Goal: Task Accomplishment & Management: Use online tool/utility

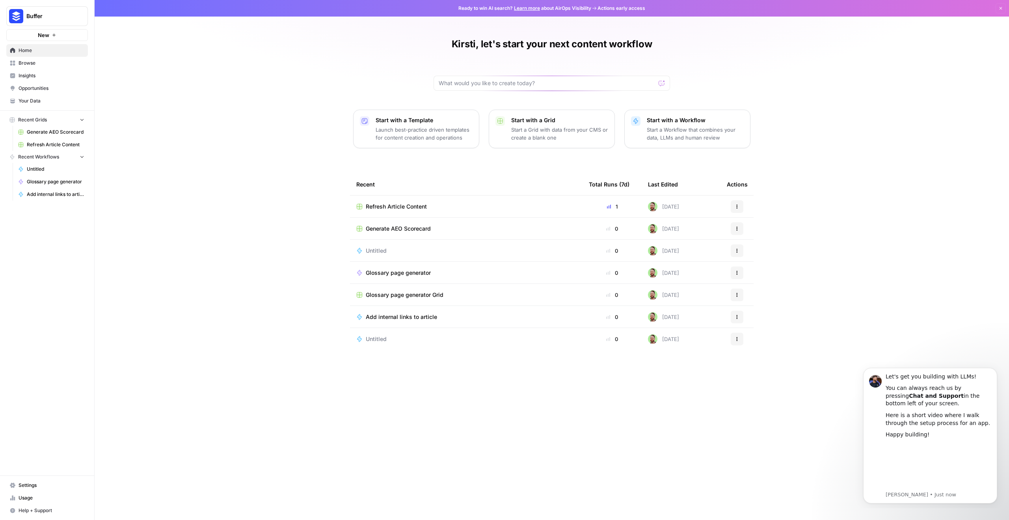
click at [889, 293] on div "Kirsti, let's start your next content workflow Start with a Template Launch bes…" at bounding box center [552, 260] width 915 height 520
click at [526, 203] on div "Refresh Article Content" at bounding box center [466, 207] width 220 height 8
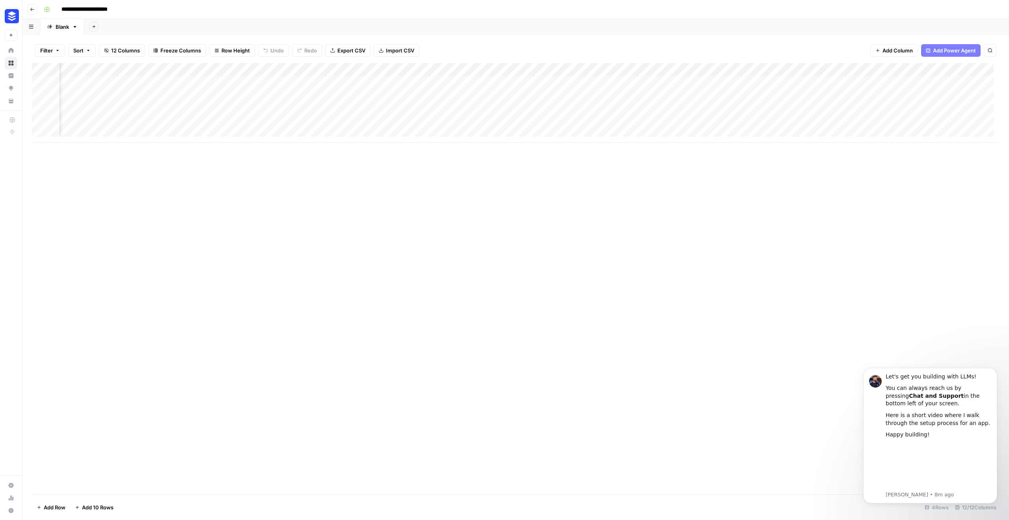
scroll to position [0, 90]
click at [684, 107] on div "Add Column" at bounding box center [516, 103] width 968 height 80
click at [992, 372] on button "Dismiss notification" at bounding box center [995, 370] width 10 height 10
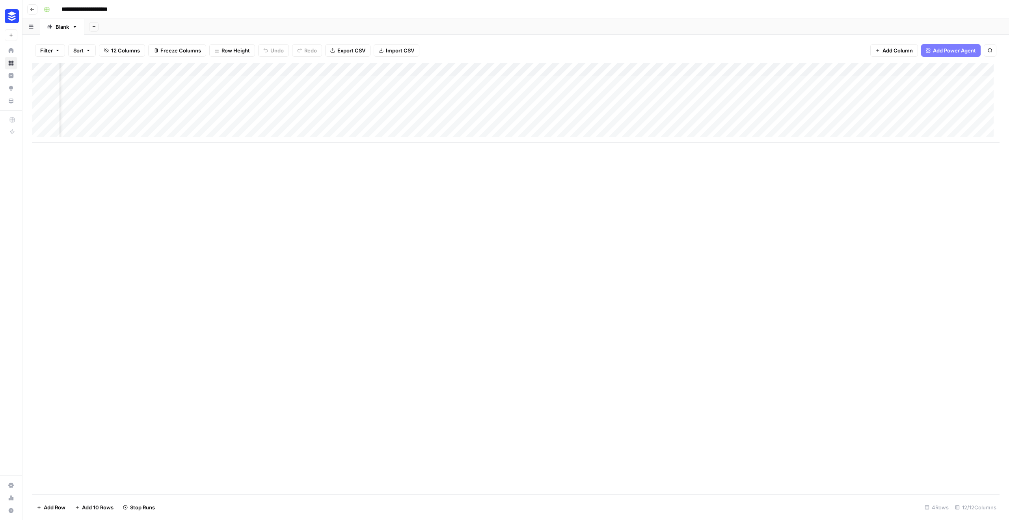
scroll to position [0, 188]
click at [606, 71] on div "Add Column" at bounding box center [516, 103] width 968 height 80
click at [554, 132] on span "Configure Inputs" at bounding box center [577, 136] width 69 height 8
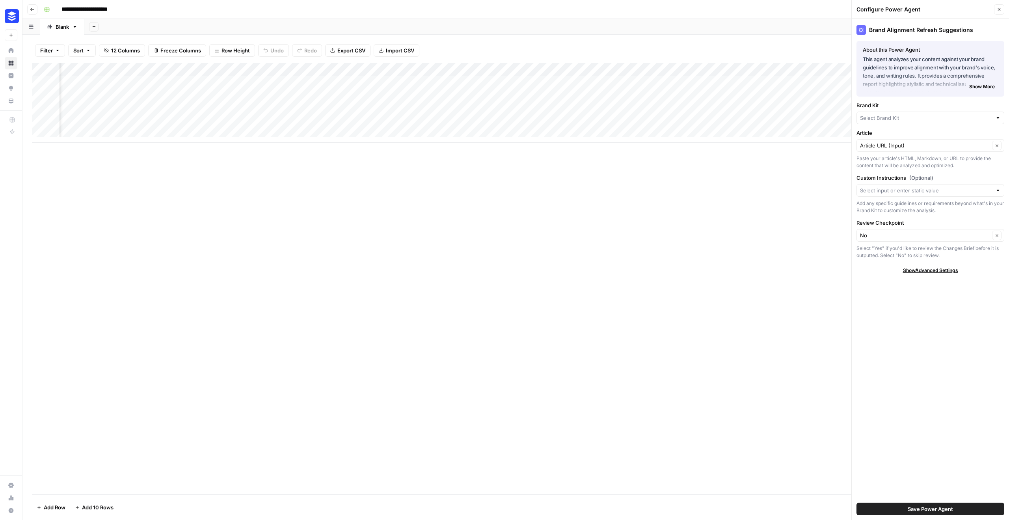
type input "Buffer"
click at [990, 89] on span "Show More" at bounding box center [982, 86] width 26 height 7
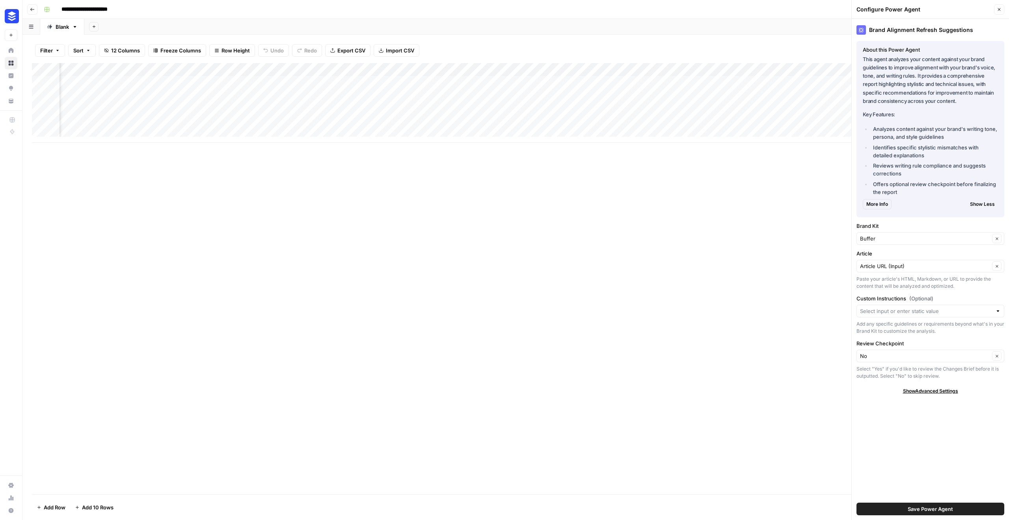
click at [818, 235] on div "Add Column" at bounding box center [516, 278] width 968 height 431
click at [998, 11] on icon "button" at bounding box center [999, 9] width 5 height 5
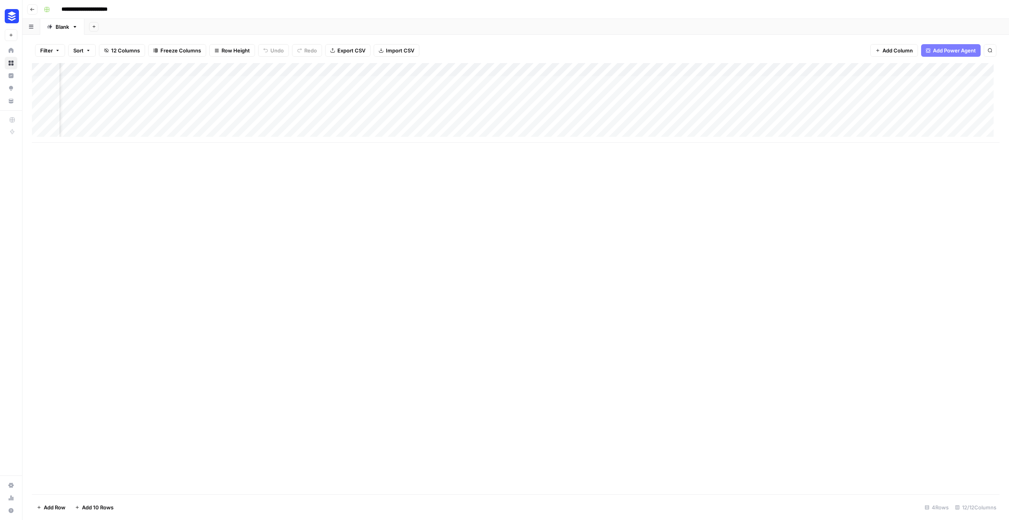
scroll to position [0, 0]
click at [76, 135] on div "Add Column" at bounding box center [516, 103] width 968 height 80
click at [71, 149] on div "Add Column" at bounding box center [516, 109] width 968 height 93
click at [76, 161] on div "Add Column" at bounding box center [516, 116] width 968 height 106
click at [80, 172] on div "Add Column" at bounding box center [516, 123] width 968 height 120
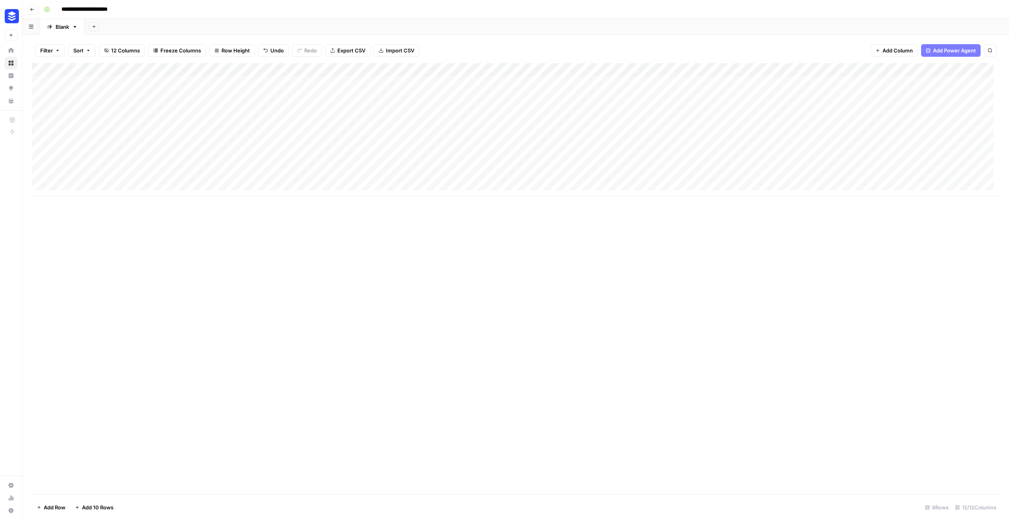
click at [187, 135] on div "Add Column" at bounding box center [516, 129] width 968 height 133
click at [187, 139] on div "Add Column" at bounding box center [516, 129] width 968 height 133
type input "**********"
click at [209, 228] on div "Add Column" at bounding box center [516, 278] width 968 height 431
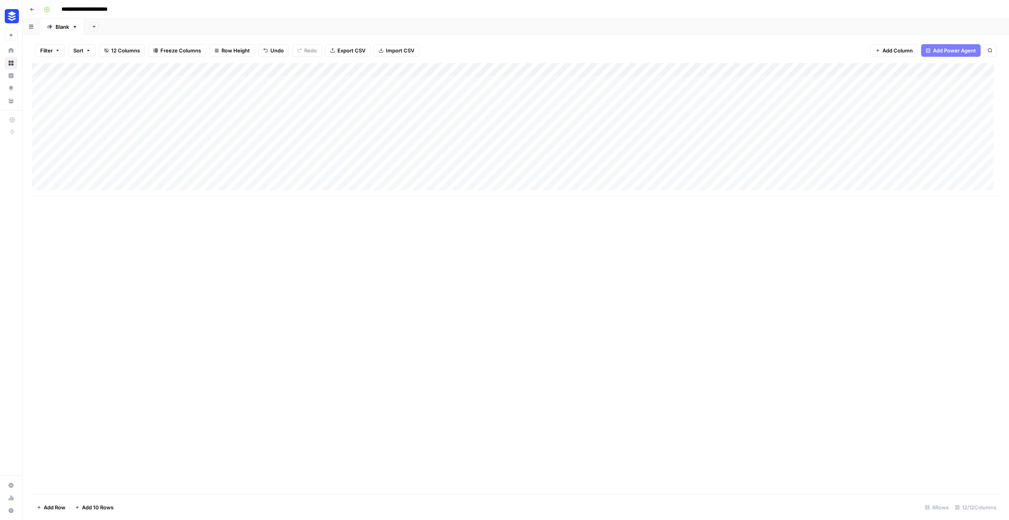
click at [242, 137] on div "Add Column" at bounding box center [516, 129] width 968 height 133
click at [228, 135] on div "Add Column" at bounding box center [516, 129] width 968 height 133
type textarea "**********"
click at [313, 242] on div "Add Column" at bounding box center [516, 278] width 968 height 431
click at [371, 136] on div "Add Column" at bounding box center [516, 129] width 968 height 133
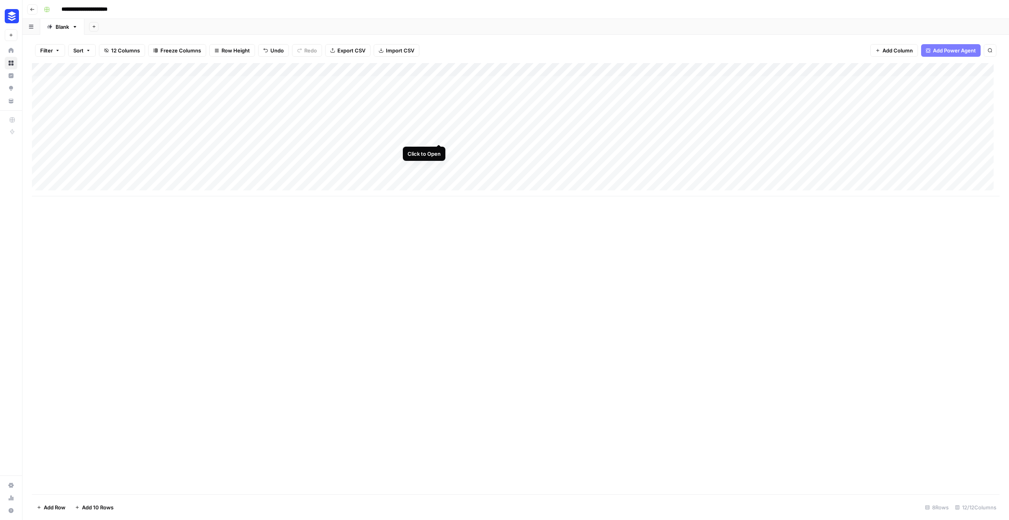
click at [438, 136] on div "Add Column" at bounding box center [516, 129] width 968 height 133
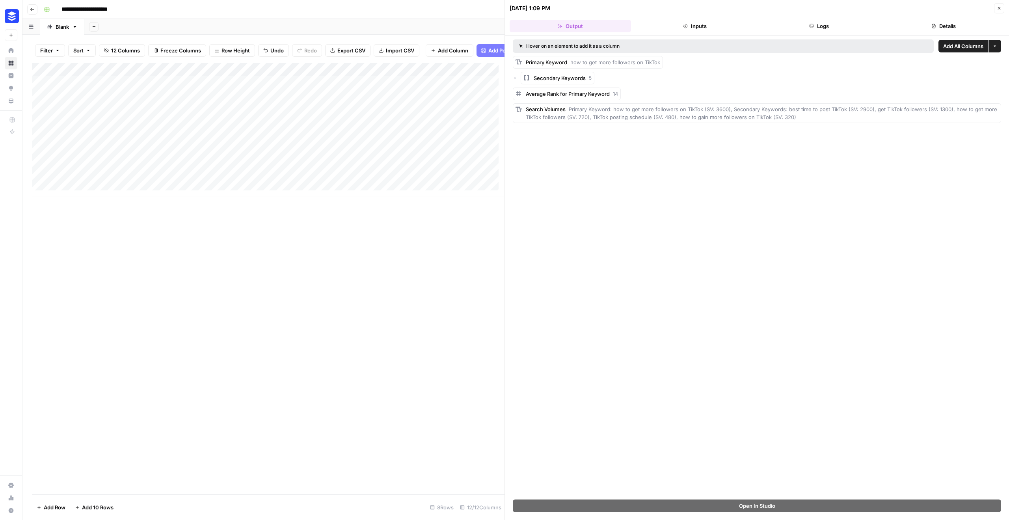
click at [408, 274] on div "Add Column" at bounding box center [268, 278] width 473 height 431
click at [431, 264] on div "Add Column" at bounding box center [268, 278] width 473 height 431
click at [1000, 6] on icon "button" at bounding box center [999, 8] width 5 height 5
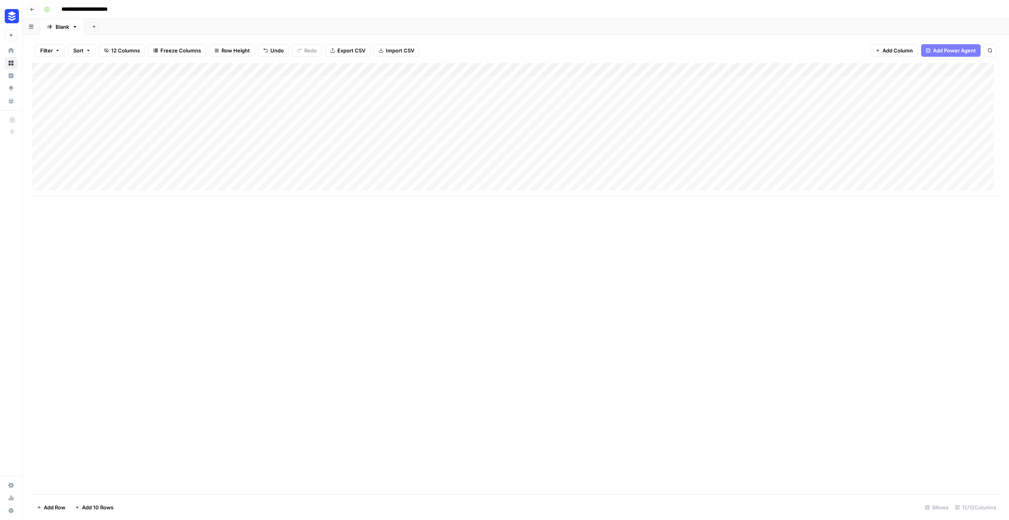
click at [585, 135] on div "Add Column" at bounding box center [516, 129] width 968 height 133
click at [499, 134] on div "Add Column" at bounding box center [516, 129] width 968 height 133
click at [162, 151] on div "Add Column" at bounding box center [516, 129] width 968 height 133
type input "**********"
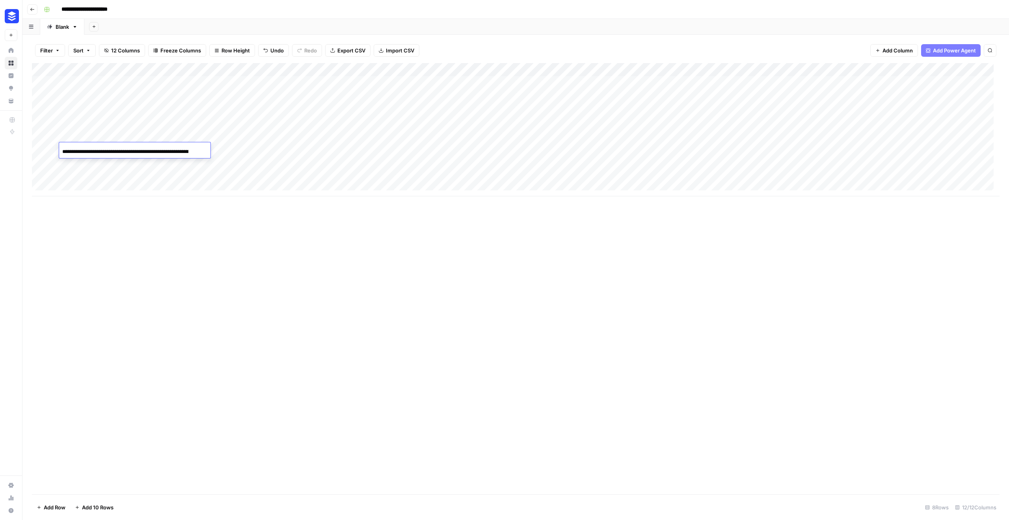
scroll to position [0, 47]
click at [225, 229] on div "Add Column" at bounding box center [516, 278] width 968 height 431
click at [240, 150] on div "Add Column" at bounding box center [516, 129] width 968 height 133
click at [242, 151] on div "Add Column" at bounding box center [516, 129] width 968 height 133
click at [242, 151] on textarea at bounding box center [272, 150] width 126 height 11
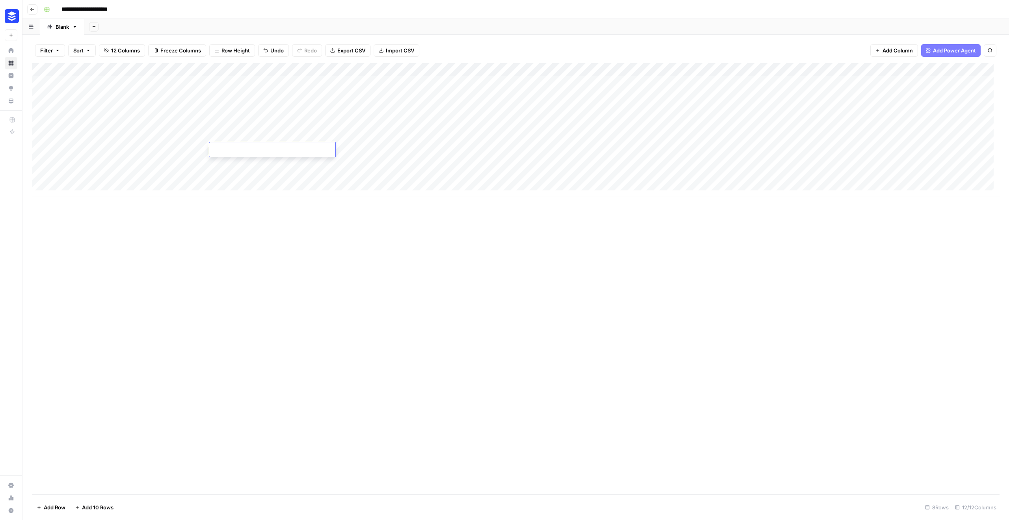
type textarea "**********"
click at [267, 277] on div "Add Column" at bounding box center [516, 278] width 968 height 431
click at [440, 71] on div "Add Column" at bounding box center [516, 129] width 968 height 133
click at [318, 137] on span "Configure Inputs" at bounding box center [333, 136] width 69 height 8
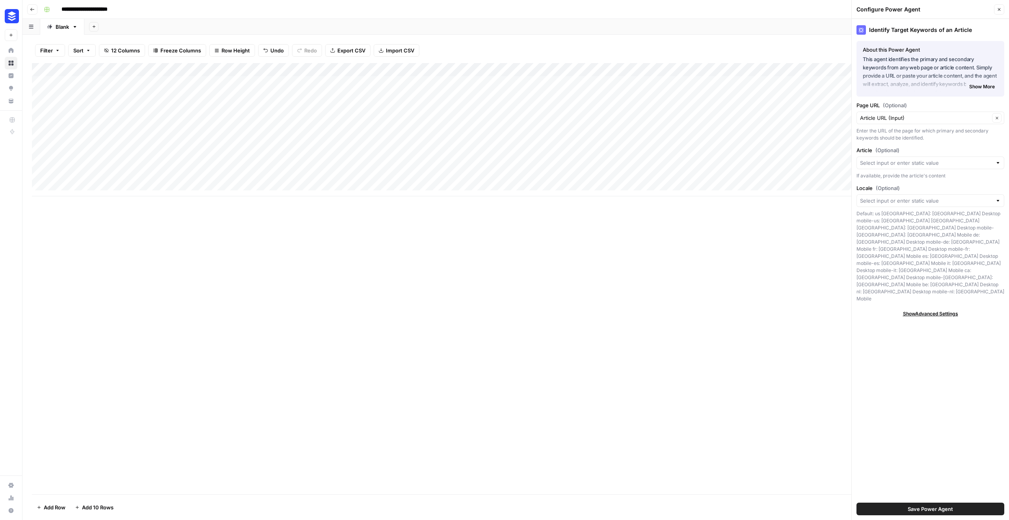
click at [985, 88] on span "Show More" at bounding box center [982, 86] width 26 height 7
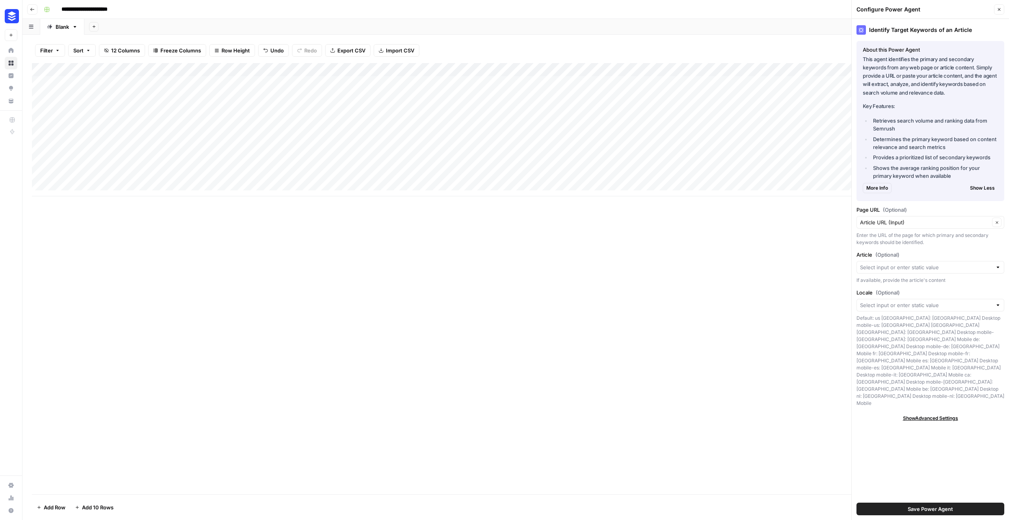
click at [592, 298] on div "Add Column" at bounding box center [516, 278] width 968 height 431
click at [367, 149] on div "Add Column" at bounding box center [516, 129] width 968 height 133
click at [998, 8] on button "Close" at bounding box center [999, 9] width 10 height 10
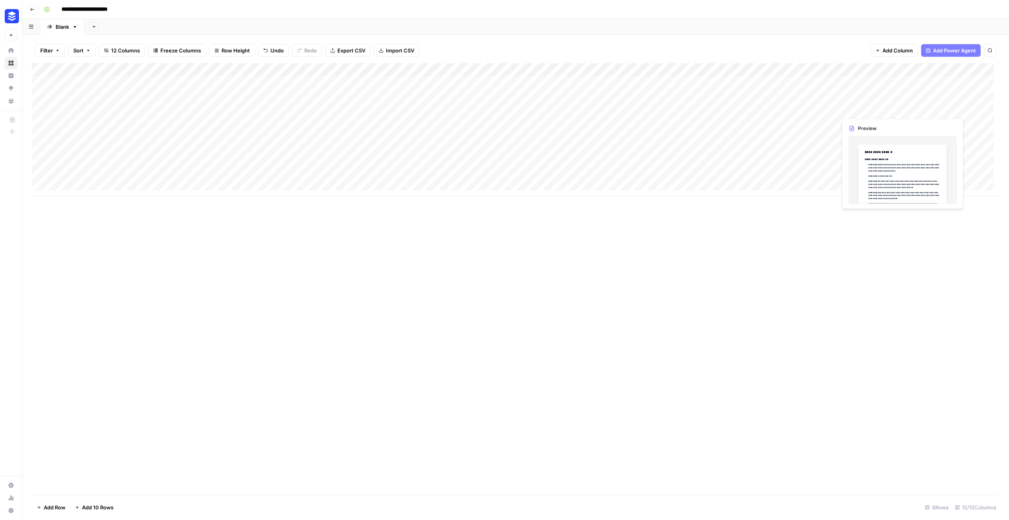
click at [908, 110] on div "Add Column" at bounding box center [516, 129] width 968 height 133
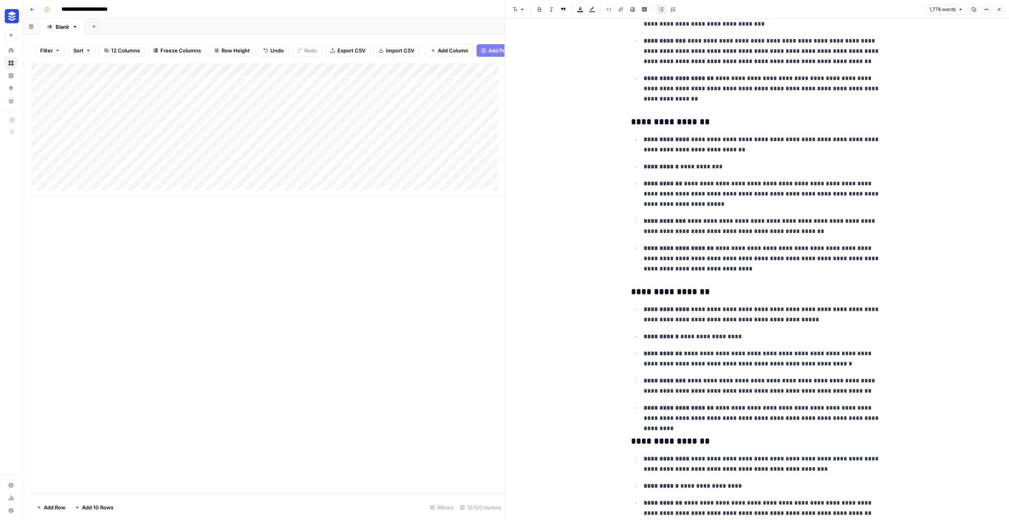
scroll to position [336, 0]
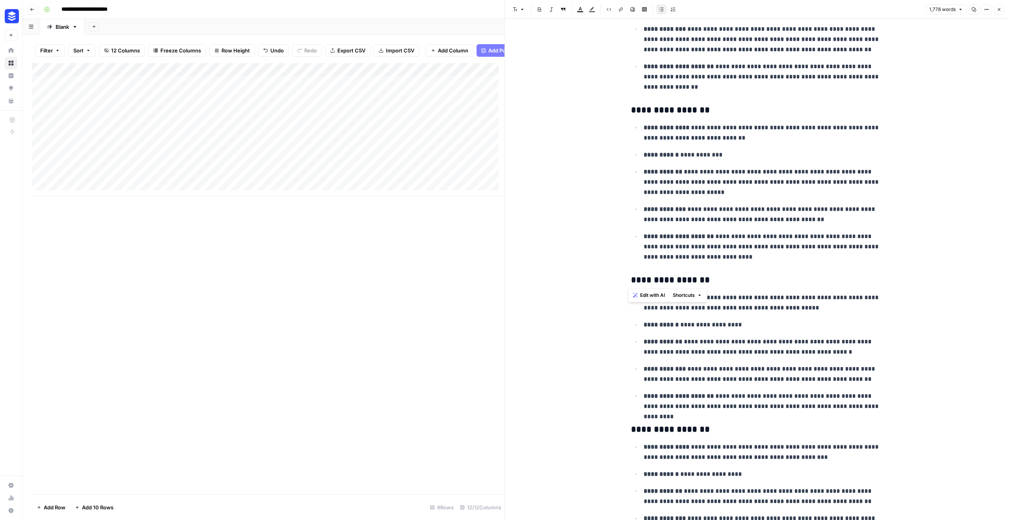
drag, startPoint x: 628, startPoint y: 108, endPoint x: 755, endPoint y: 267, distance: 203.6
click at [323, 276] on div "Add Column" at bounding box center [268, 278] width 473 height 431
click at [1003, 10] on button "Close" at bounding box center [999, 9] width 10 height 10
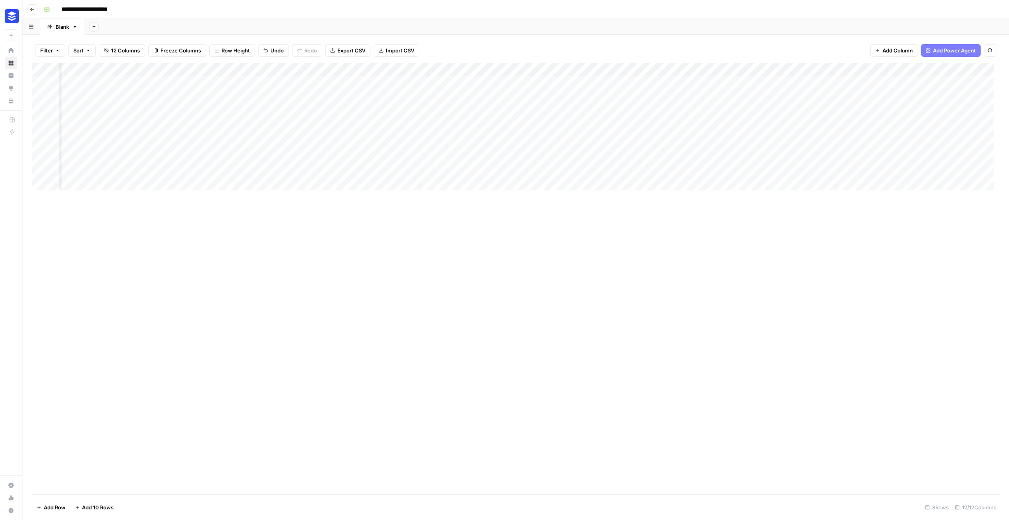
scroll to position [0, 302]
click at [673, 110] on div "Add Column" at bounding box center [516, 129] width 968 height 133
click at [776, 136] on div "Add Column" at bounding box center [516, 129] width 968 height 133
click at [587, 149] on div "Add Column" at bounding box center [516, 129] width 968 height 133
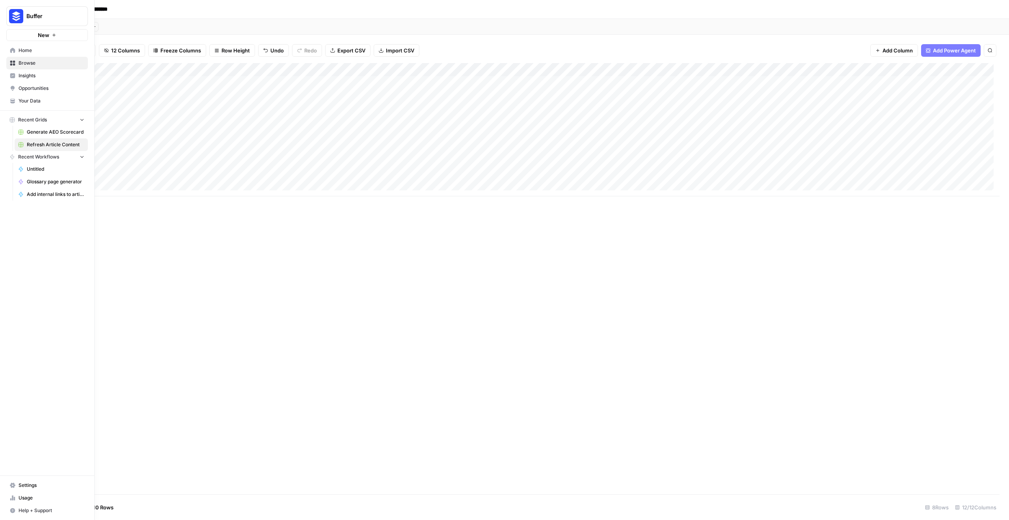
click at [18, 500] on link "Usage" at bounding box center [47, 498] width 82 height 13
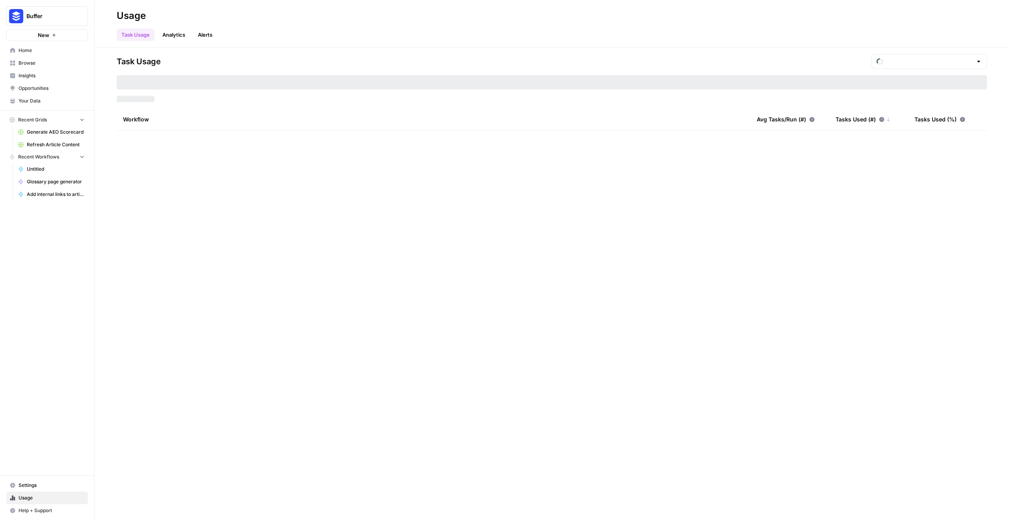
type input "September Tasks"
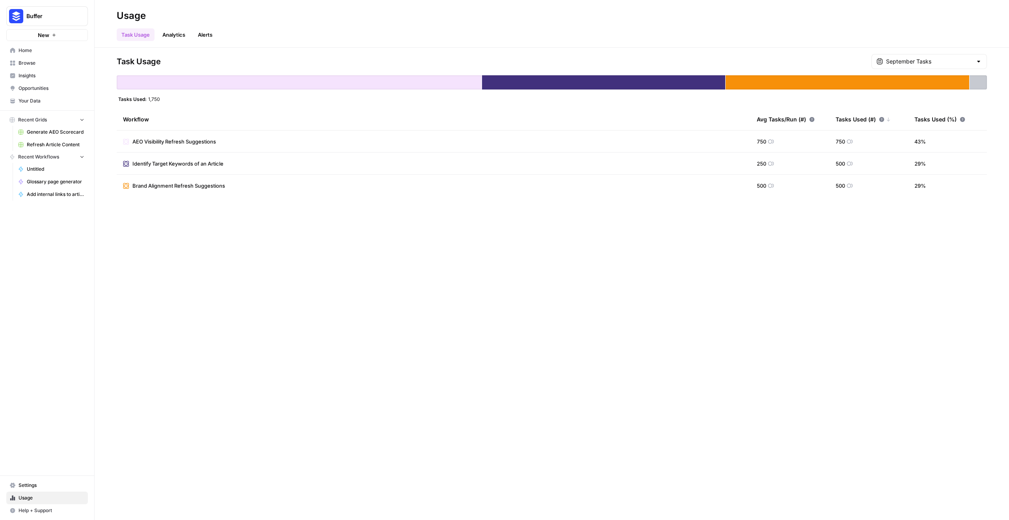
click at [175, 32] on link "Analytics" at bounding box center [174, 34] width 32 height 13
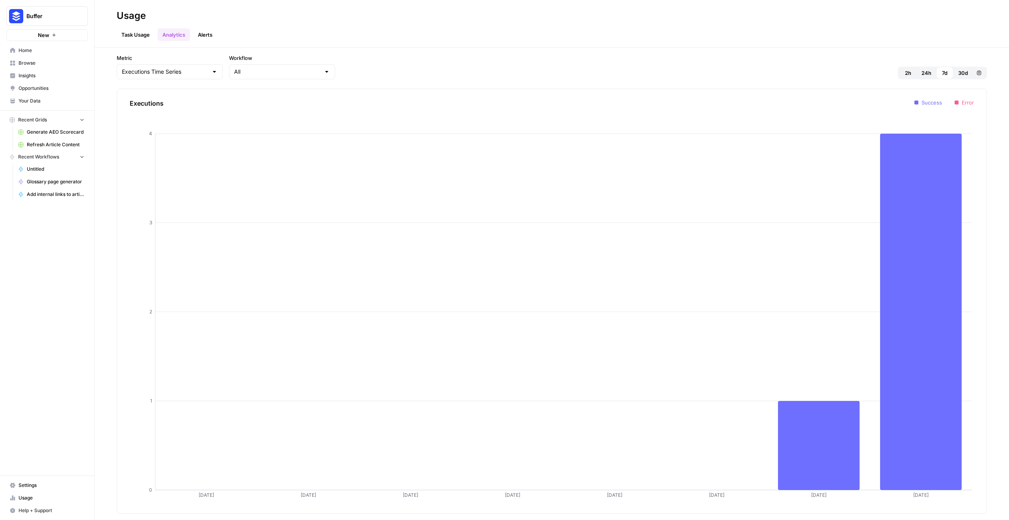
click at [214, 31] on link "Alerts" at bounding box center [205, 34] width 24 height 13
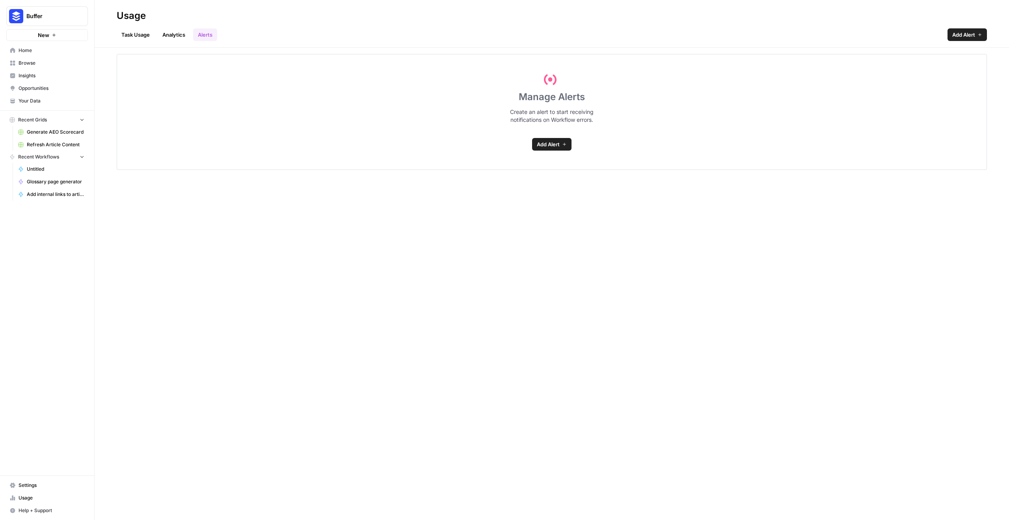
click at [137, 36] on link "Task Usage" at bounding box center [136, 34] width 38 height 13
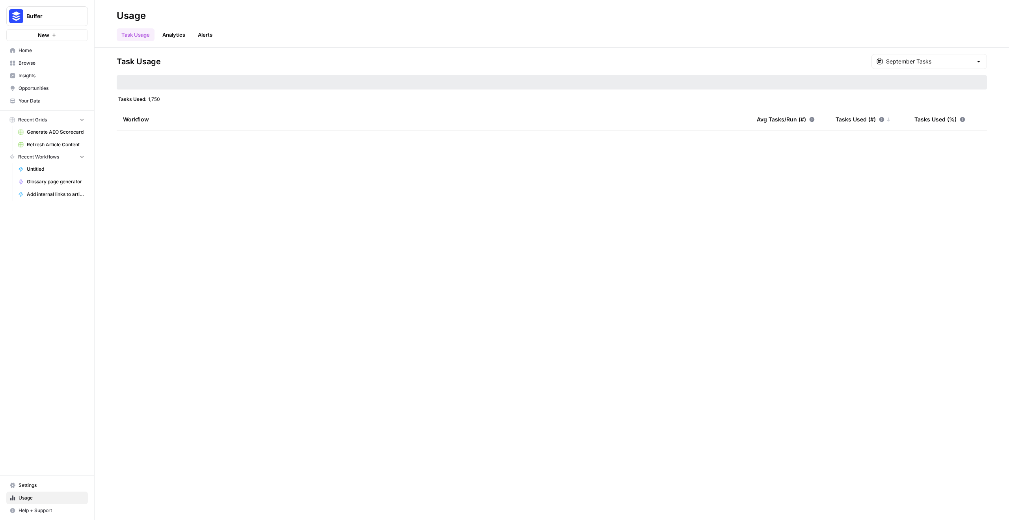
click at [31, 50] on span "Home" at bounding box center [52, 50] width 66 height 7
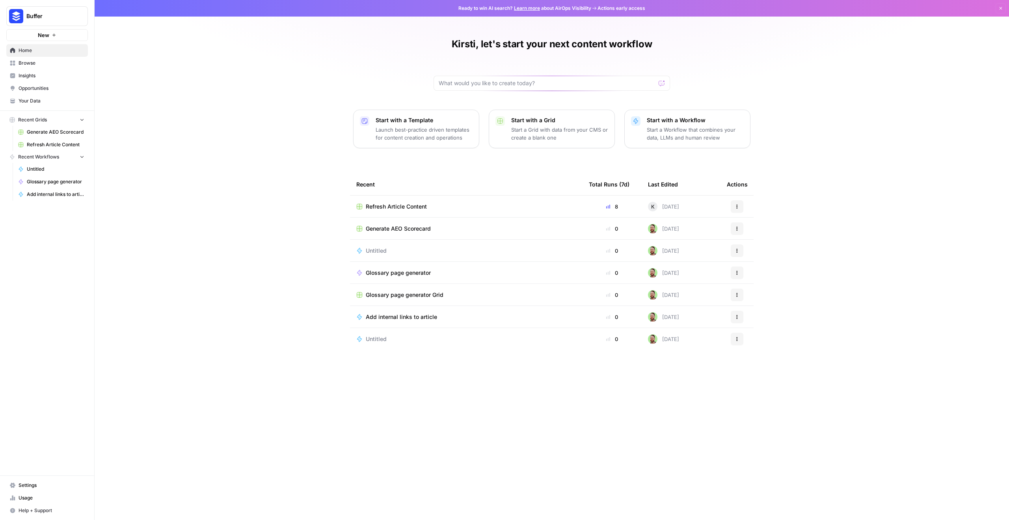
click at [34, 483] on span "Settings" at bounding box center [52, 485] width 66 height 7
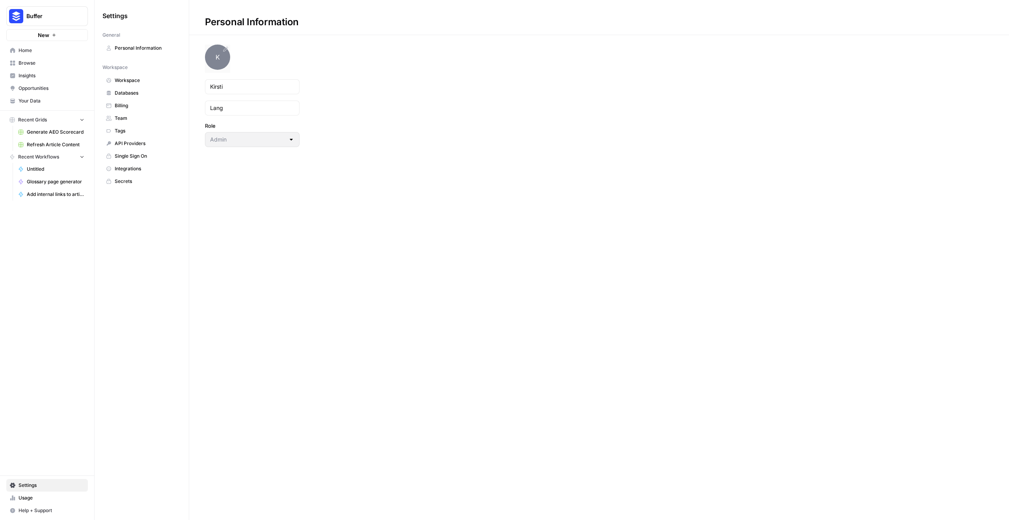
click at [223, 56] on span "K" at bounding box center [217, 57] width 25 height 25
click at [224, 44] on div "Personal Information K Kirsti Lang Role Admin" at bounding box center [599, 73] width 820 height 147
click at [223, 56] on span "K" at bounding box center [217, 57] width 25 height 25
click at [49, 148] on span "Refresh Article Content" at bounding box center [56, 144] width 58 height 7
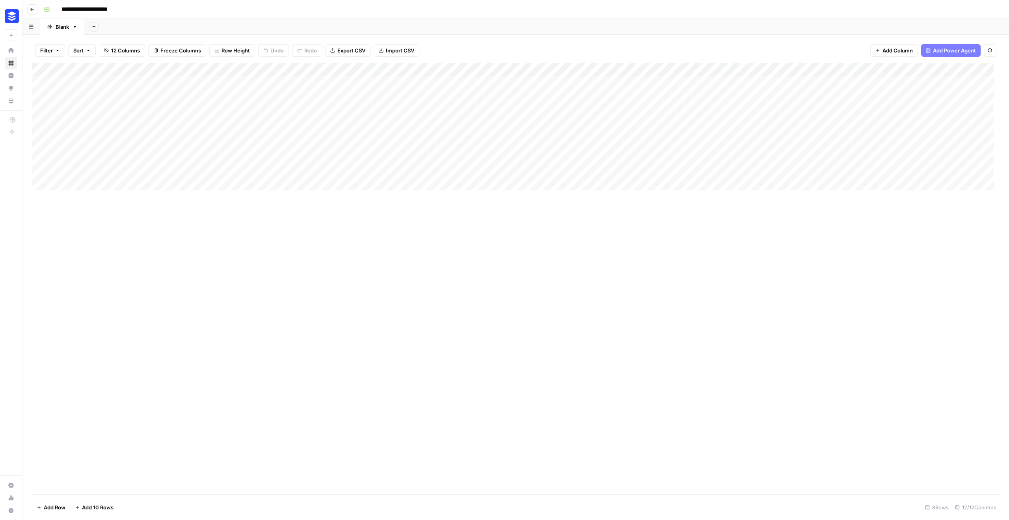
click at [746, 147] on div "Add Column" at bounding box center [516, 129] width 968 height 133
click at [805, 137] on div "Add Column" at bounding box center [516, 129] width 968 height 133
click at [209, 203] on div "Add Column" at bounding box center [516, 278] width 968 height 431
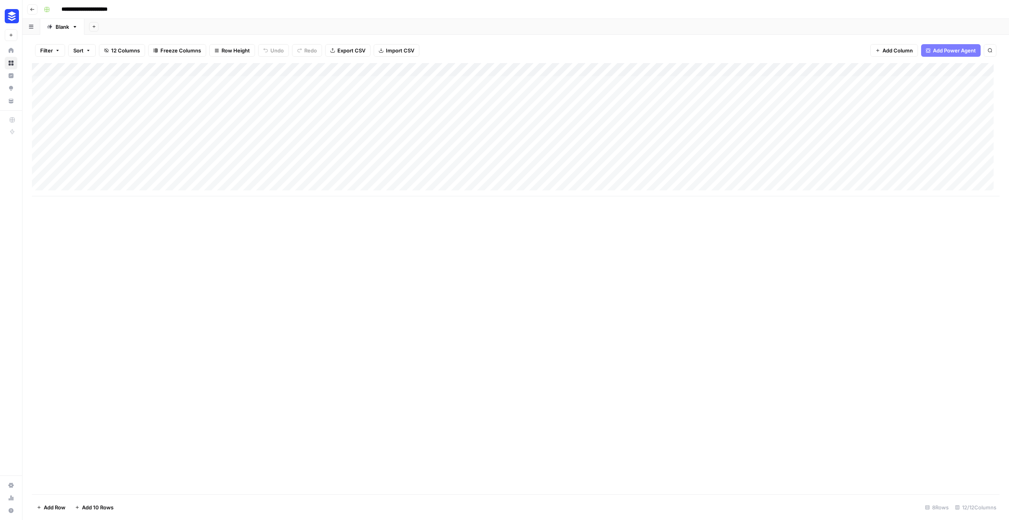
click at [299, 269] on div "Add Column" at bounding box center [516, 278] width 968 height 431
click at [502, 152] on div "Add Column" at bounding box center [516, 129] width 968 height 133
click at [121, 160] on div "Add Column" at bounding box center [516, 129] width 968 height 133
click at [121, 163] on div "Add Column" at bounding box center [516, 129] width 968 height 133
type input "**********"
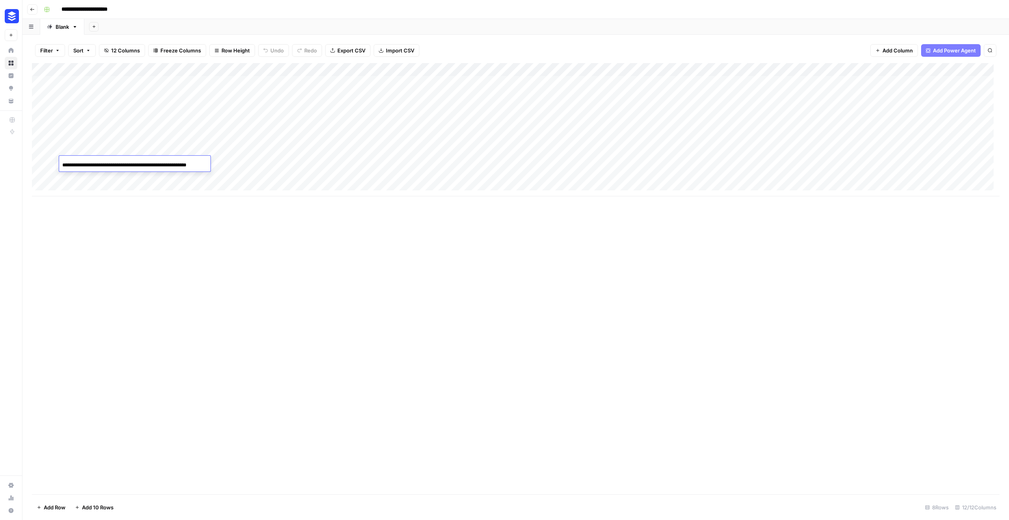
scroll to position [0, 34]
click at [249, 161] on div "Add Column" at bounding box center [516, 129] width 968 height 133
click at [247, 158] on div "Add Column" at bounding box center [516, 129] width 968 height 133
type textarea "**********"
click at [306, 240] on div "Add Column" at bounding box center [516, 278] width 968 height 431
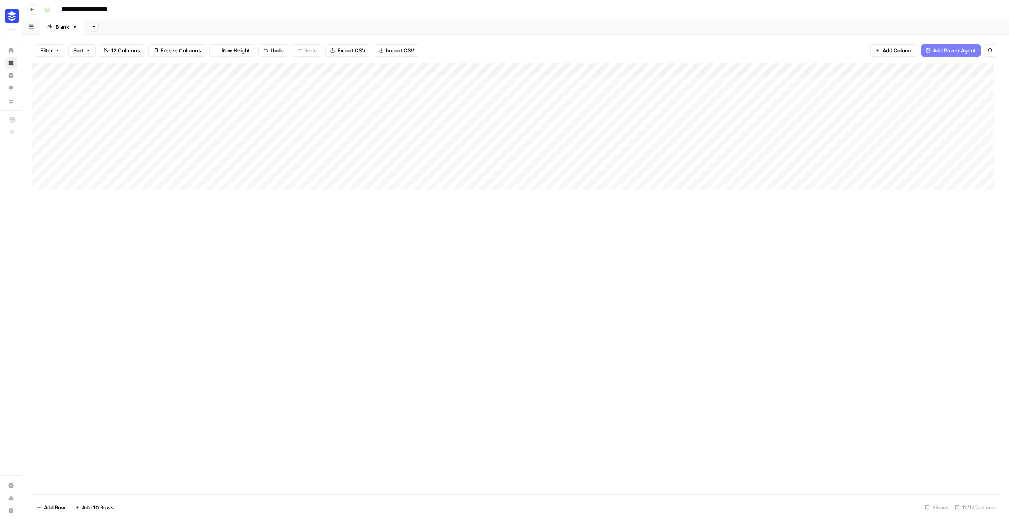
click at [290, 160] on div "Add Column" at bounding box center [516, 129] width 968 height 133
drag, startPoint x: 701, startPoint y: 196, endPoint x: 726, endPoint y: 232, distance: 43.4
click at [752, 197] on div "Add Column" at bounding box center [516, 278] width 968 height 431
click at [623, 243] on div "Add Column" at bounding box center [516, 278] width 968 height 431
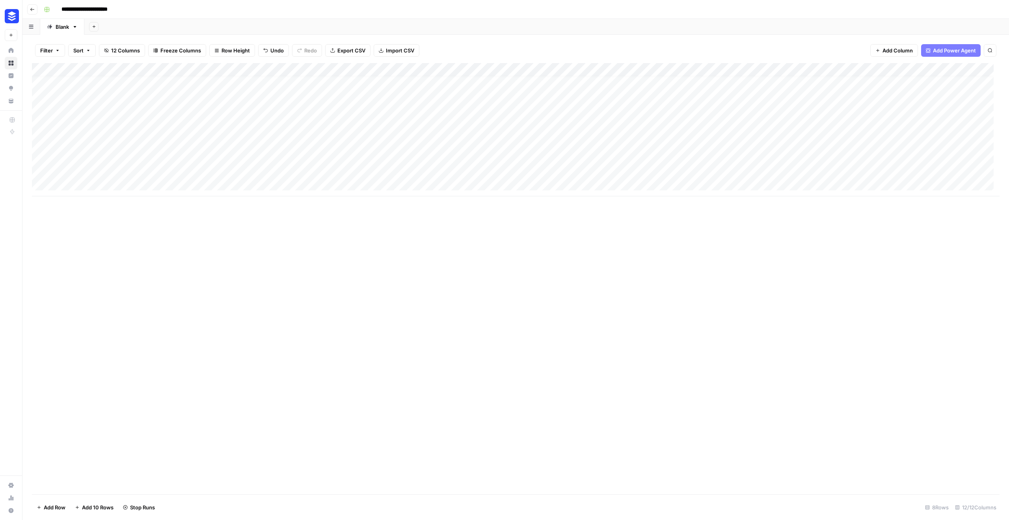
click at [325, 244] on div "Add Column" at bounding box center [516, 278] width 968 height 431
click at [147, 171] on div "Add Column" at bounding box center [516, 129] width 968 height 133
click at [115, 170] on div "Add Column" at bounding box center [516, 129] width 968 height 133
type input "**********"
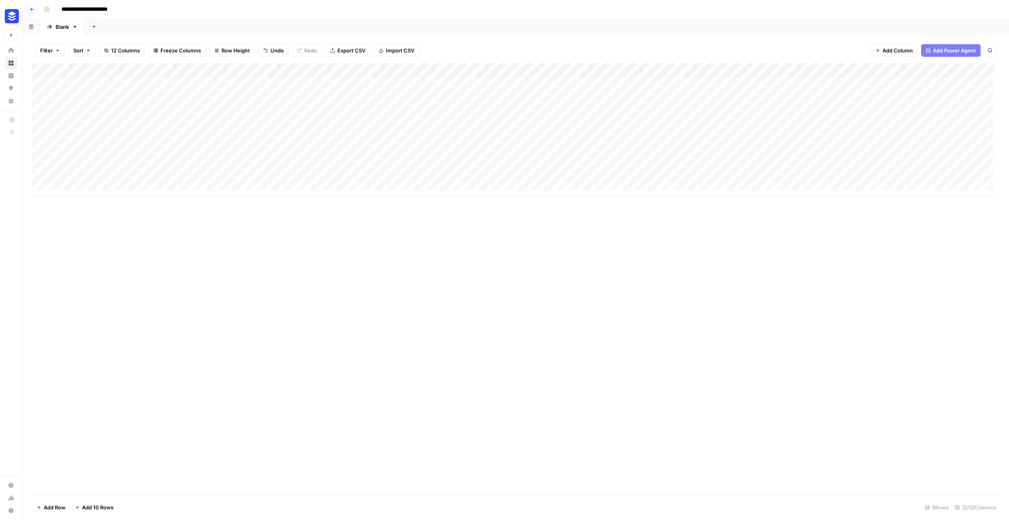
click at [210, 229] on div "Add Column" at bounding box center [516, 278] width 968 height 431
click at [192, 174] on div "Add Column" at bounding box center [516, 129] width 968 height 133
type input "**********"
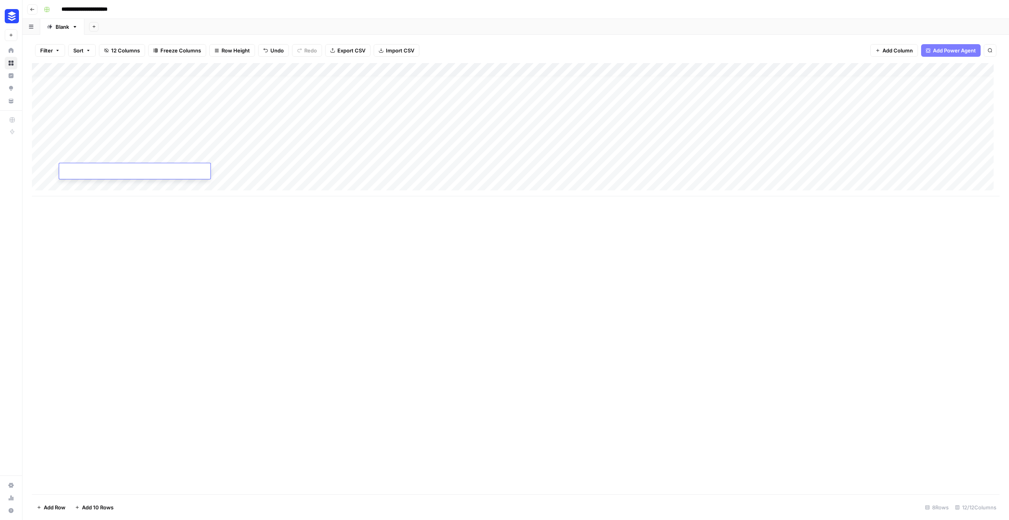
scroll to position [0, 0]
type input "**********"
click at [270, 242] on div "Add Column" at bounding box center [516, 278] width 968 height 431
click at [243, 170] on div "Add Column" at bounding box center [516, 129] width 968 height 133
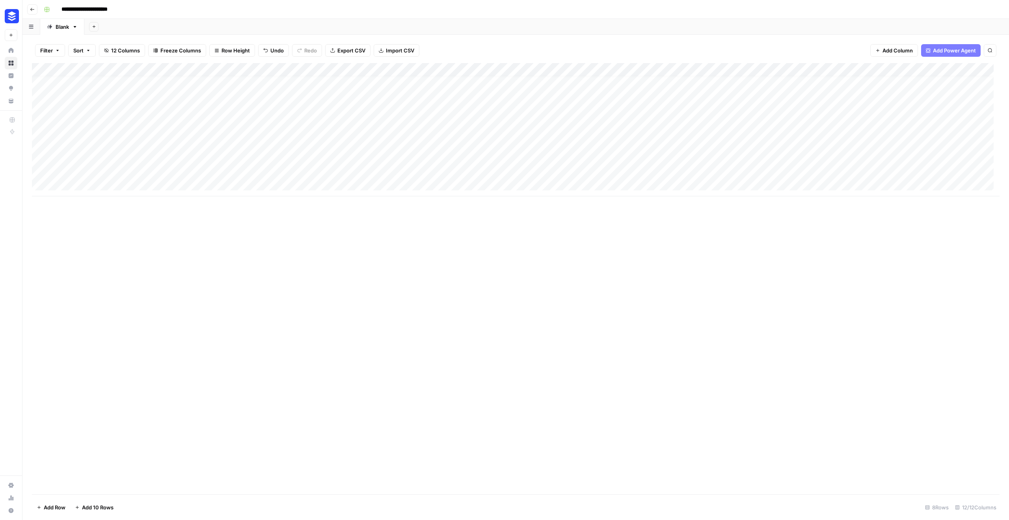
click at [257, 167] on div "Add Column" at bounding box center [516, 129] width 968 height 133
type textarea "**********"
click at [272, 220] on div "Add Column" at bounding box center [516, 278] width 968 height 431
click at [366, 170] on div "Add Column" at bounding box center [516, 129] width 968 height 133
click at [58, 28] on div "Blank" at bounding box center [62, 27] width 13 height 8
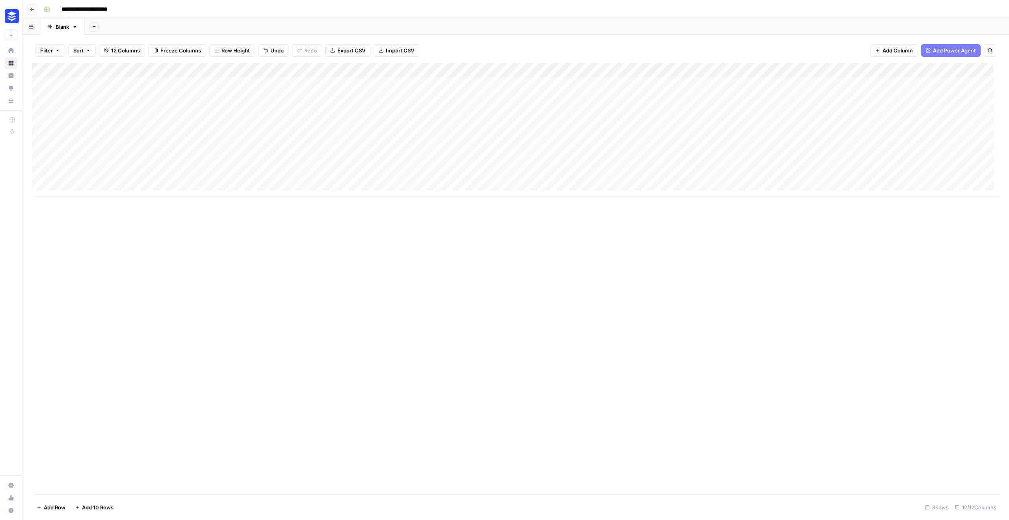
scroll to position [0, 0]
click at [78, 28] on icon "button" at bounding box center [75, 27] width 6 height 6
click at [82, 39] on icon "button" at bounding box center [82, 42] width 6 height 6
type input "*"
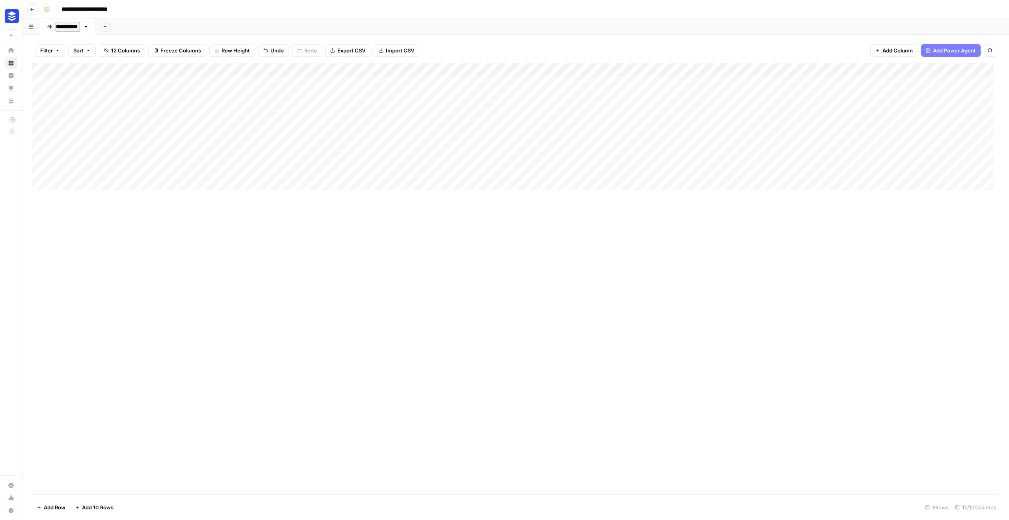
type input "**********"
click at [274, 246] on div "Add Column" at bounding box center [516, 278] width 968 height 431
click at [58, 54] on button "Filter" at bounding box center [50, 50] width 30 height 13
click at [134, 91] on button "Add Filter" at bounding box center [192, 89] width 294 height 10
click at [151, 265] on div "Add Column" at bounding box center [516, 278] width 968 height 431
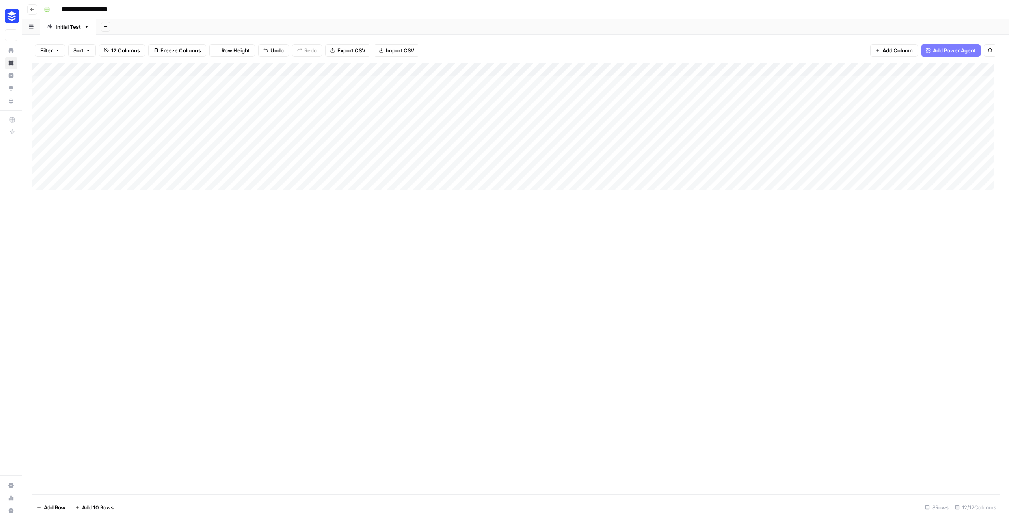
click at [583, 163] on div "Add Column" at bounding box center [516, 129] width 968 height 133
click at [585, 176] on div "Add Column" at bounding box center [516, 129] width 968 height 133
click at [191, 52] on span "Freeze Columns" at bounding box center [180, 51] width 41 height 8
click at [187, 77] on span "First 1 Column" at bounding box center [187, 78] width 65 height 8
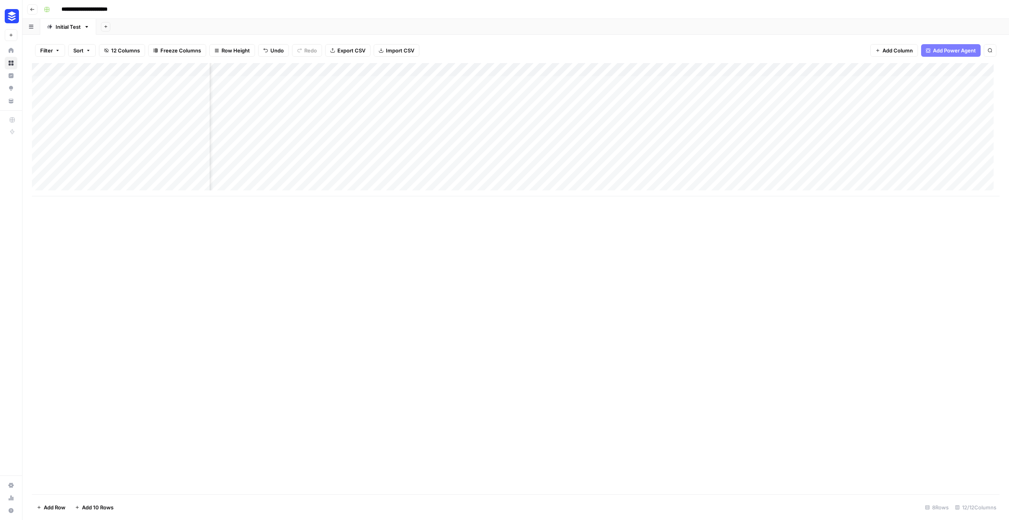
click at [721, 149] on div "Add Column" at bounding box center [516, 129] width 968 height 133
click at [826, 111] on div "Add Column" at bounding box center [516, 129] width 968 height 133
click at [788, 137] on div "Add Column" at bounding box center [516, 129] width 968 height 133
click at [392, 164] on div "Add Column" at bounding box center [516, 129] width 968 height 133
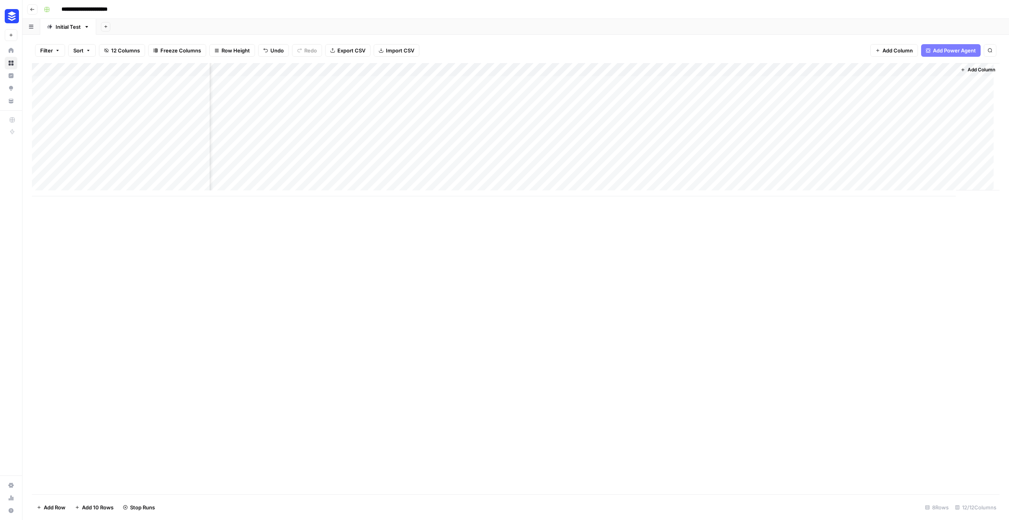
click at [429, 177] on div "Add Column" at bounding box center [516, 129] width 968 height 133
click at [628, 162] on div "Add Column" at bounding box center [516, 129] width 968 height 133
click at [629, 175] on div "Add Column" at bounding box center [516, 129] width 968 height 133
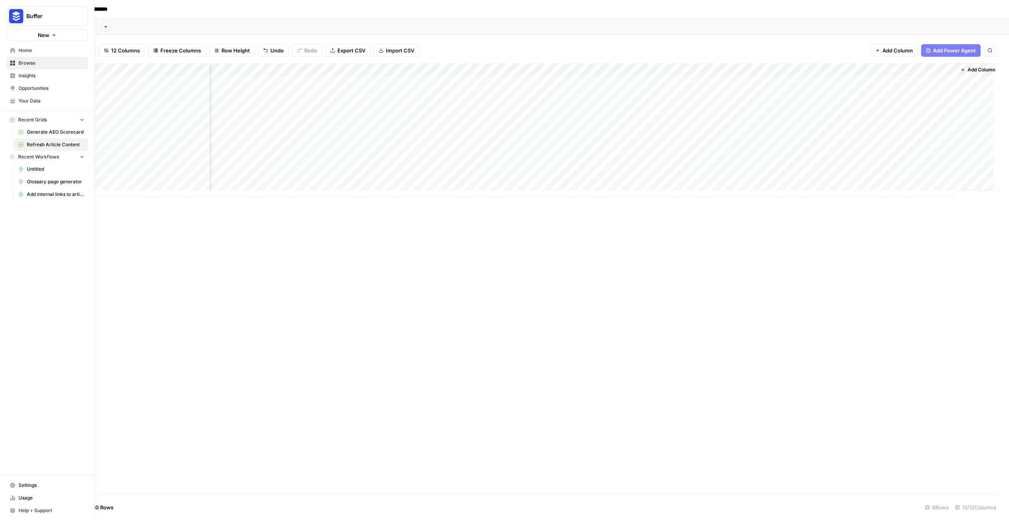
click at [29, 511] on span "Help + Support" at bounding box center [52, 510] width 66 height 7
click at [114, 486] on link "AirOps Academy" at bounding box center [127, 481] width 69 height 13
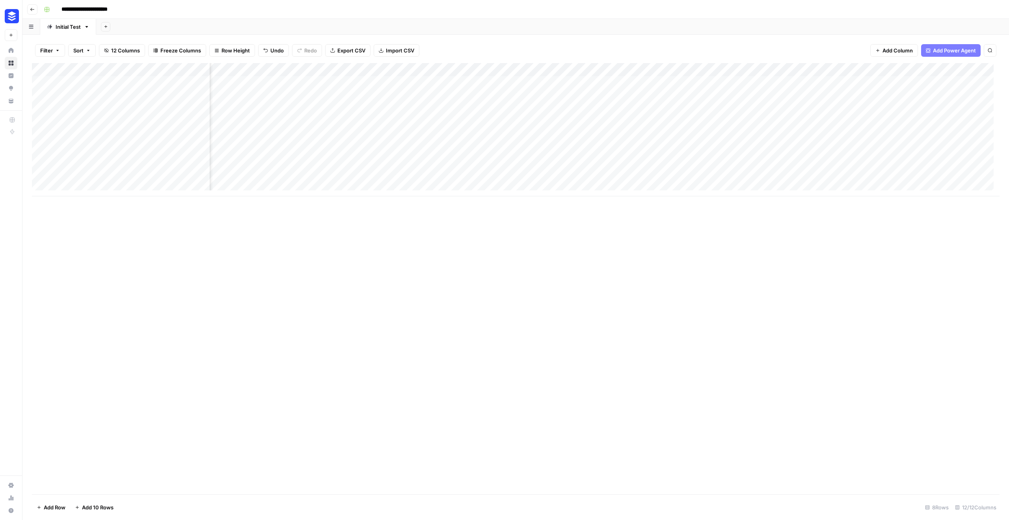
scroll to position [0, 348]
click at [943, 108] on div "Add Column" at bounding box center [516, 129] width 968 height 133
click at [930, 109] on div "Add Column" at bounding box center [516, 129] width 968 height 133
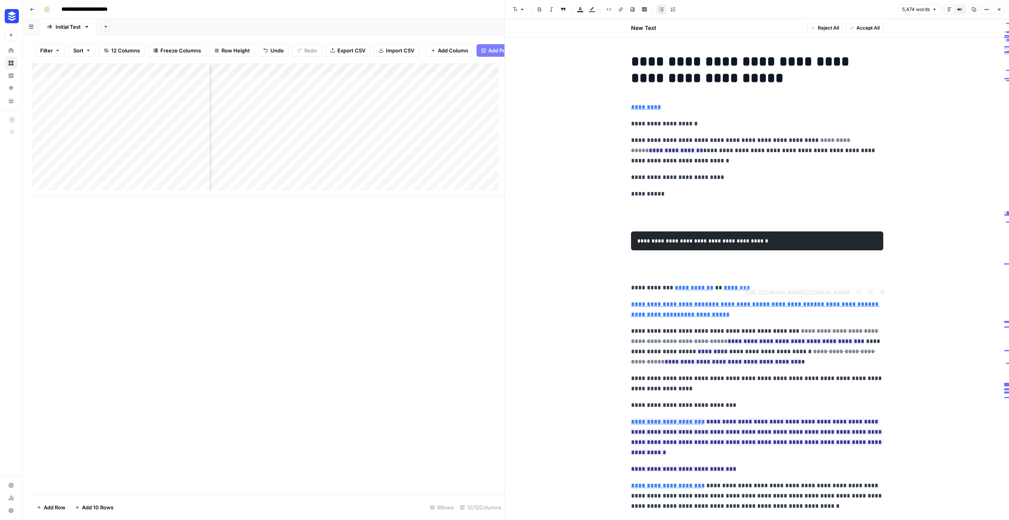
type input "https://threads.com/intent/post?text=https%3A%2F%2Fbuffer.com%2Fresources%2Fgro…"
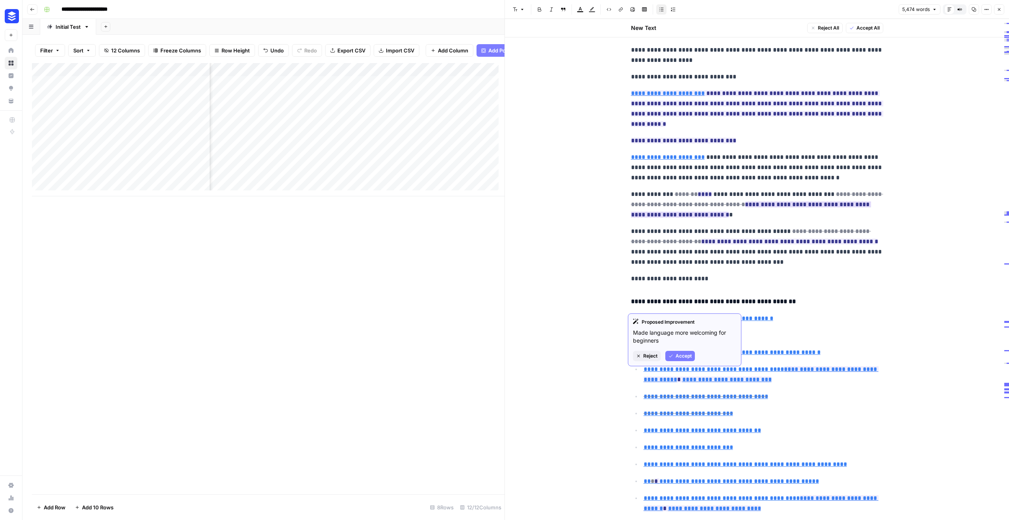
scroll to position [330, 0]
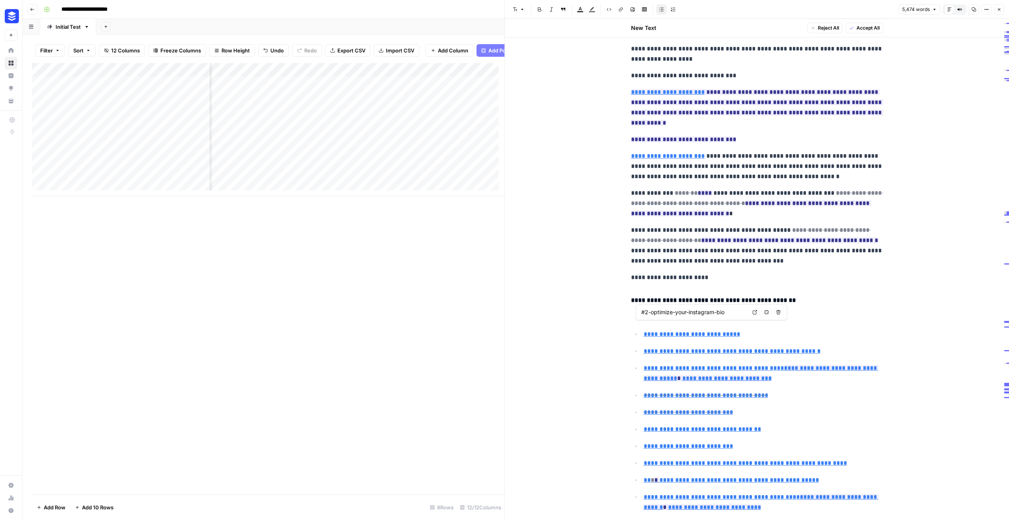
type input "#4-find-your-best-times-to-post-on-instagram"
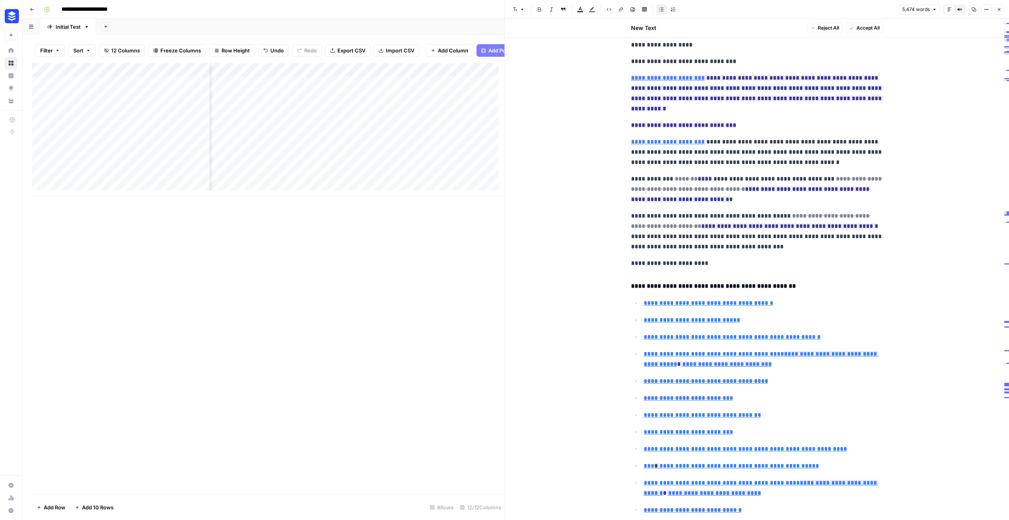
scroll to position [0, 0]
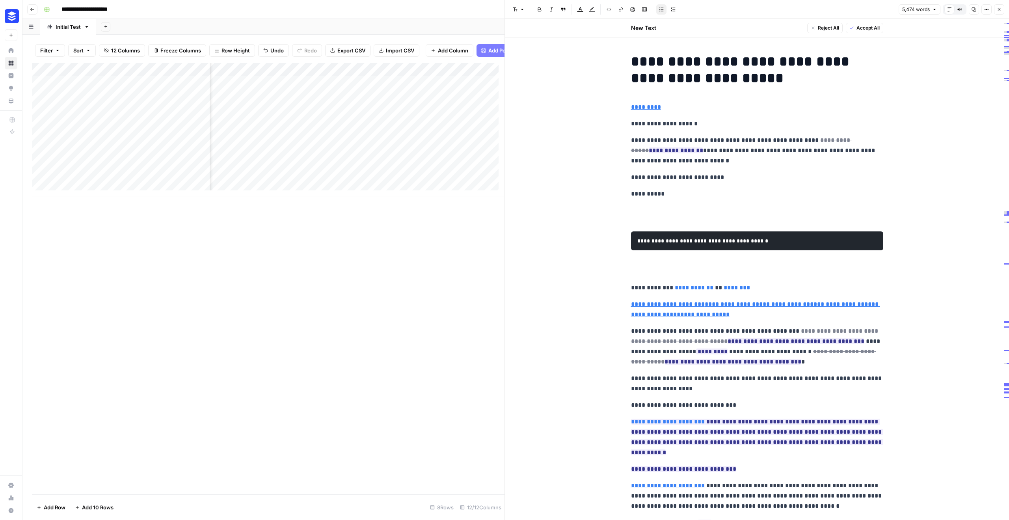
click at [962, 9] on button "Compare Old vs New Content" at bounding box center [960, 9] width 10 height 10
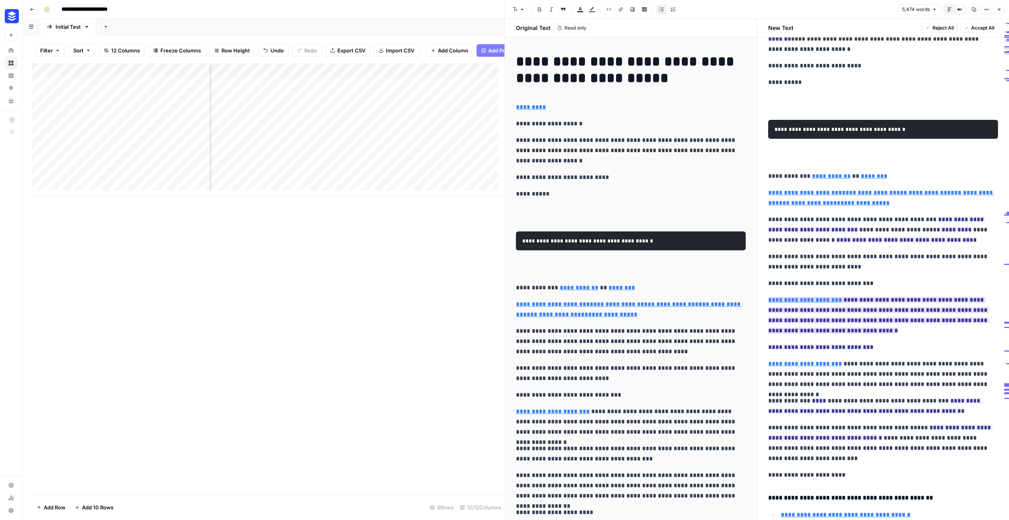
scroll to position [113, 0]
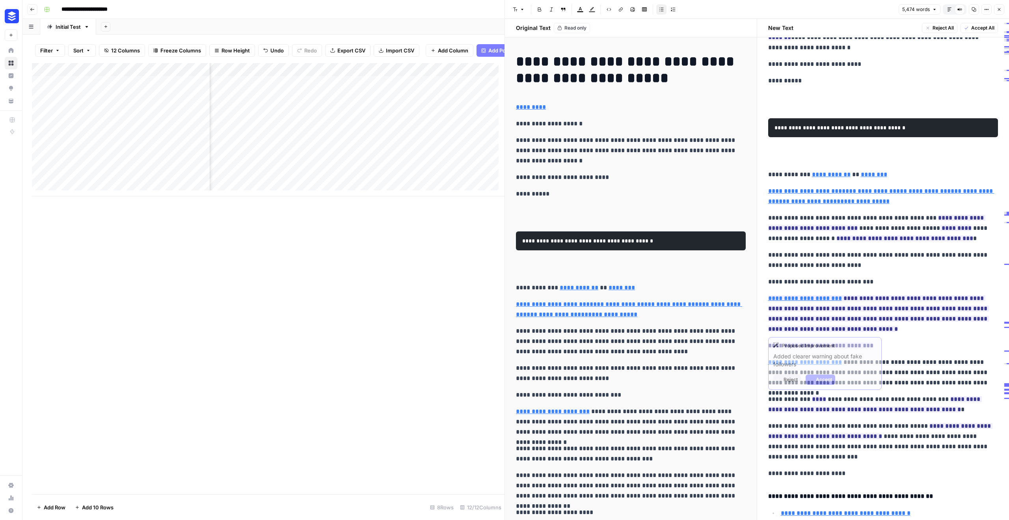
click at [889, 302] on span "**********" at bounding box center [878, 313] width 221 height 41
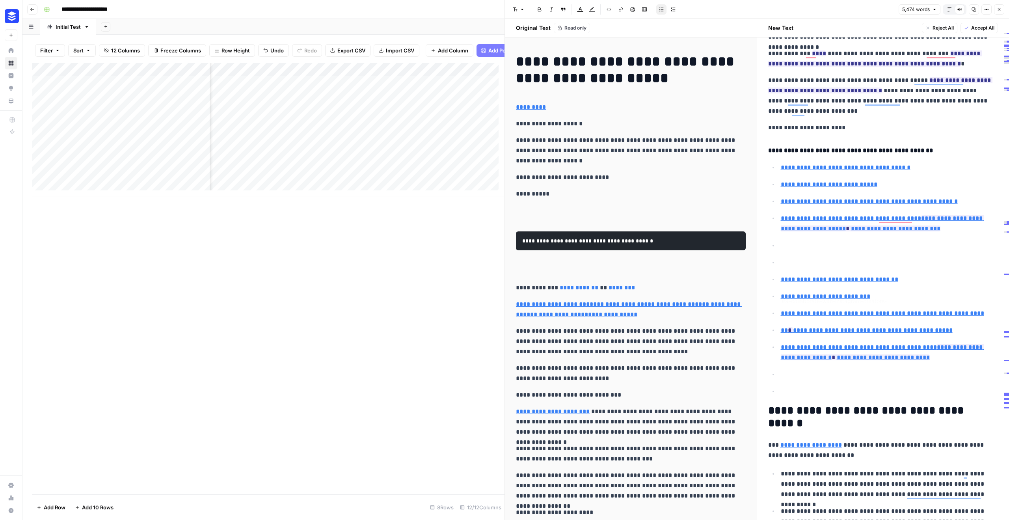
scroll to position [459, 0]
type input "#10-experiment-with-different-types-of-instagram-posts"
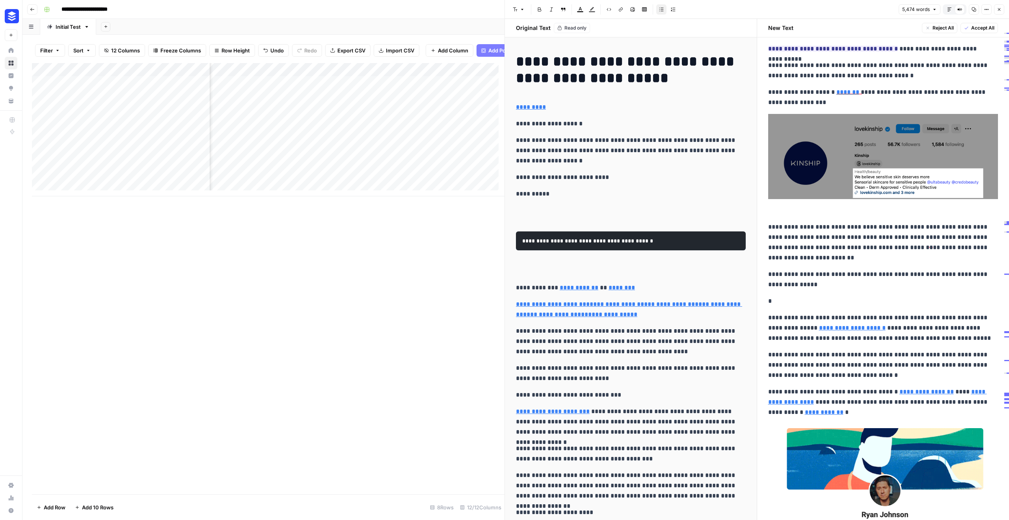
scroll to position [0, 0]
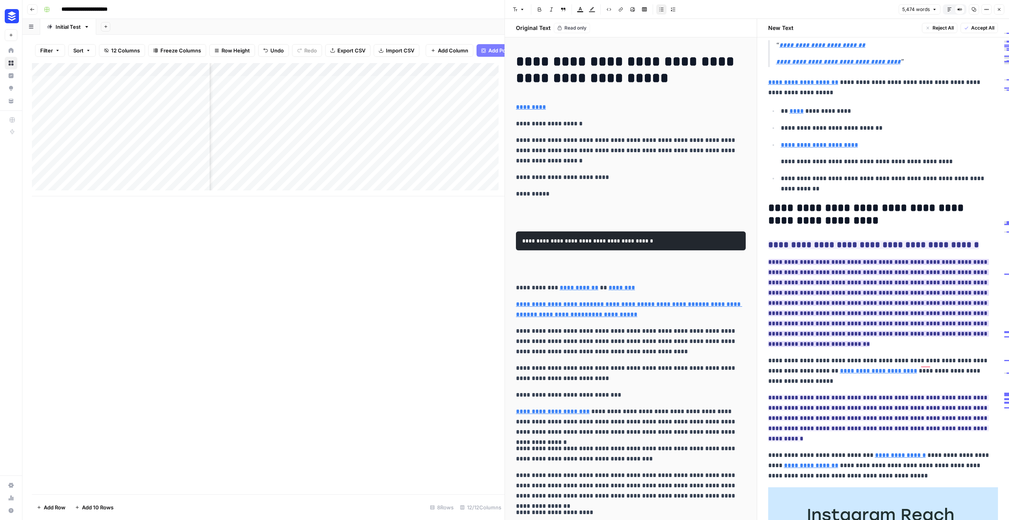
click at [885, 259] on ins "**********" at bounding box center [878, 303] width 221 height 88
click at [865, 241] on ins "**********" at bounding box center [873, 245] width 211 height 9
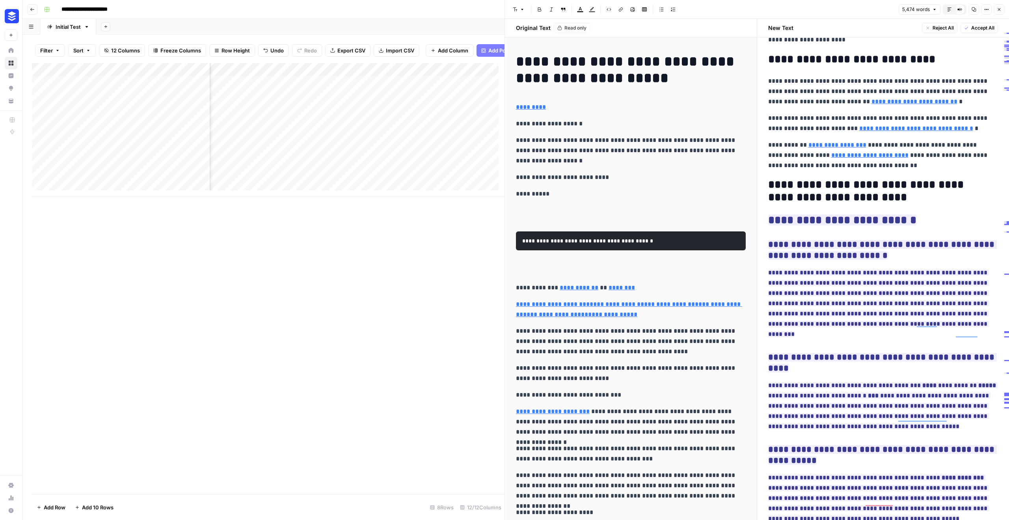
click at [999, 9] on icon "button" at bounding box center [999, 9] width 5 height 5
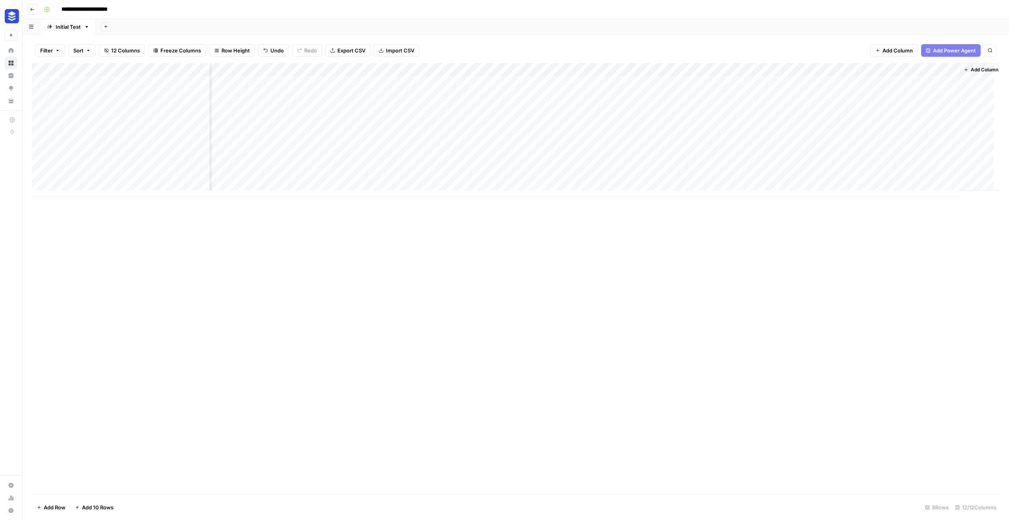
click at [869, 108] on div "Add Column" at bounding box center [516, 129] width 968 height 133
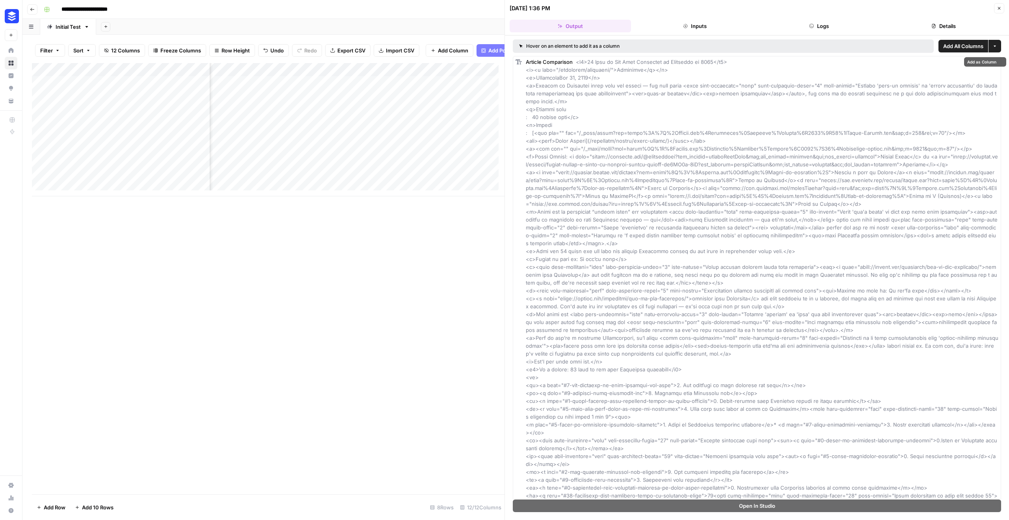
click at [700, 19] on header "09/10/25 at 1:36 PM Close Output Inputs Logs Details" at bounding box center [757, 17] width 504 height 35
click at [700, 24] on button "Inputs" at bounding box center [694, 26] width 121 height 13
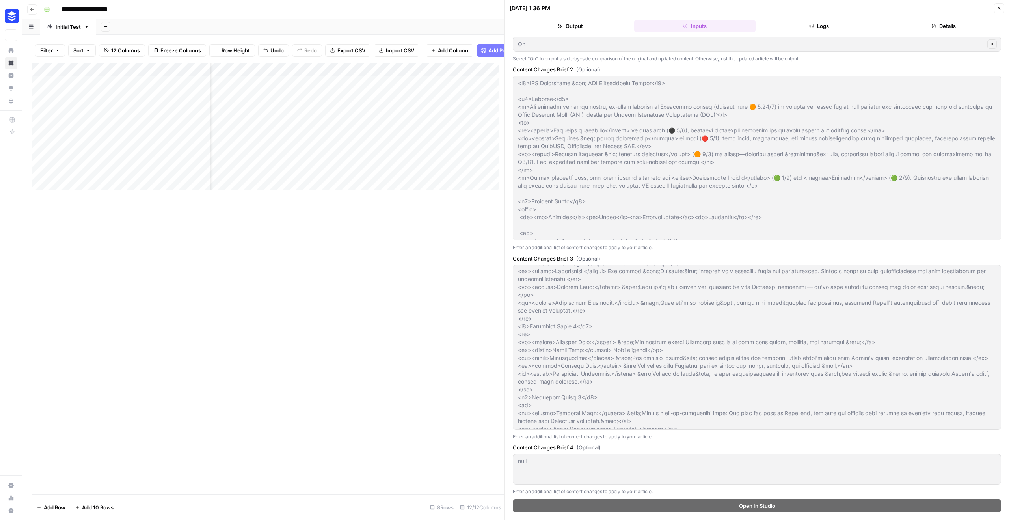
click at [937, 24] on button "Details" at bounding box center [943, 26] width 121 height 13
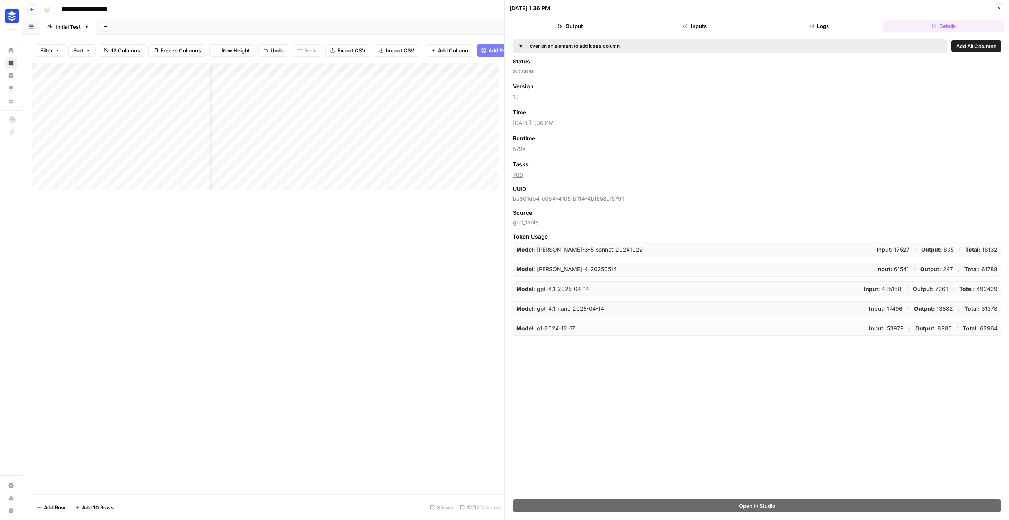
click at [580, 22] on button "Output" at bounding box center [570, 26] width 121 height 13
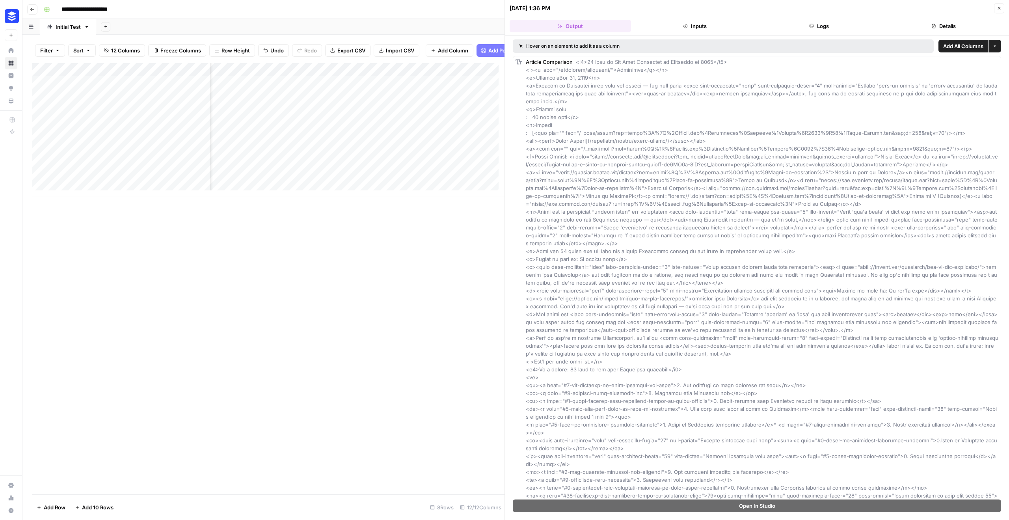
click at [419, 262] on div "Add Column" at bounding box center [268, 278] width 473 height 431
click at [999, 7] on icon "button" at bounding box center [999, 8] width 5 height 5
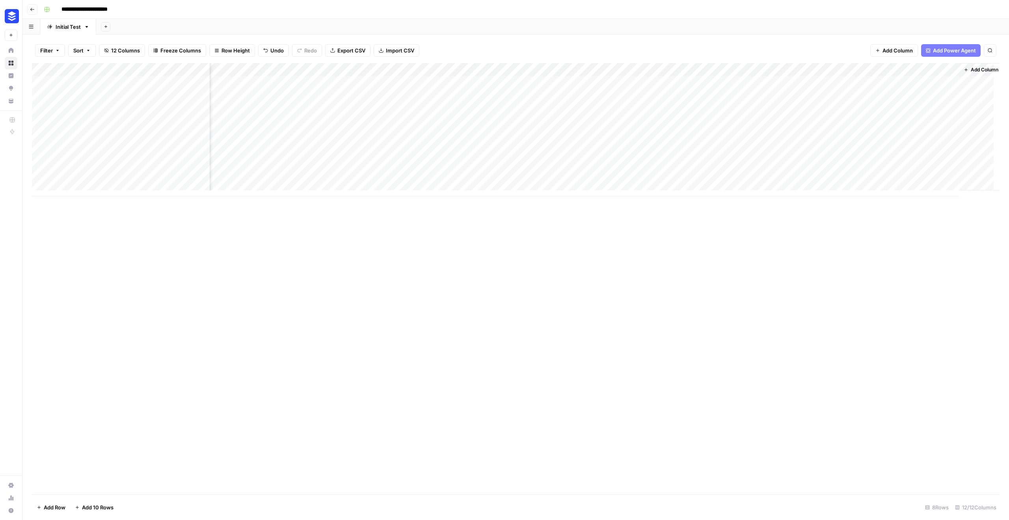
click at [876, 70] on div "Add Column" at bounding box center [516, 129] width 968 height 133
click at [829, 136] on span "Configure Inputs" at bounding box center [839, 136] width 69 height 8
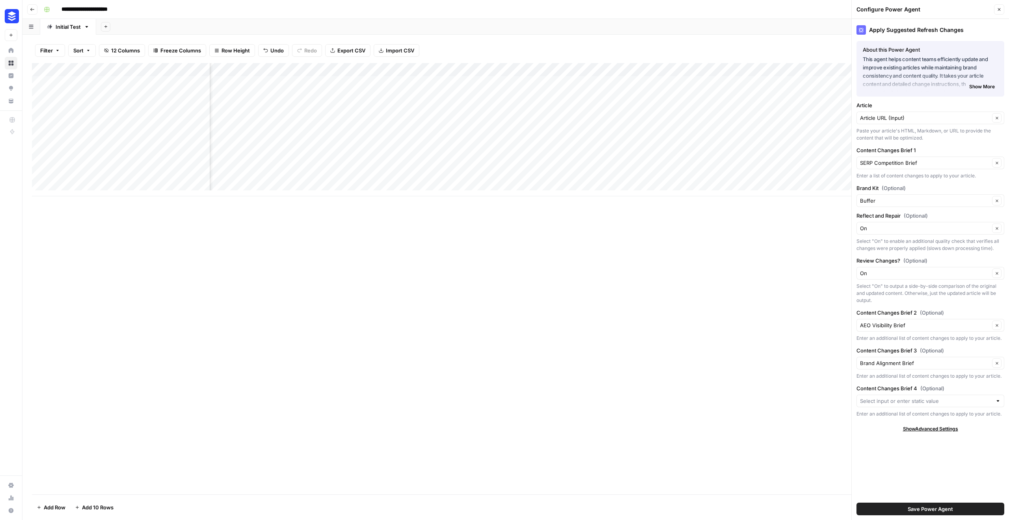
click at [986, 83] on span "Show More" at bounding box center [982, 86] width 26 height 7
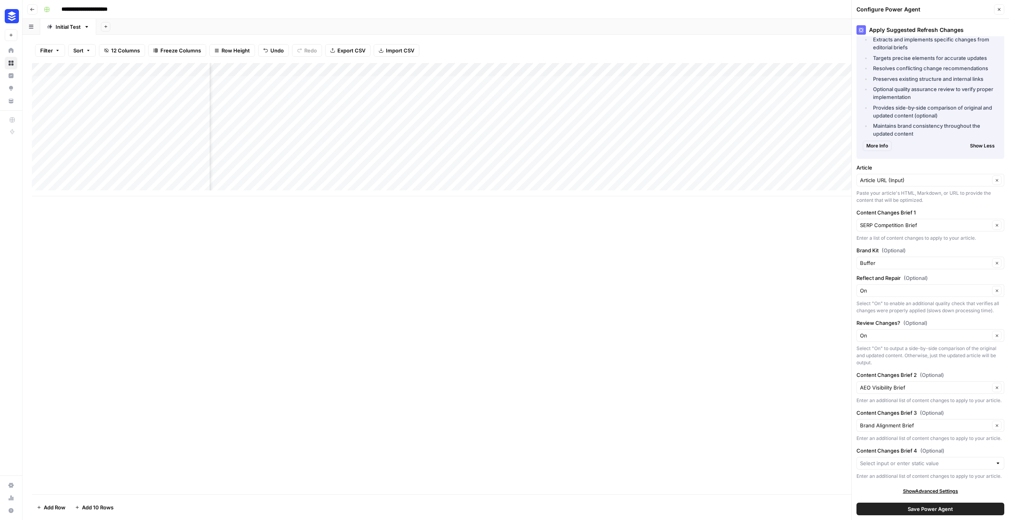
scroll to position [118, 0]
click at [688, 419] on div "Add Column" at bounding box center [516, 278] width 968 height 431
click at [997, 10] on icon "button" at bounding box center [999, 9] width 5 height 5
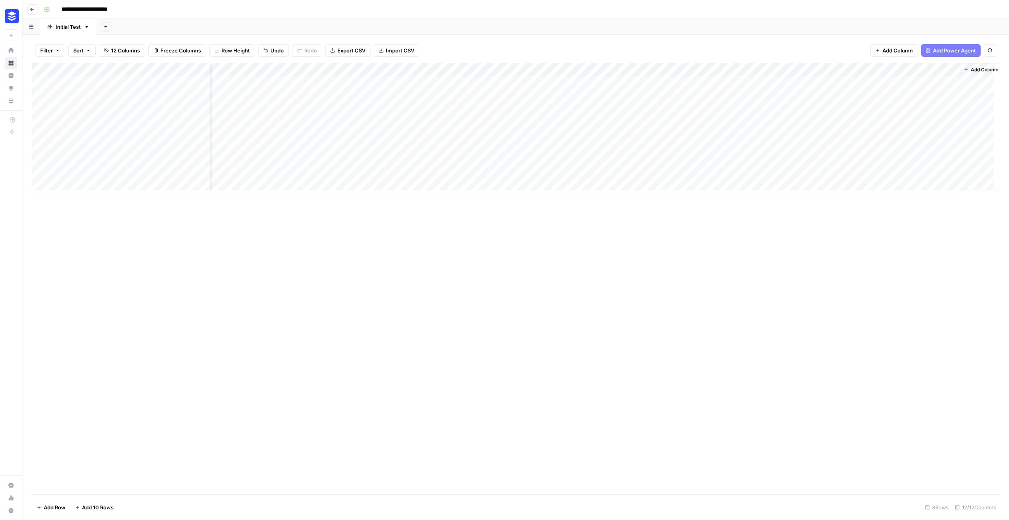
click at [939, 108] on div "Add Column" at bounding box center [516, 129] width 968 height 133
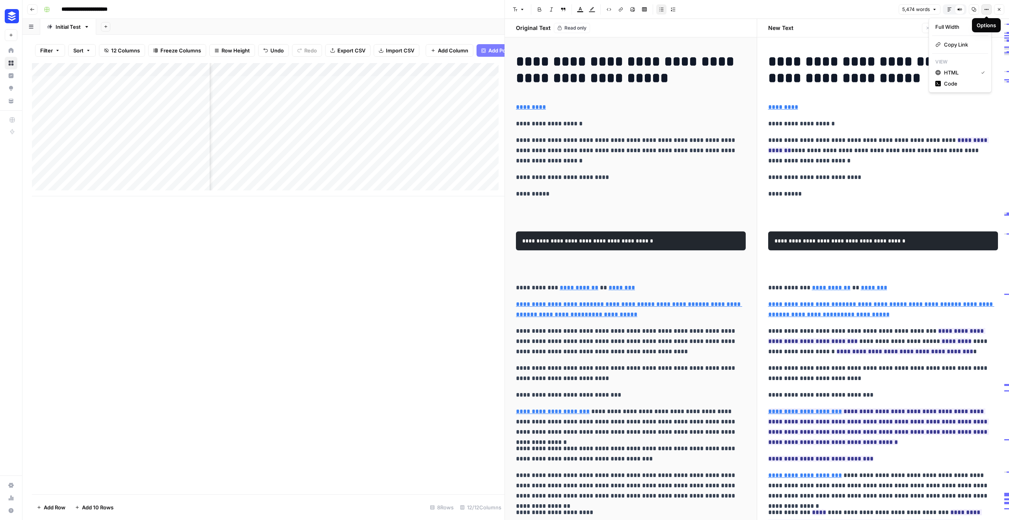
click at [988, 9] on icon "button" at bounding box center [986, 9] width 5 height 5
click at [983, 28] on div "Full Width" at bounding box center [961, 27] width 50 height 8
click at [992, 11] on button "Options" at bounding box center [987, 9] width 10 height 10
click at [979, 25] on div "button" at bounding box center [979, 27] width 4 height 4
click at [950, 10] on icon "button" at bounding box center [949, 9] width 5 height 5
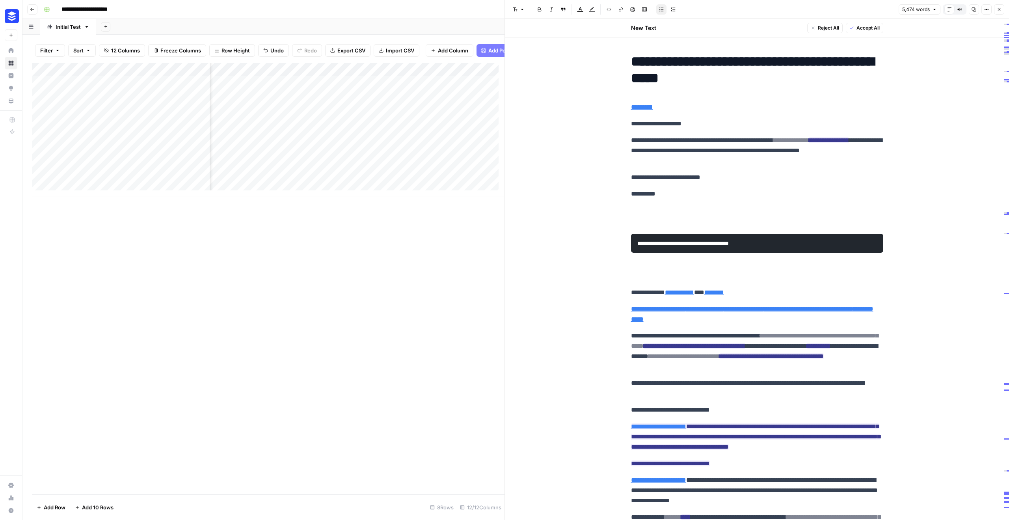
click at [859, 29] on span "Accept All" at bounding box center [868, 27] width 23 height 7
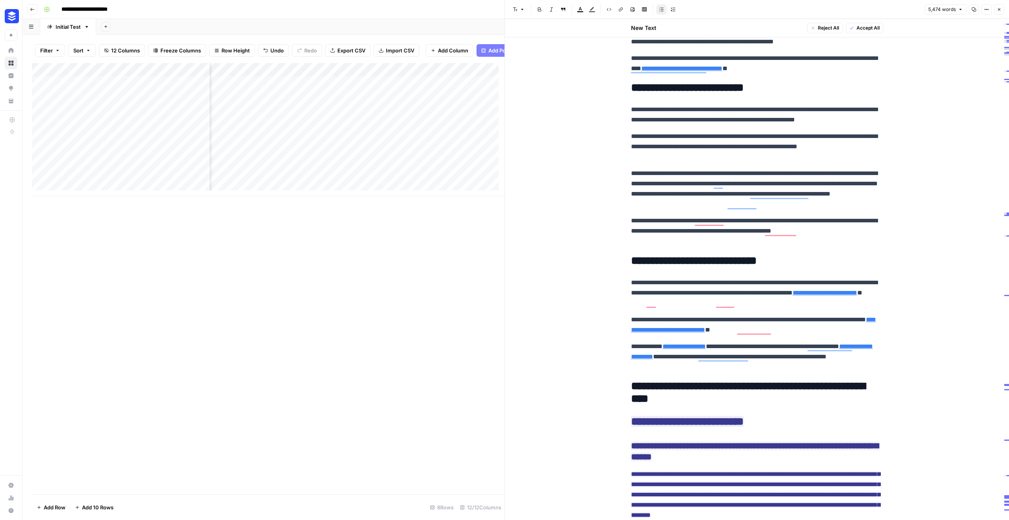
scroll to position [10696, 0]
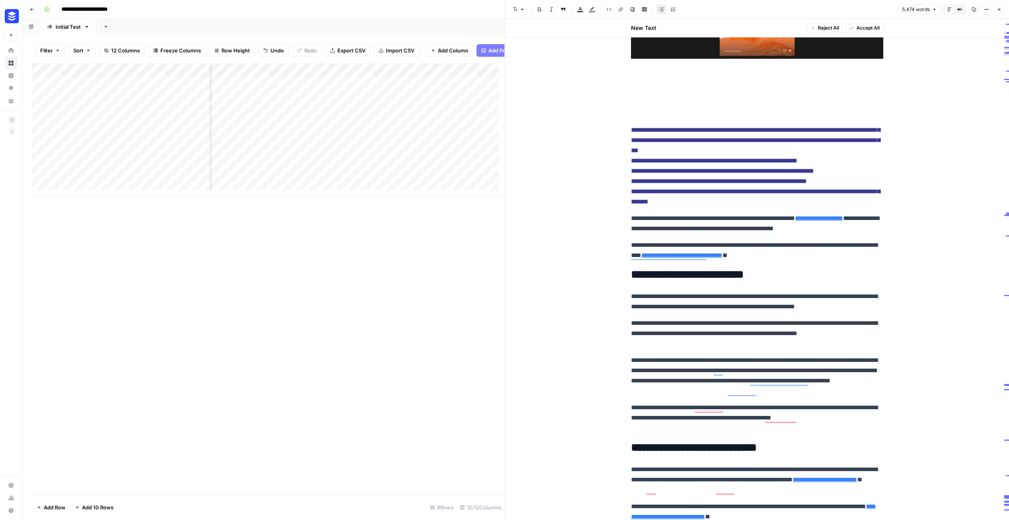
click at [857, 27] on span "Accept All" at bounding box center [868, 27] width 23 height 7
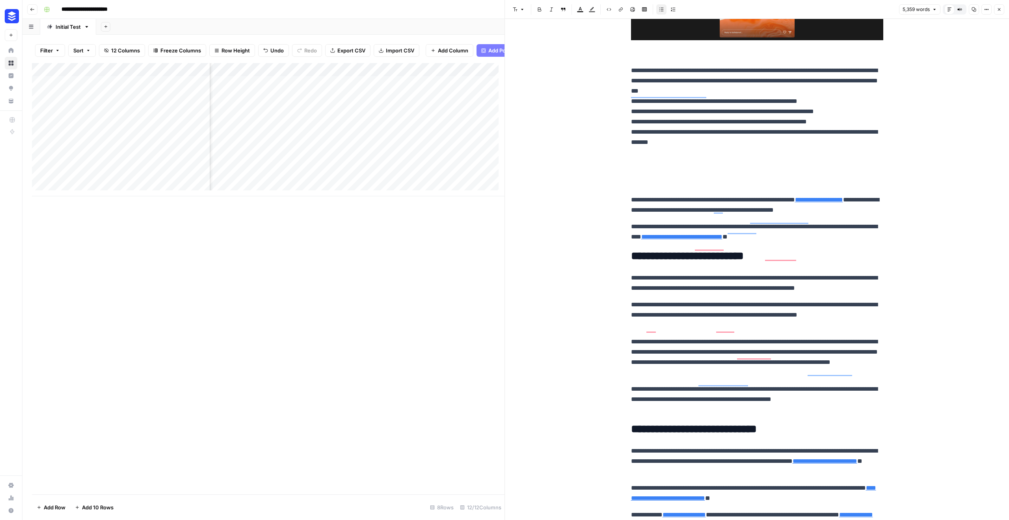
scroll to position [11177, 0]
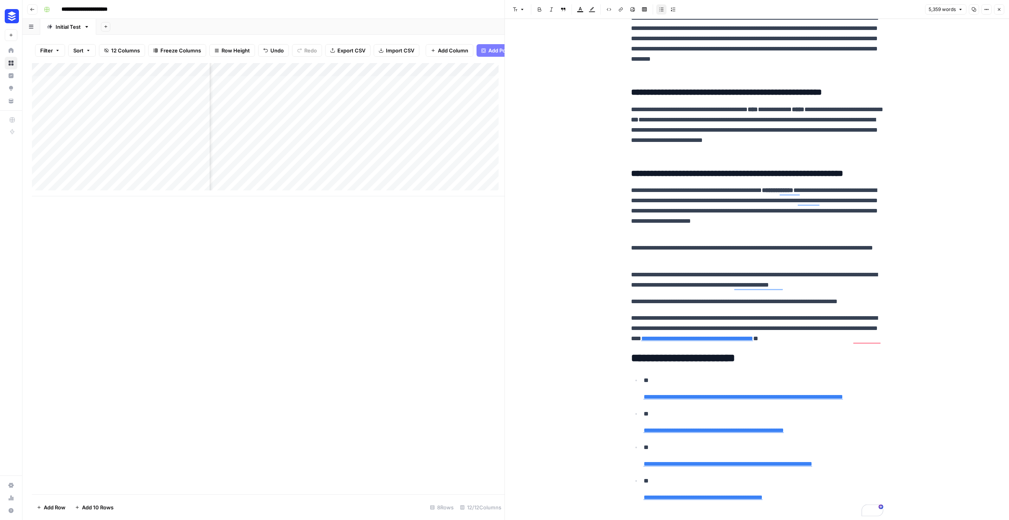
click at [749, 270] on p "**********" at bounding box center [757, 280] width 252 height 21
click at [975, 13] on button "Copy" at bounding box center [974, 9] width 10 height 10
click at [984, 9] on icon "button" at bounding box center [986, 9] width 5 height 5
click at [976, 28] on div "button" at bounding box center [977, 27] width 10 height 6
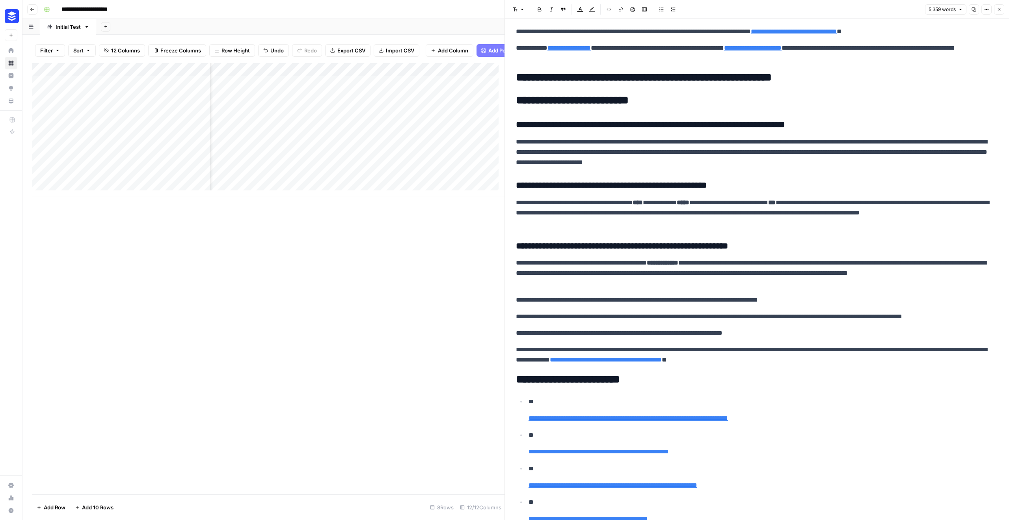
scroll to position [13277, 0]
click at [985, 9] on icon "button" at bounding box center [985, 9] width 1 height 1
click at [976, 26] on div "button" at bounding box center [977, 27] width 10 height 6
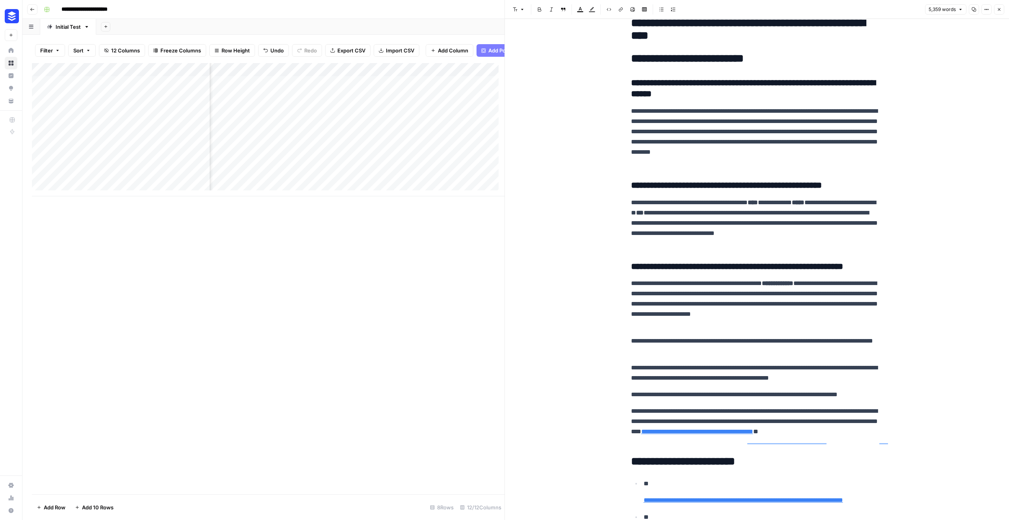
scroll to position [11177, 0]
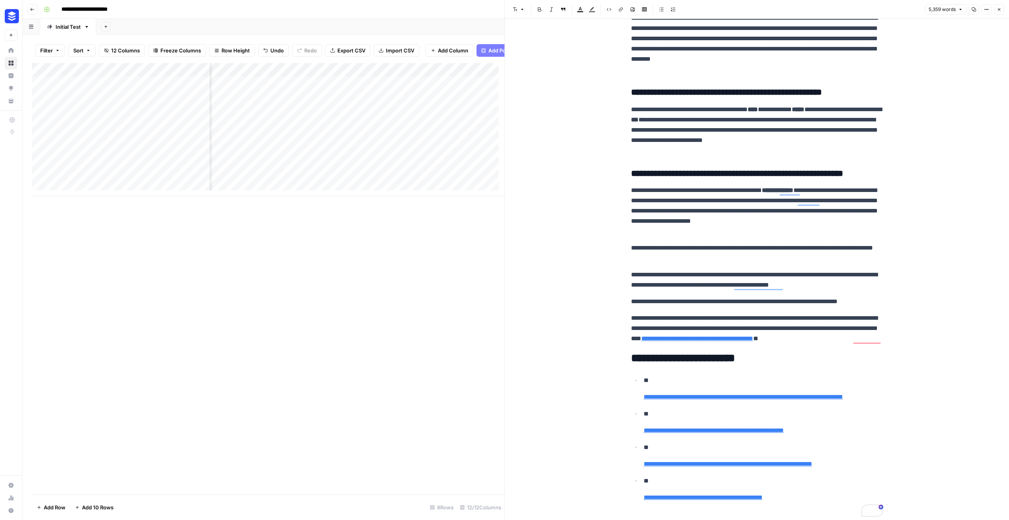
click at [995, 10] on button "Close" at bounding box center [999, 9] width 10 height 10
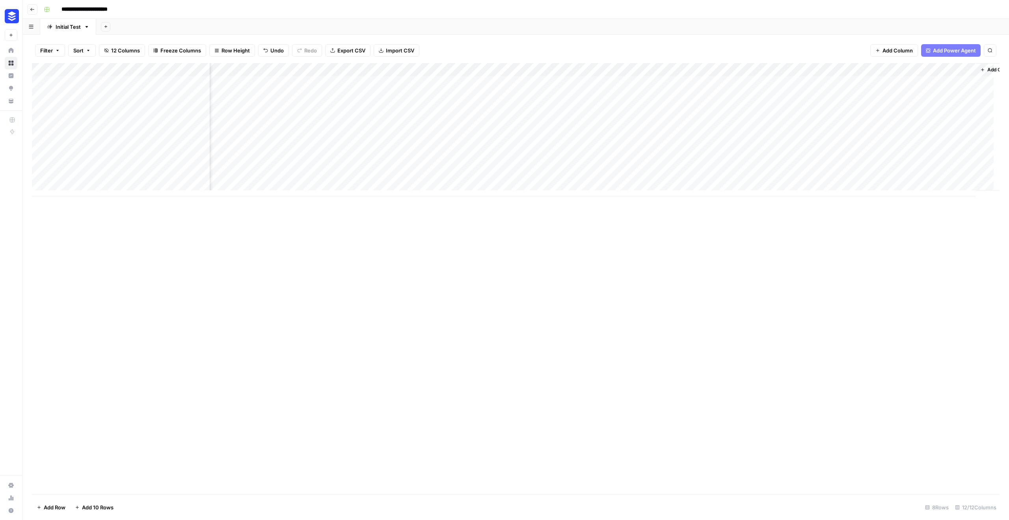
scroll to position [0, 315]
click at [864, 175] on div "Add Column" at bounding box center [516, 129] width 968 height 133
click at [975, 111] on div "Add Column" at bounding box center [516, 129] width 968 height 133
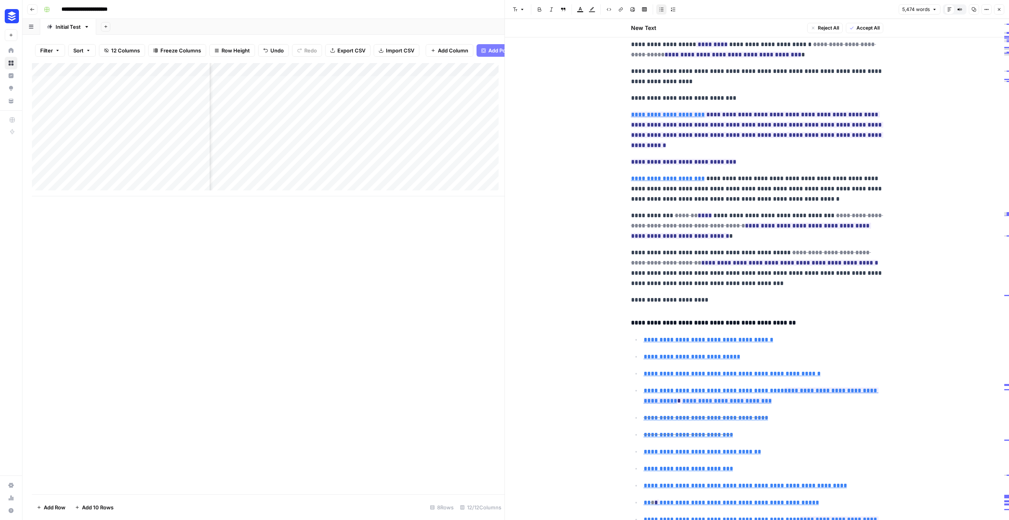
scroll to position [297, 0]
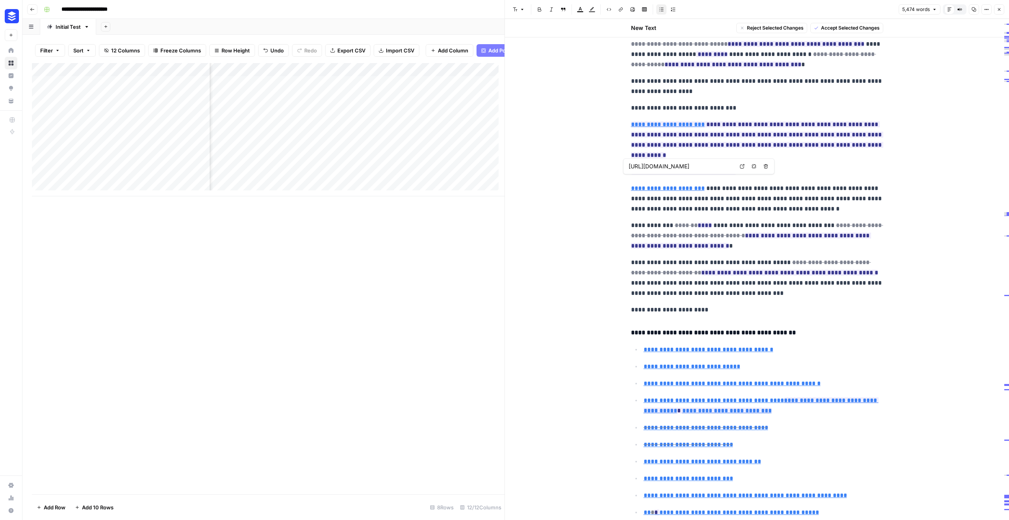
drag, startPoint x: 764, startPoint y: 199, endPoint x: 634, endPoint y: 164, distance: 133.9
click at [634, 164] on body "**********" at bounding box center [504, 260] width 1009 height 520
click at [745, 140] on span "**********" at bounding box center [757, 139] width 252 height 41
drag, startPoint x: 826, startPoint y: 144, endPoint x: 626, endPoint y: 118, distance: 202.3
click at [626, 118] on body "**********" at bounding box center [504, 260] width 1009 height 520
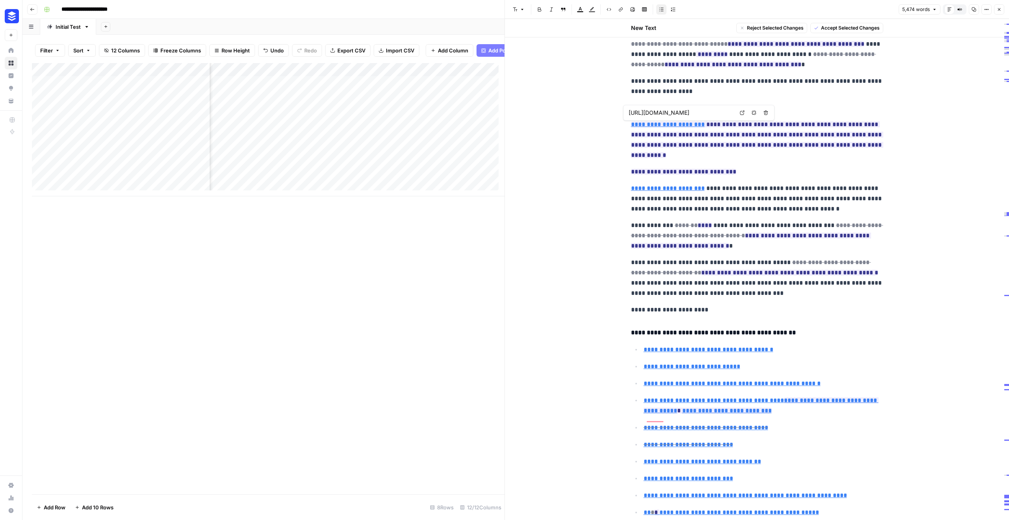
click at [846, 141] on span "**********" at bounding box center [757, 139] width 252 height 41
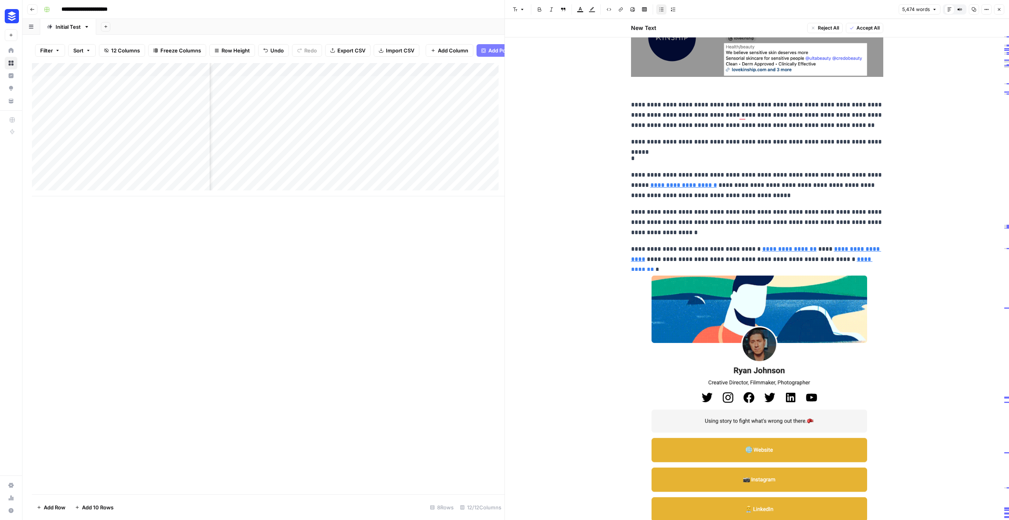
scroll to position [1779, 0]
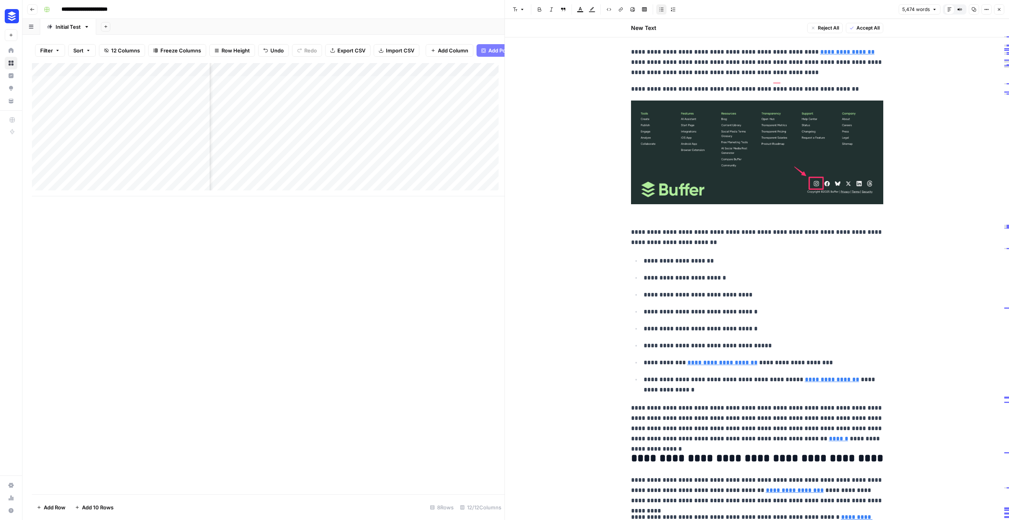
click at [481, 265] on div "Add Column" at bounding box center [268, 278] width 473 height 431
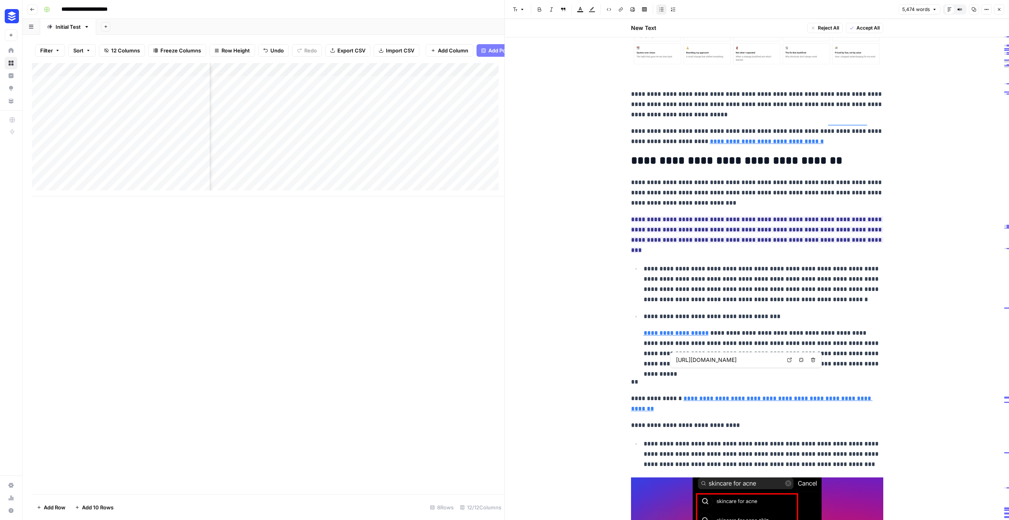
type input "https://buffer.com/resources/instagram-search/"
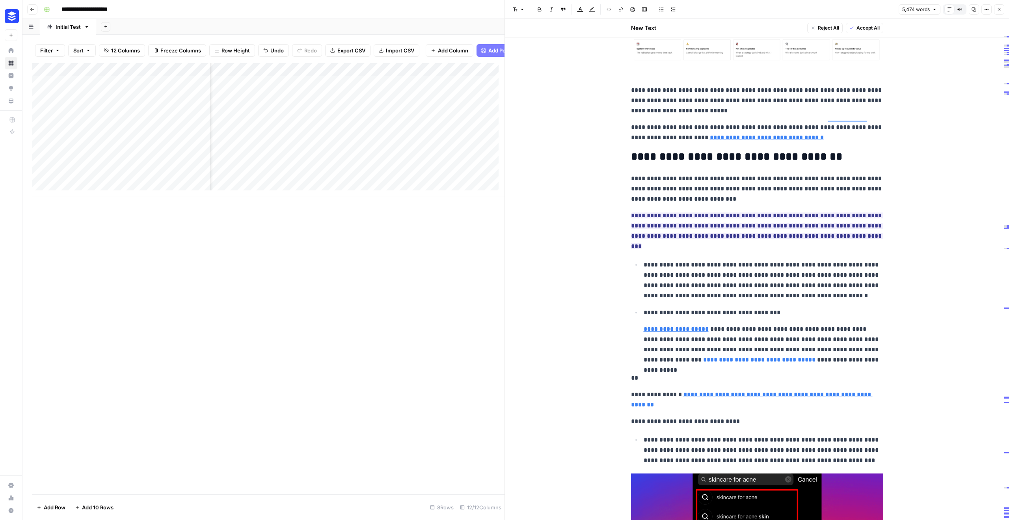
type input "https://buffer.com/resources/instagram-search/"
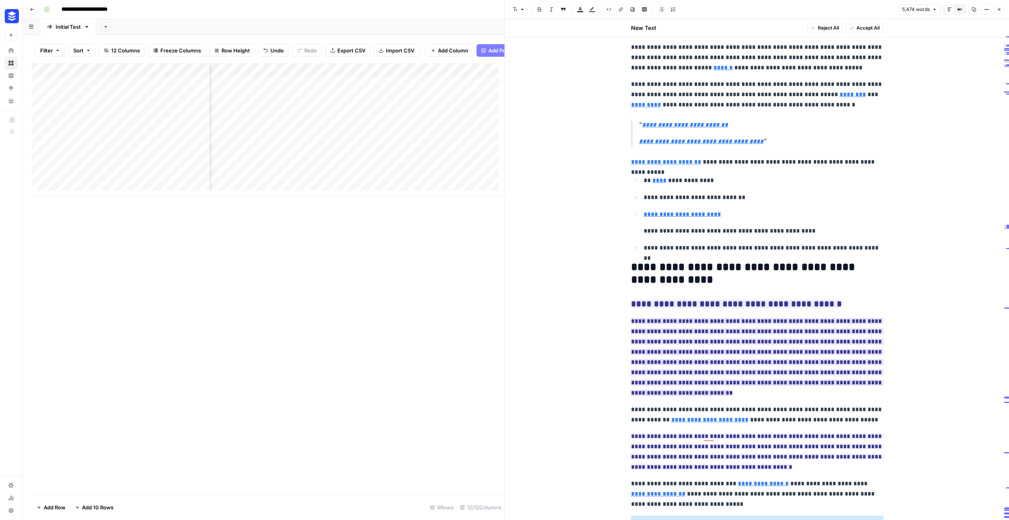
click at [727, 318] on ins "**********" at bounding box center [757, 357] width 252 height 78
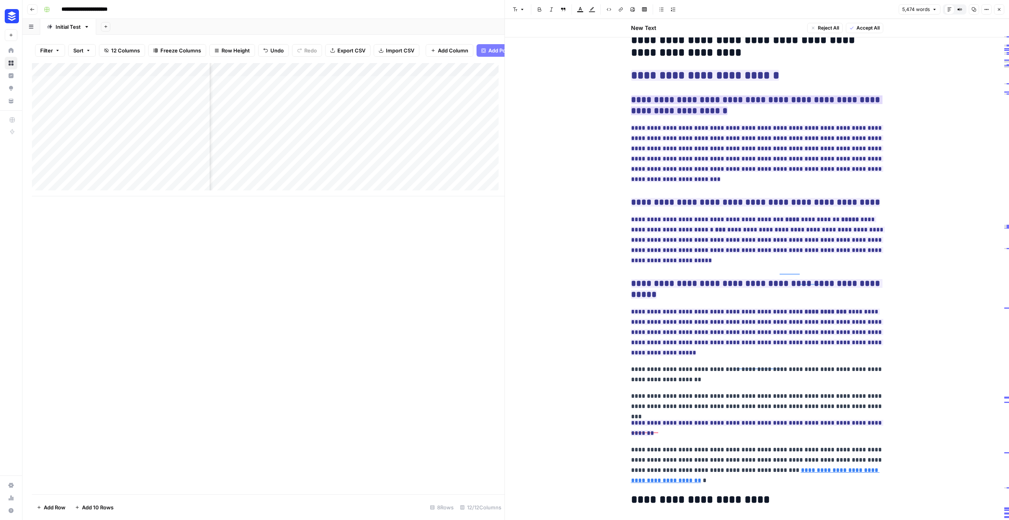
click at [668, 95] on ins "**********" at bounding box center [757, 105] width 252 height 20
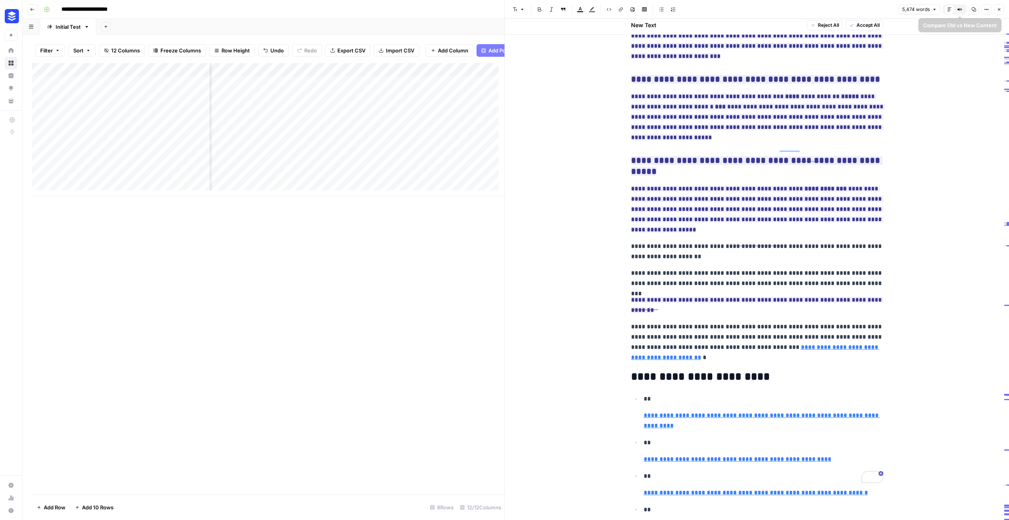
click at [983, 8] on button "Options" at bounding box center [987, 9] width 10 height 10
click at [698, 106] on p "**********" at bounding box center [757, 116] width 252 height 51
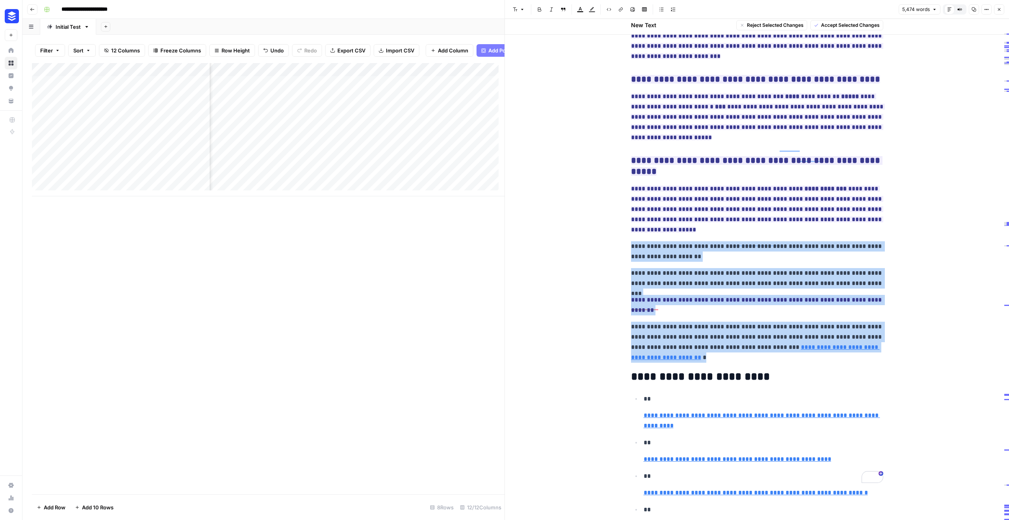
drag, startPoint x: 626, startPoint y: 204, endPoint x: 671, endPoint y: 309, distance: 113.8
copy div "**********"
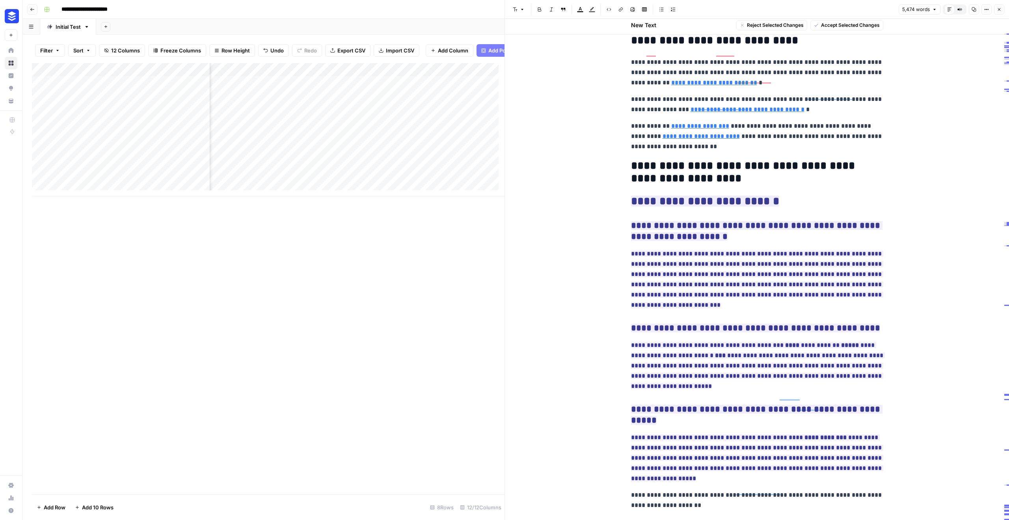
scroll to position [11101, 0]
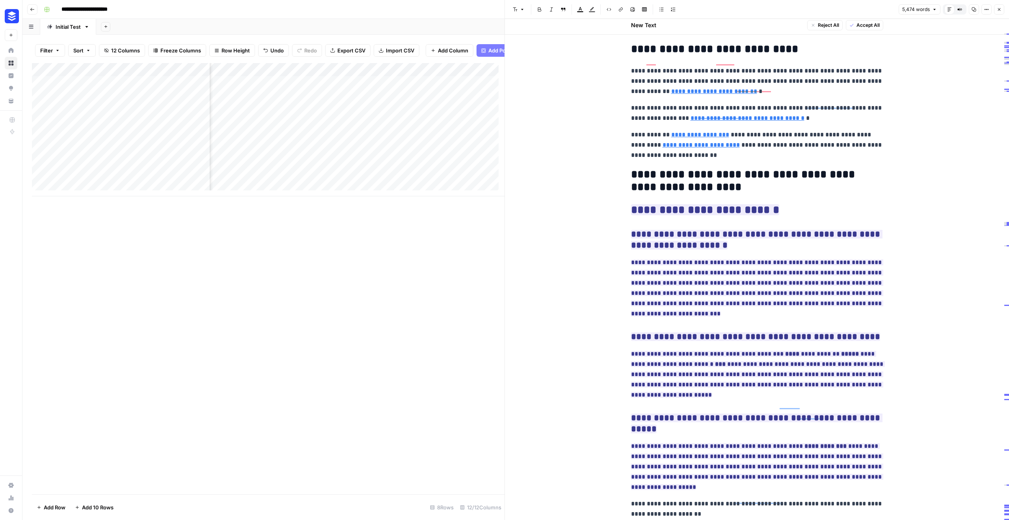
click at [694, 168] on h2 "**********" at bounding box center [757, 180] width 252 height 25
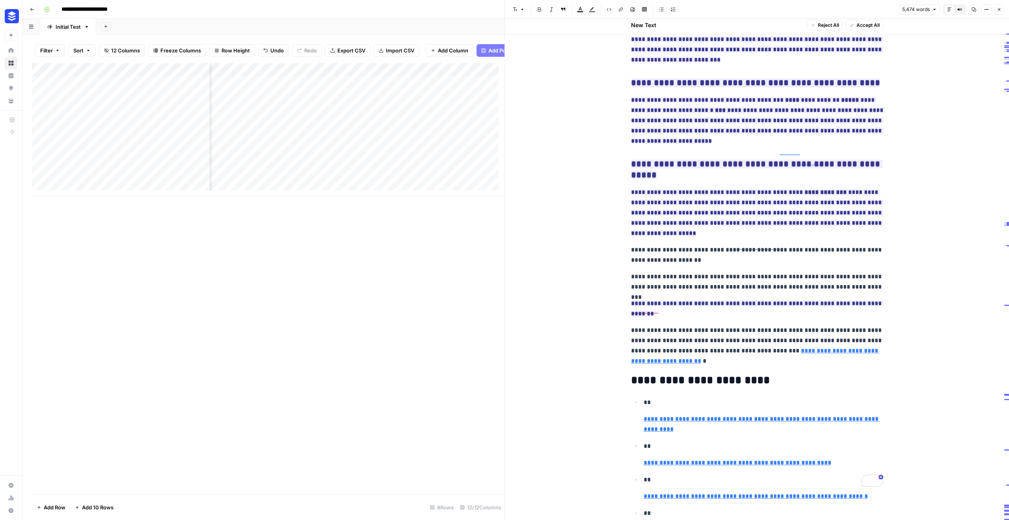
scroll to position [11358, 0]
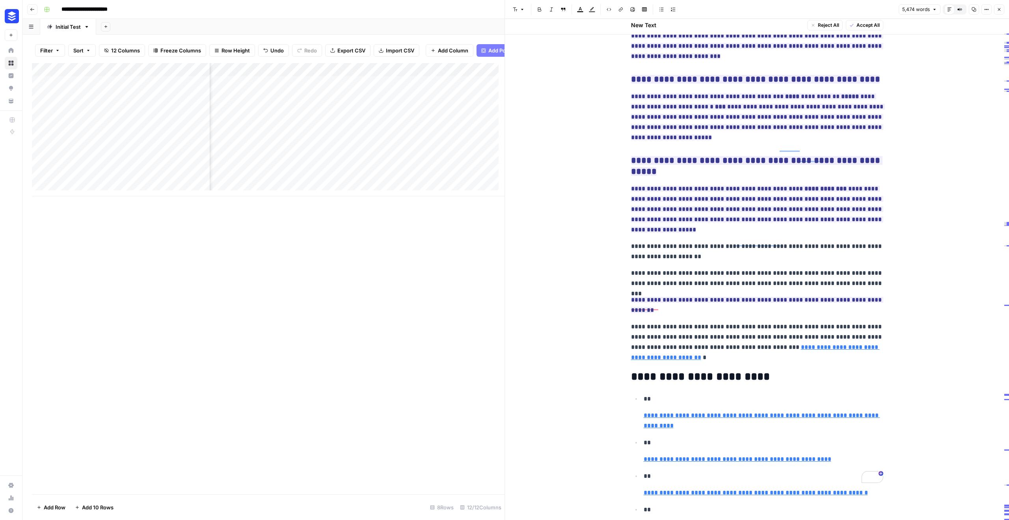
click at [675, 241] on p "**********" at bounding box center [757, 251] width 252 height 21
click at [738, 297] on ins "**********" at bounding box center [757, 305] width 252 height 16
click at [805, 297] on ins "**********" at bounding box center [757, 305] width 252 height 16
click at [804, 297] on ins "**********" at bounding box center [757, 305] width 252 height 16
click at [722, 97] on ins "**********" at bounding box center [758, 116] width 254 height 47
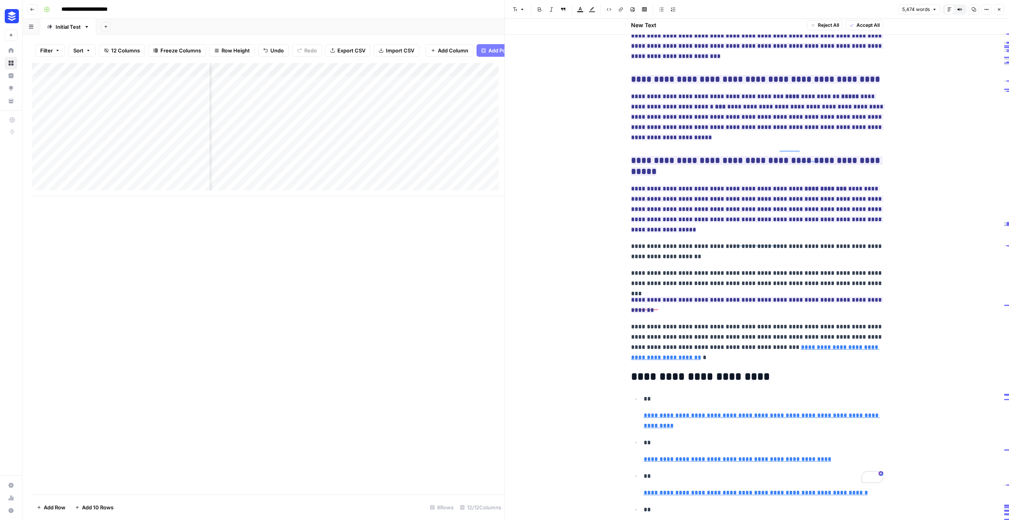
click at [467, 382] on div "Add Column" at bounding box center [268, 278] width 473 height 431
click at [334, 157] on div "Add Column" at bounding box center [268, 129] width 473 height 133
click at [329, 165] on div "Add Column" at bounding box center [268, 129] width 473 height 133
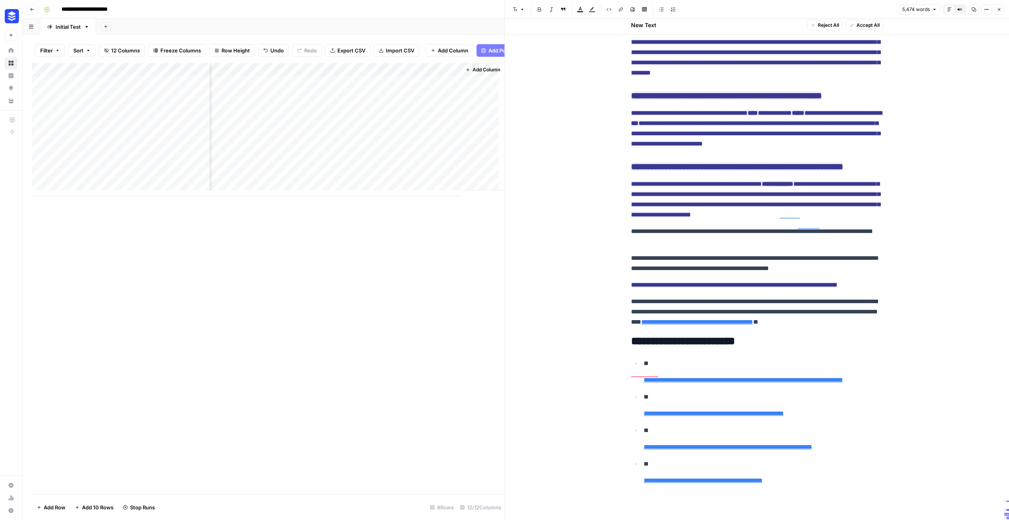
click at [447, 142] on div "Add Column" at bounding box center [268, 129] width 473 height 133
click at [439, 143] on div "Add Column" at bounding box center [268, 129] width 473 height 133
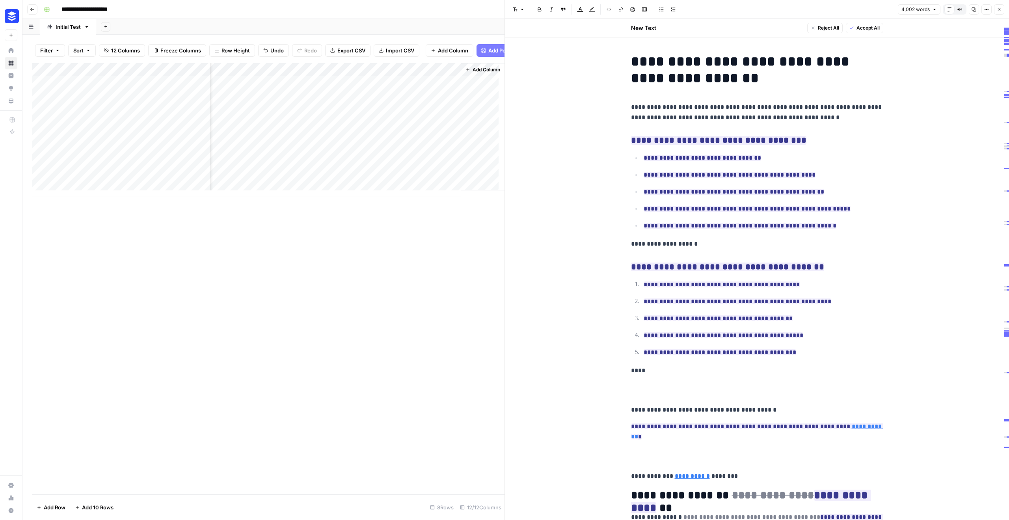
click at [804, 165] on ul "**********" at bounding box center [757, 192] width 252 height 78
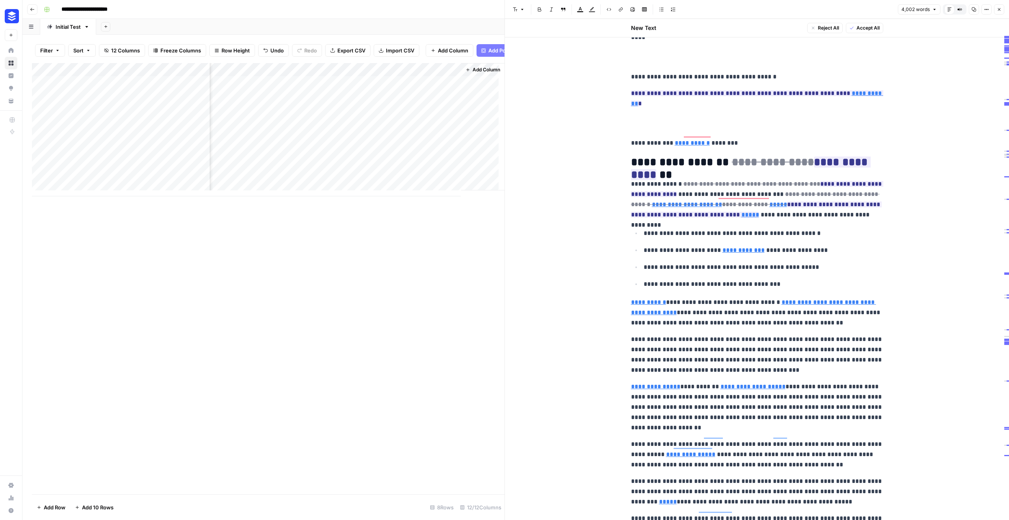
scroll to position [413, 0]
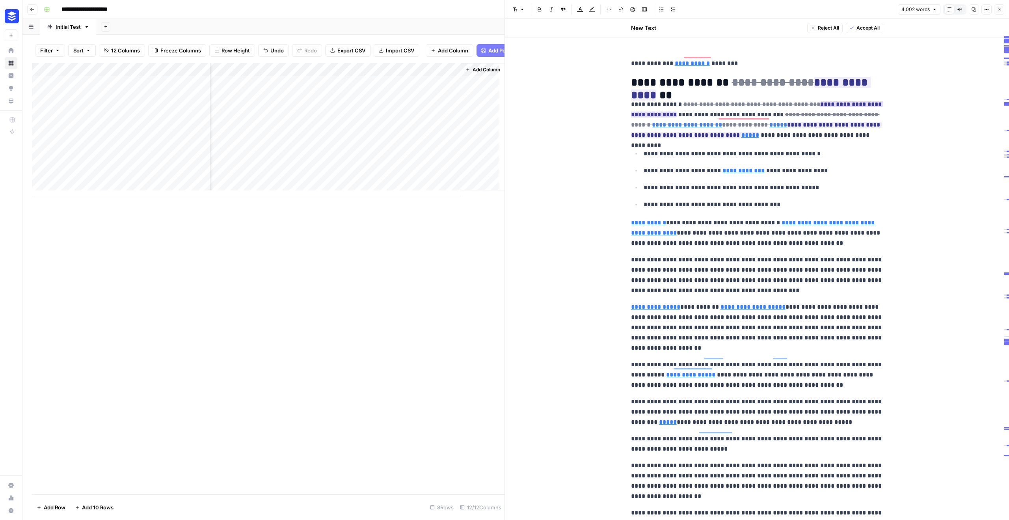
click at [839, 101] on ins "**********" at bounding box center [757, 109] width 252 height 16
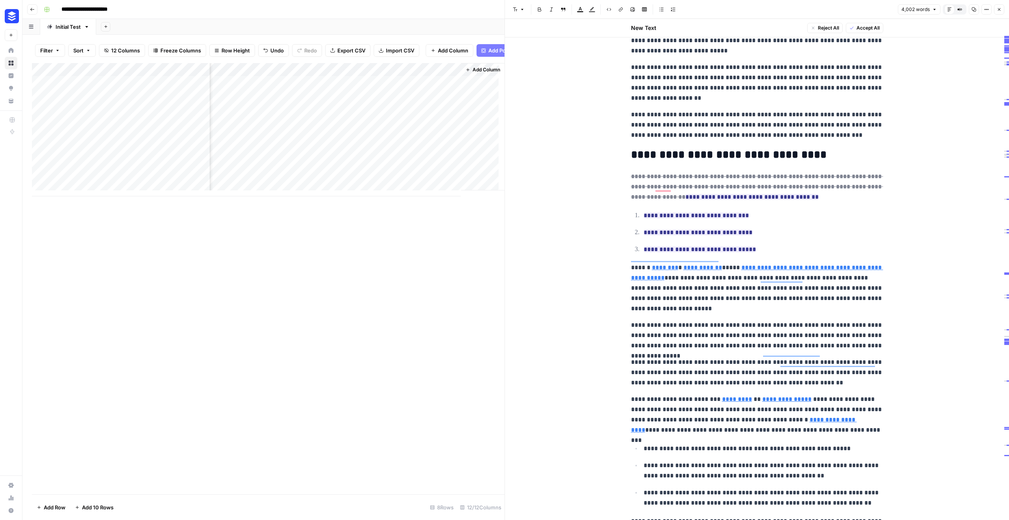
scroll to position [813, 0]
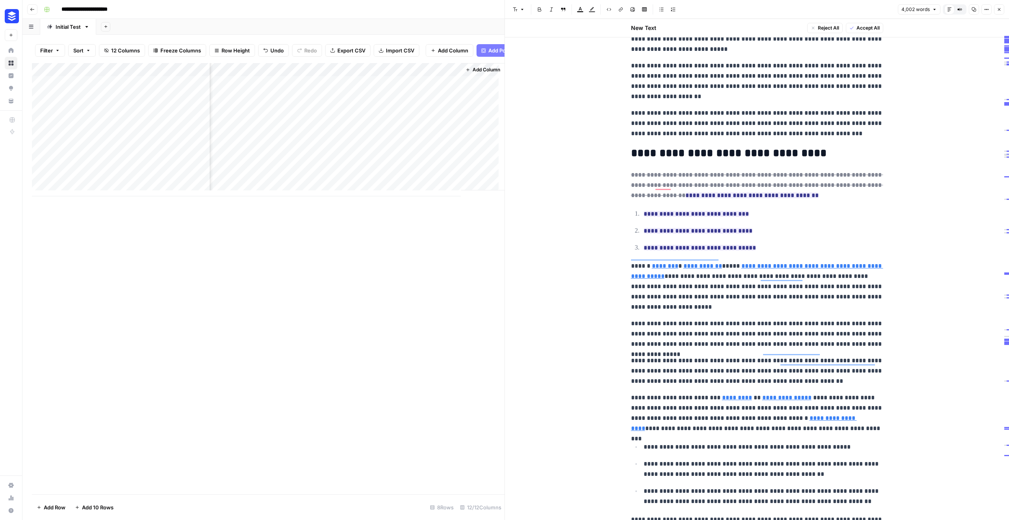
click at [785, 209] on p "**********" at bounding box center [764, 214] width 240 height 10
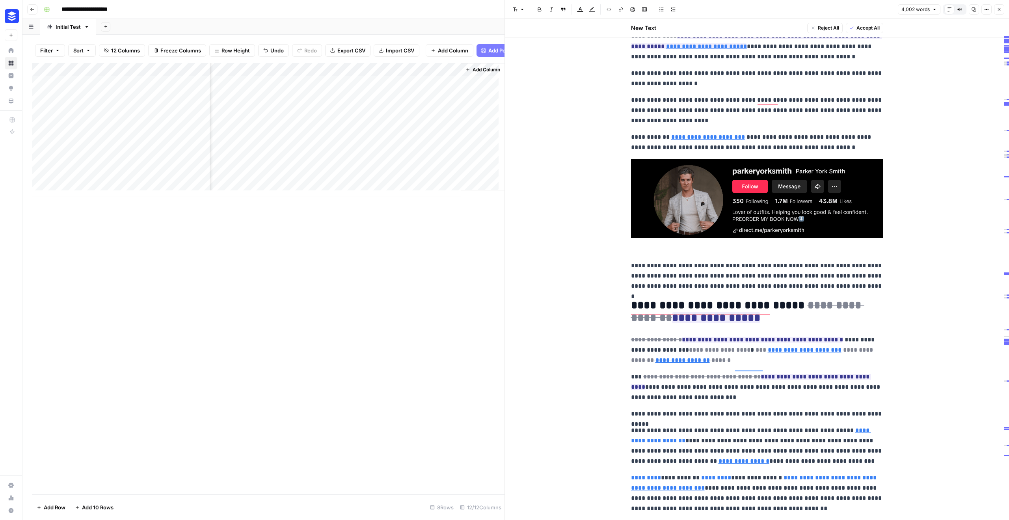
scroll to position [1462, 0]
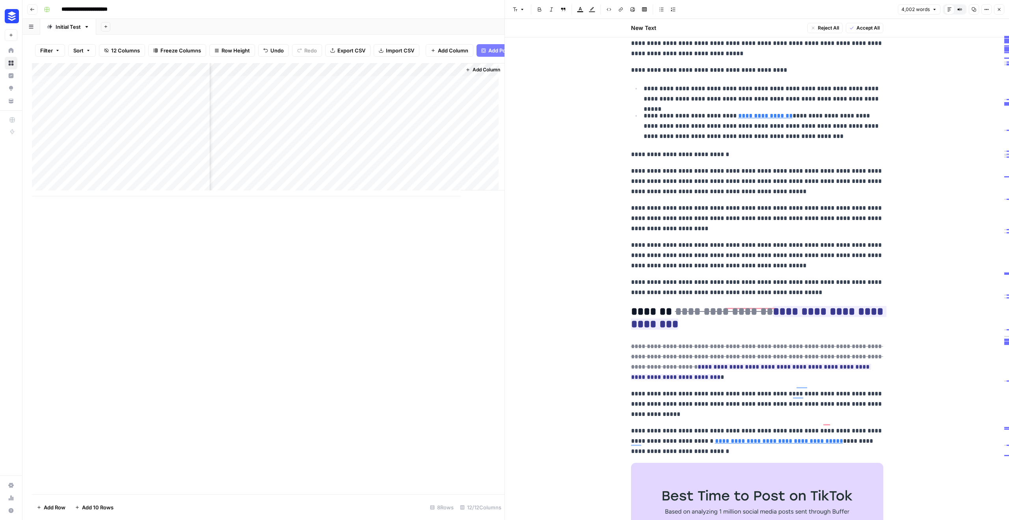
scroll to position [2460, 0]
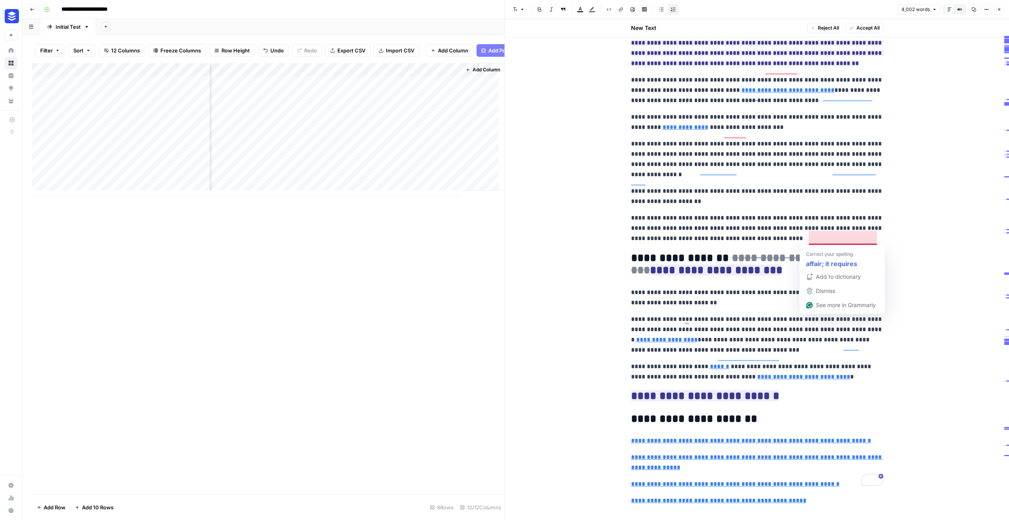
click at [760, 314] on p "**********" at bounding box center [757, 334] width 252 height 41
click at [475, 269] on div "Add Column" at bounding box center [268, 278] width 473 height 431
click at [1000, 10] on icon "button" at bounding box center [999, 9] width 5 height 5
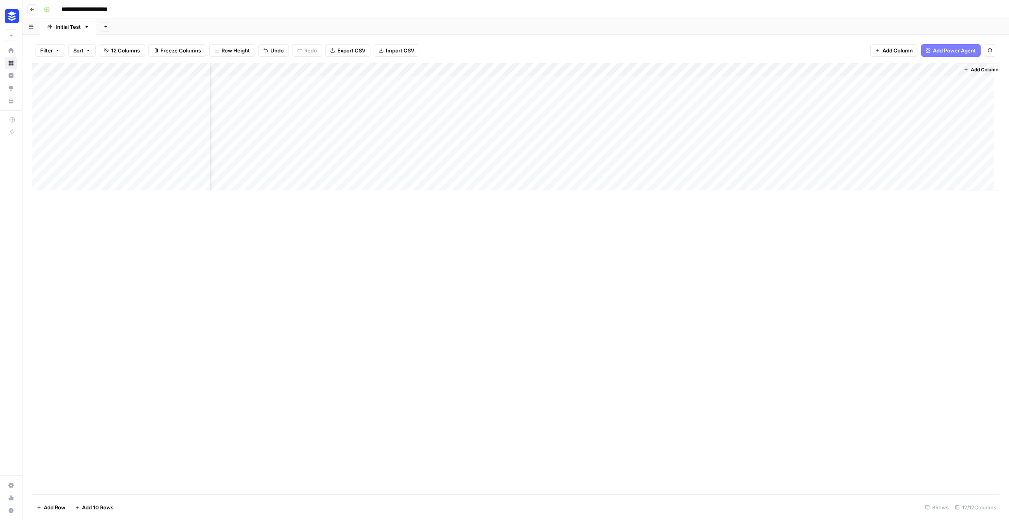
click at [944, 176] on div "Add Column" at bounding box center [516, 129] width 968 height 133
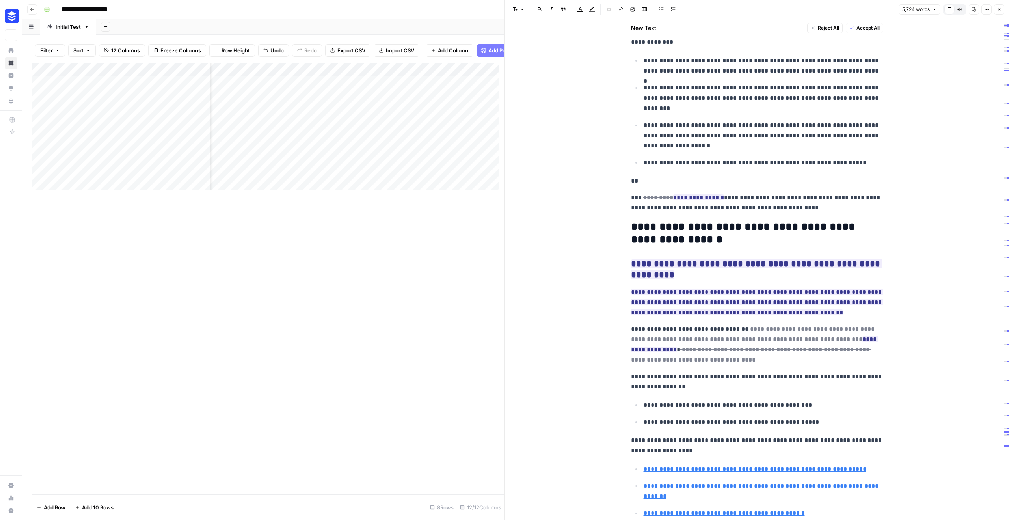
scroll to position [10530, 0]
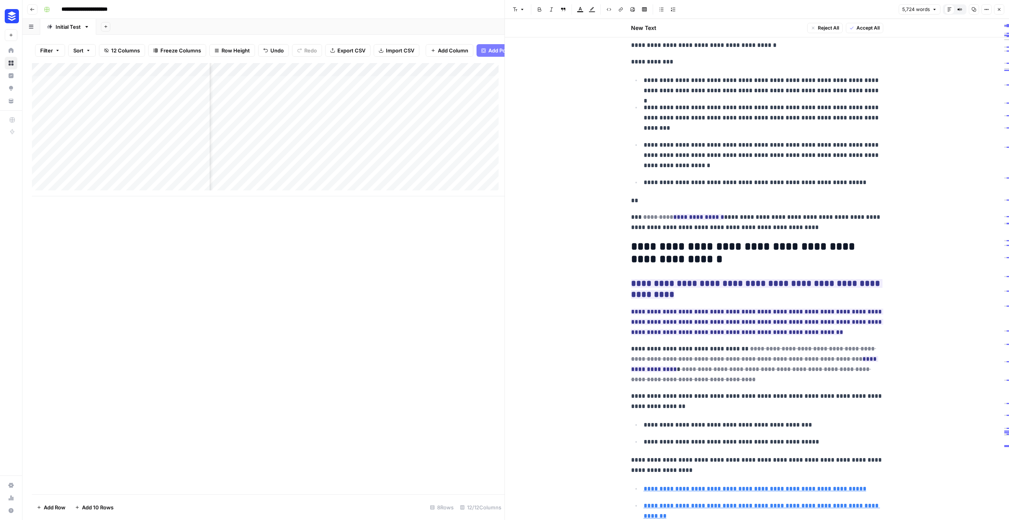
click at [375, 320] on div "Add Column" at bounding box center [268, 278] width 473 height 431
click at [1000, 14] on button "Close" at bounding box center [999, 9] width 10 height 10
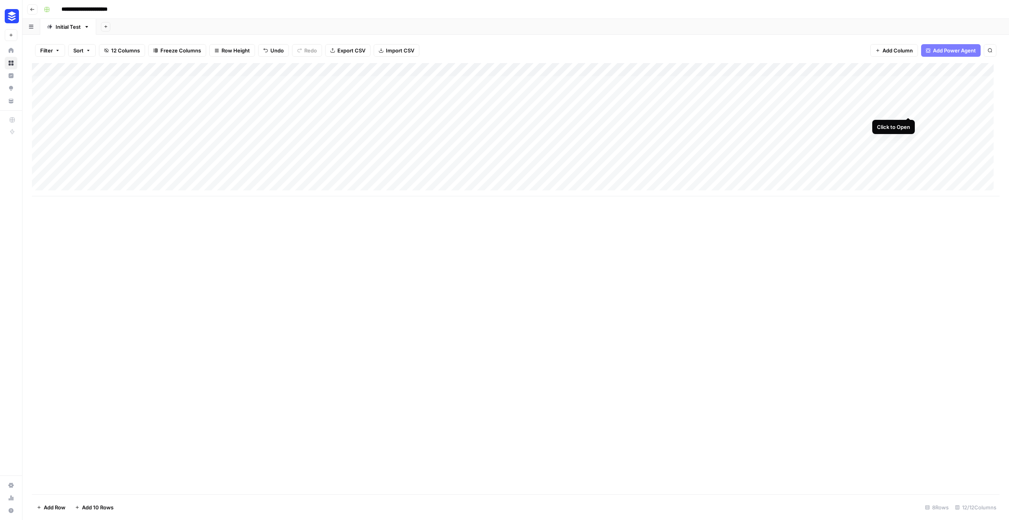
click at [908, 110] on div "Add Column" at bounding box center [516, 129] width 968 height 133
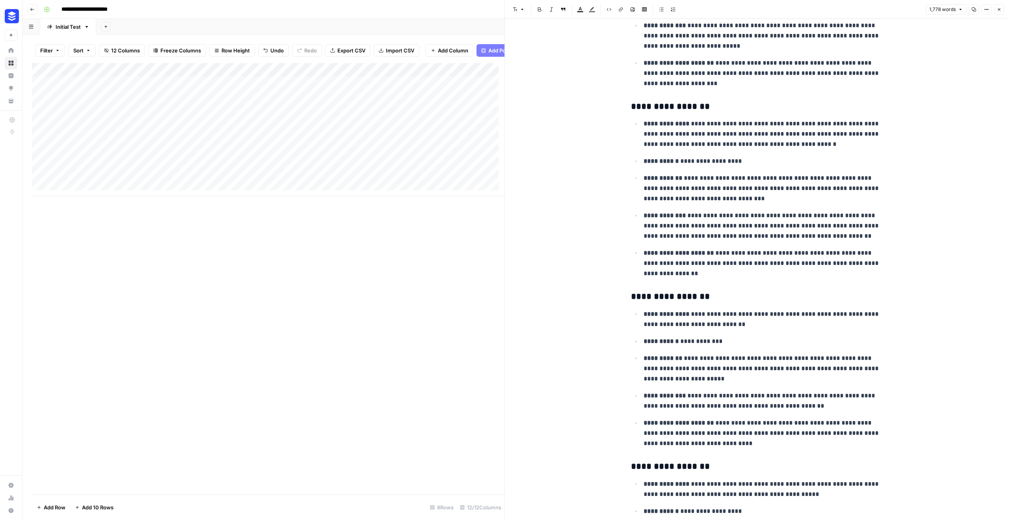
scroll to position [152, 0]
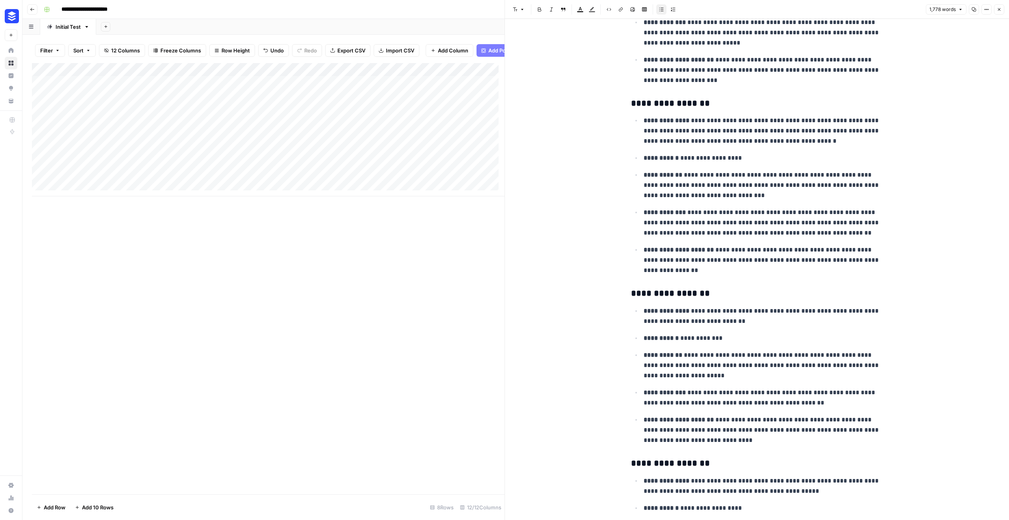
click at [274, 261] on div "Add Column" at bounding box center [268, 278] width 473 height 431
click at [998, 10] on icon "button" at bounding box center [999, 9] width 5 height 5
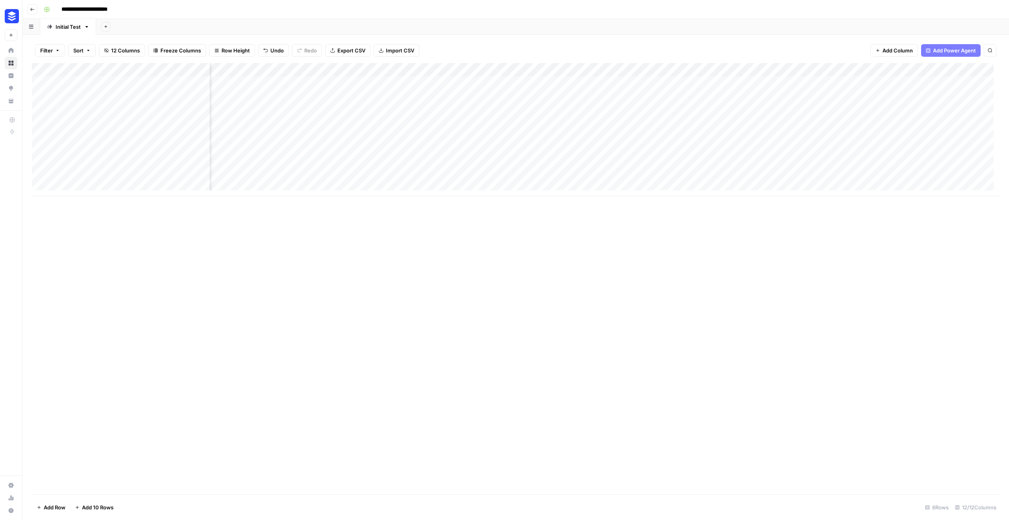
scroll to position [0, 348]
click at [942, 147] on div "Add Column" at bounding box center [516, 129] width 968 height 133
click at [934, 152] on div "Add Column" at bounding box center [516, 129] width 968 height 133
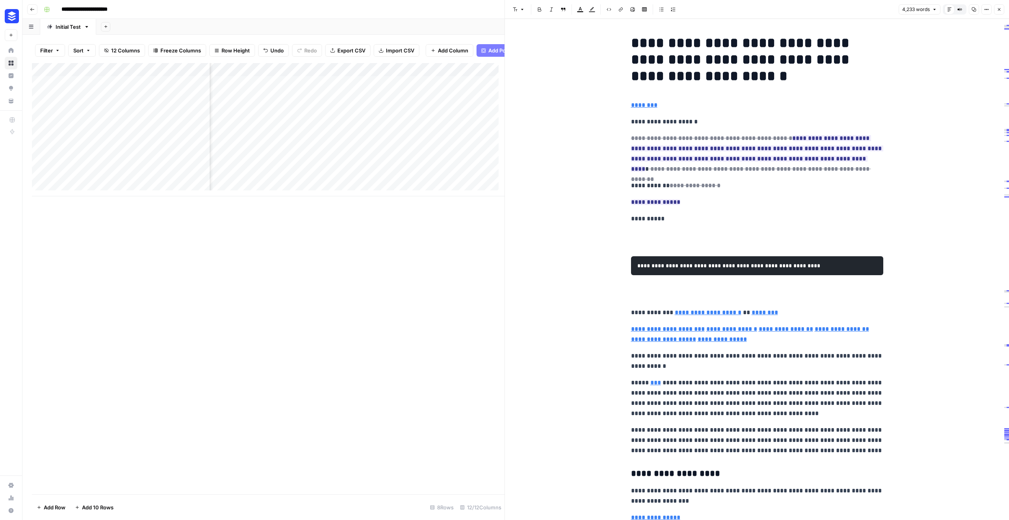
click at [769, 393] on p "**********" at bounding box center [757, 398] width 252 height 41
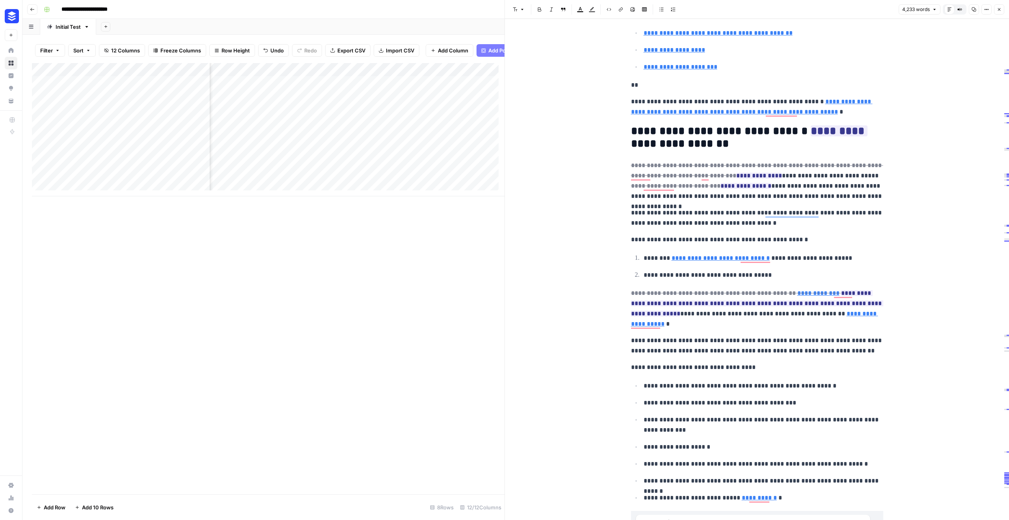
scroll to position [828, 0]
click at [775, 308] on p "**********" at bounding box center [757, 308] width 252 height 41
click at [770, 306] on ins "**********" at bounding box center [757, 303] width 252 height 26
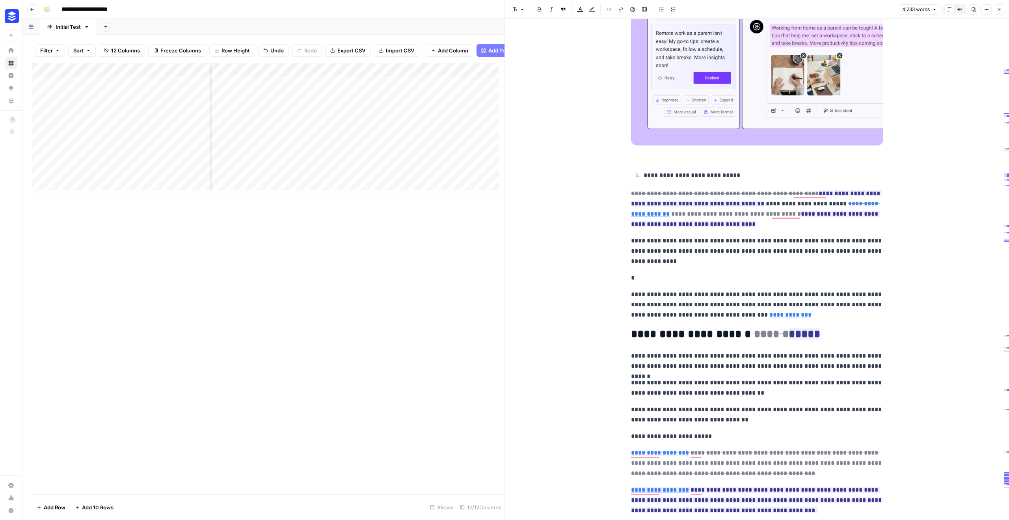
scroll to position [2931, 0]
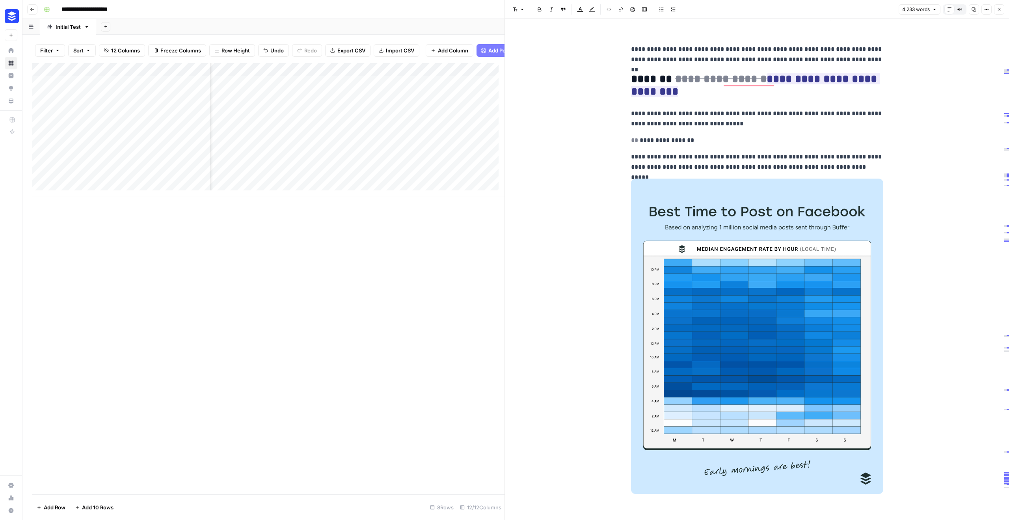
scroll to position [5352, 0]
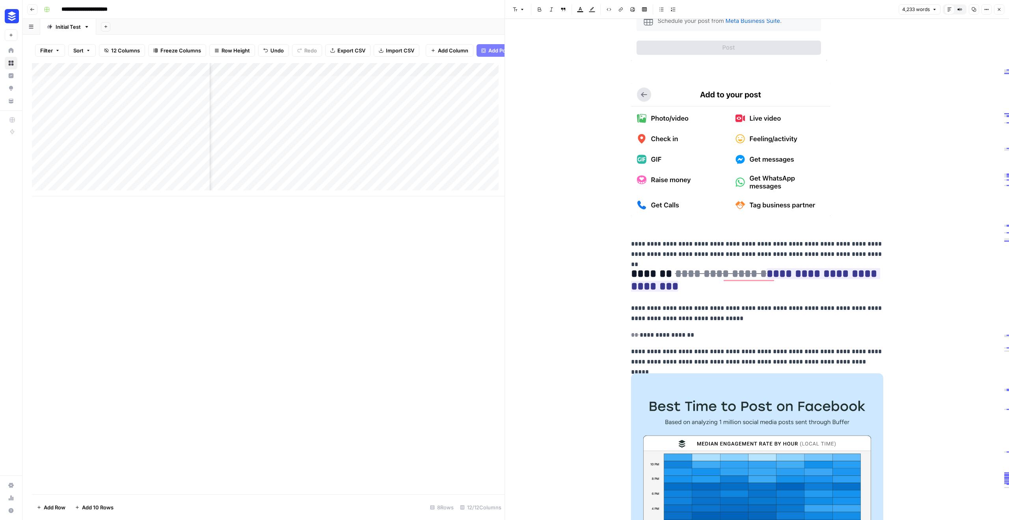
click at [999, 4] on button "Close" at bounding box center [999, 9] width 10 height 10
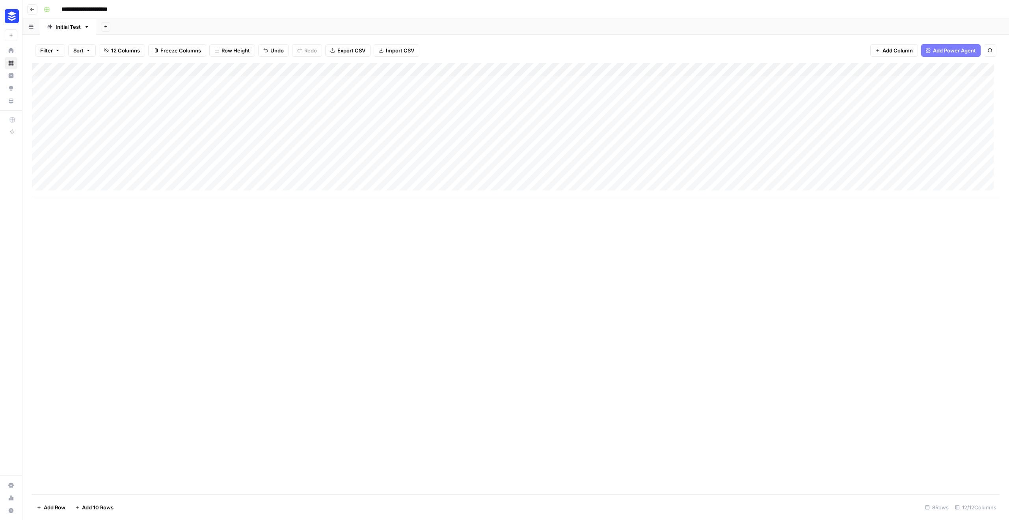
scroll to position [6, 0]
click at [111, 186] on div "Add Column" at bounding box center [516, 129] width 968 height 133
click at [117, 181] on input at bounding box center [125, 185] width 126 height 9
type input "**********"
click at [245, 181] on div "Add Column" at bounding box center [516, 136] width 968 height 147
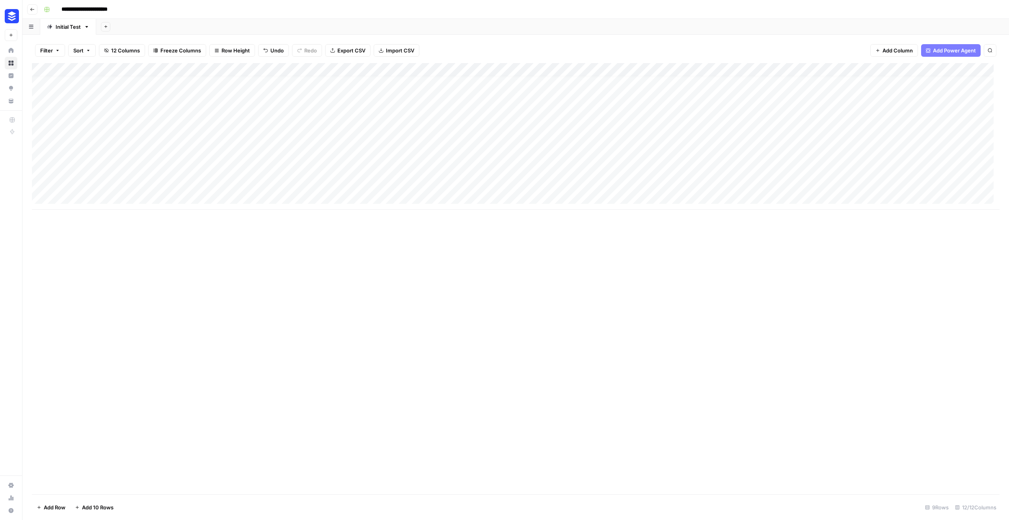
click at [244, 185] on div "Add Column" at bounding box center [516, 136] width 968 height 147
type textarea "**********"
click at [261, 258] on div "Add Column" at bounding box center [516, 278] width 968 height 431
click at [371, 183] on div "Add Column" at bounding box center [516, 136] width 968 height 147
click at [580, 185] on div "Add Column" at bounding box center [516, 136] width 968 height 147
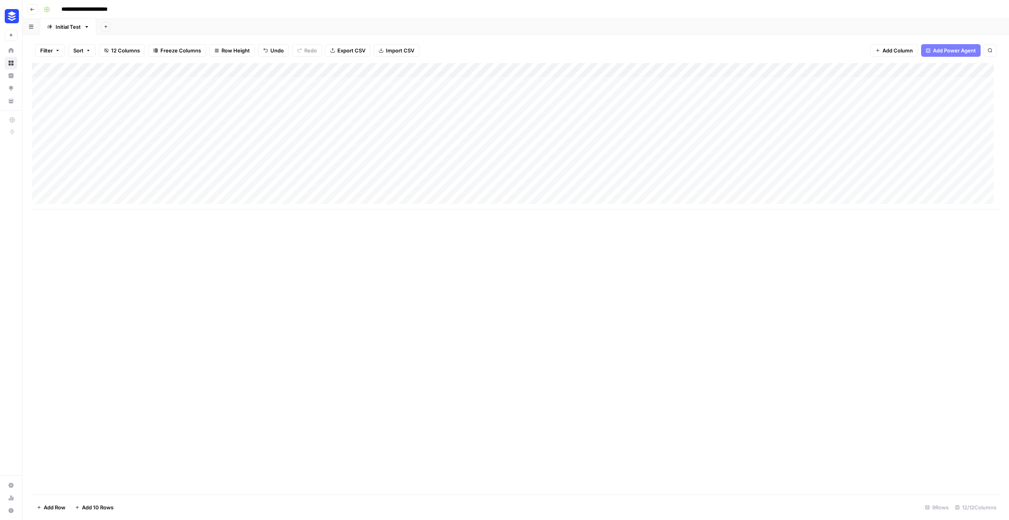
click at [774, 183] on div "Add Column" at bounding box center [516, 136] width 968 height 147
click at [954, 103] on div "Add Column" at bounding box center [516, 136] width 968 height 147
click at [930, 106] on div "Add Column" at bounding box center [516, 136] width 968 height 147
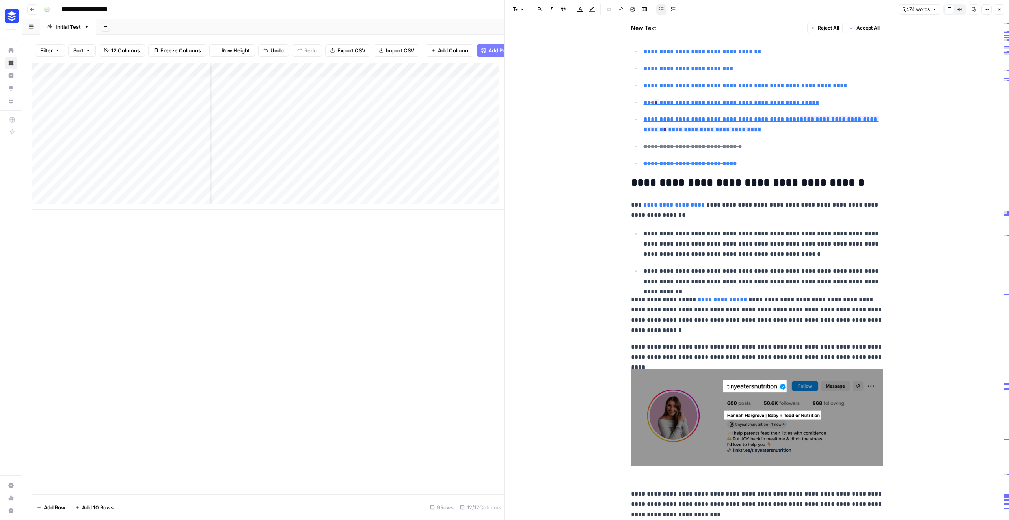
scroll to position [708, 0]
type input "#12-#avoid-buying-fake-followers"
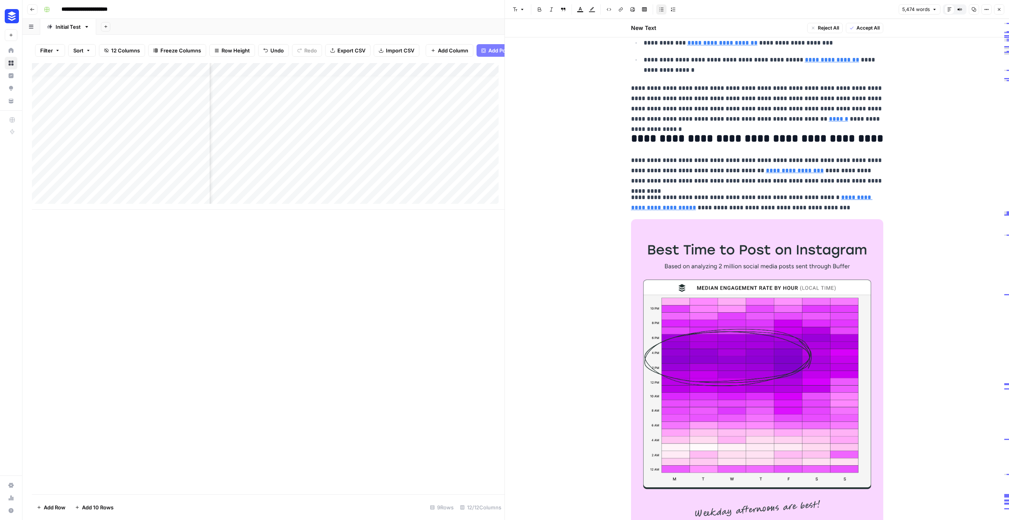
scroll to position [0, 0]
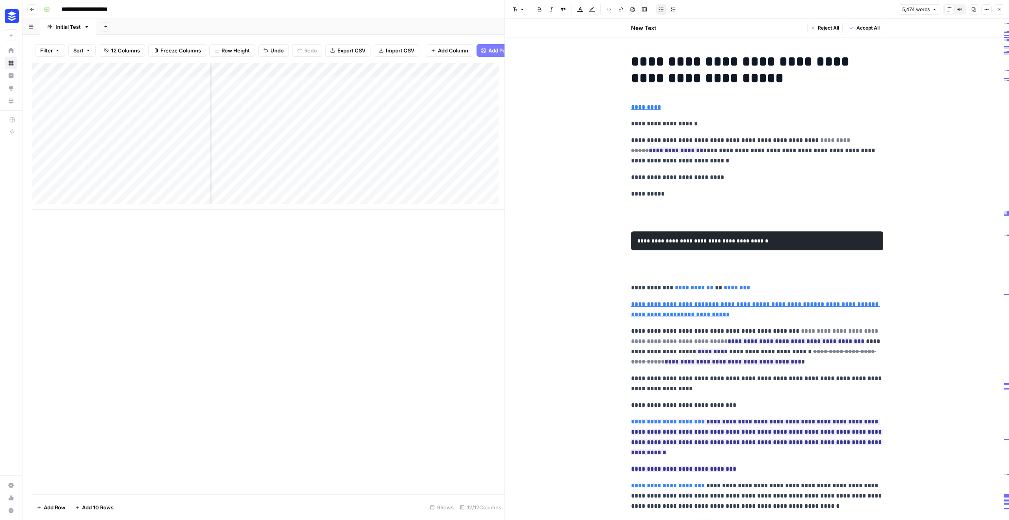
click at [621, 8] on icon "button" at bounding box center [621, 9] width 5 height 5
click at [642, 83] on span "Cancel" at bounding box center [640, 83] width 17 height 8
click at [986, 10] on icon "button" at bounding box center [986, 9] width 5 height 5
click at [962, 44] on span "Copy Link" at bounding box center [963, 45] width 38 height 8
click at [125, 118] on div "Add Column" at bounding box center [268, 136] width 473 height 147
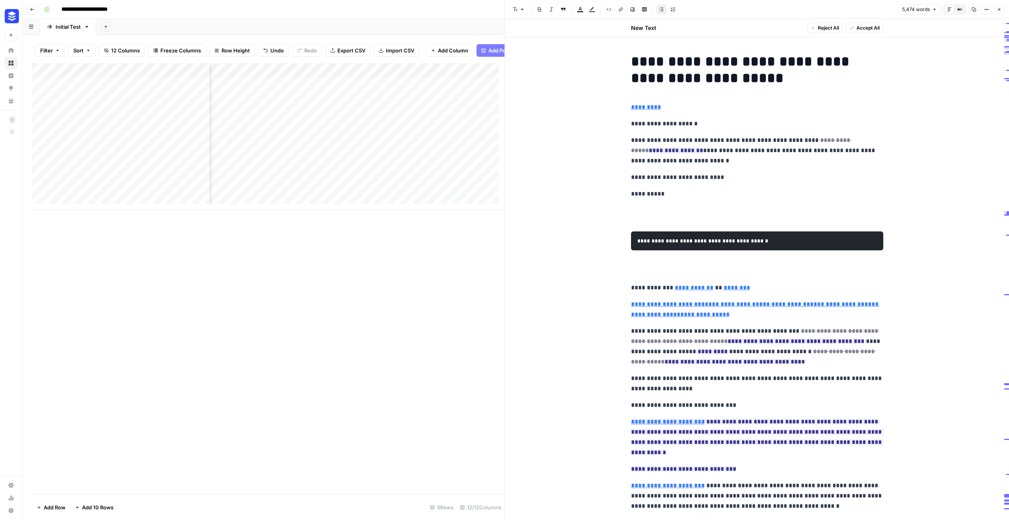
scroll to position [6, 843]
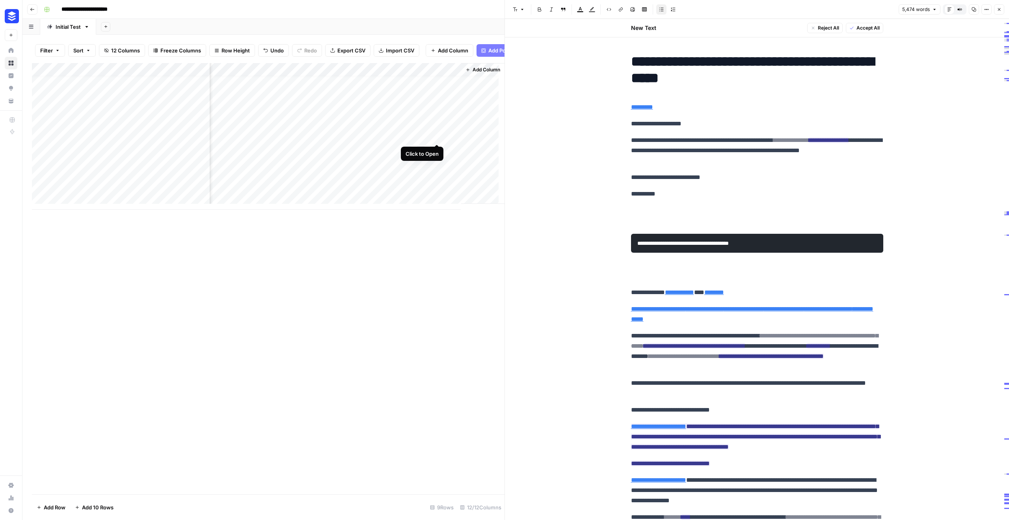
click at [437, 138] on div "Add Column" at bounding box center [268, 136] width 473 height 147
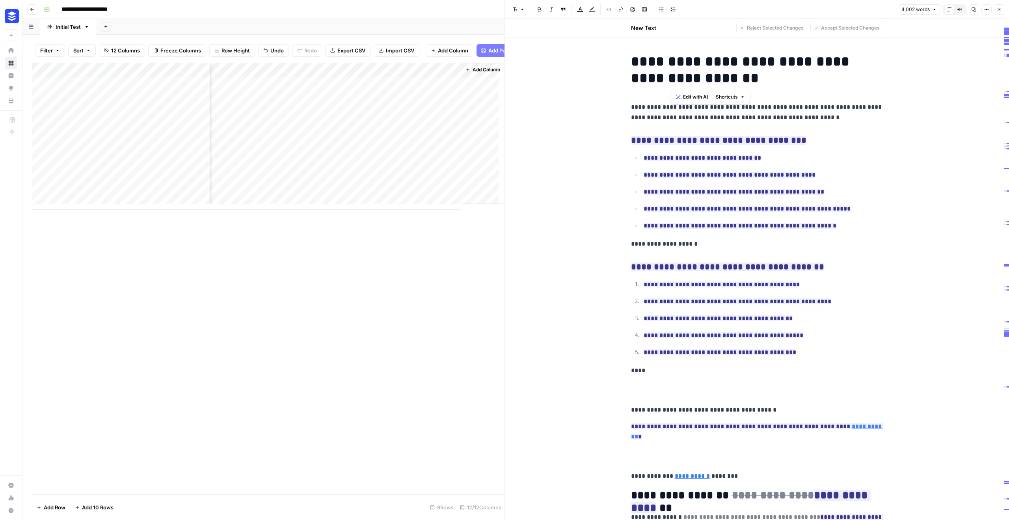
drag, startPoint x: 709, startPoint y: 62, endPoint x: 672, endPoint y: 73, distance: 39.2
click at [672, 73] on h1 "**********" at bounding box center [757, 69] width 252 height 33
click at [988, 10] on icon "button" at bounding box center [988, 9] width 1 height 1
click at [984, 7] on button "Options" at bounding box center [987, 9] width 10 height 10
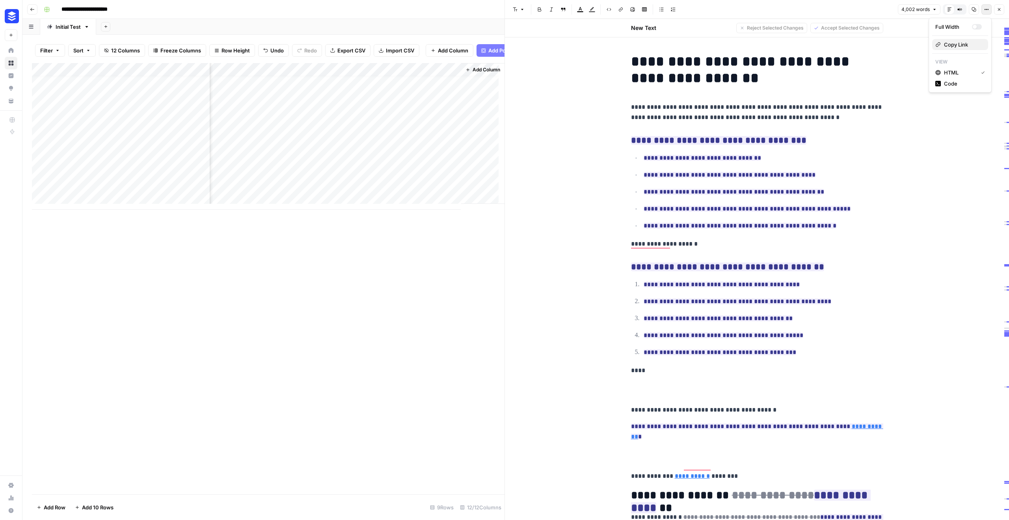
click at [945, 49] on button "Copy Link" at bounding box center [960, 44] width 56 height 11
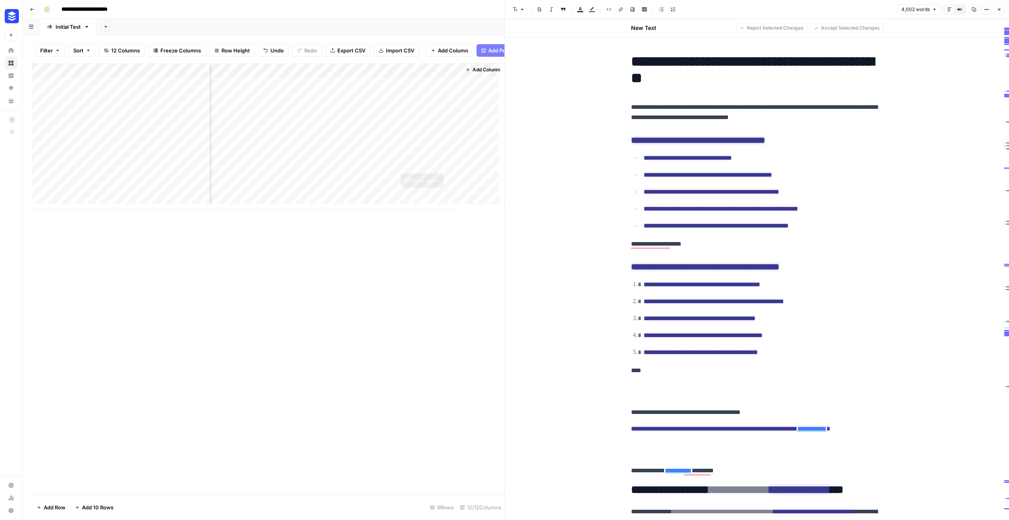
click at [435, 163] on div "Add Column" at bounding box center [268, 136] width 473 height 147
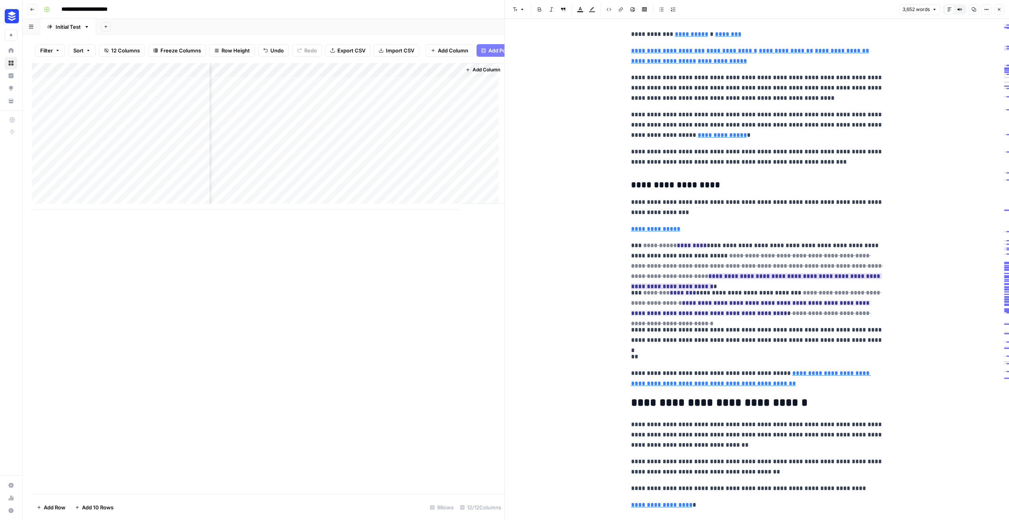
scroll to position [267, 0]
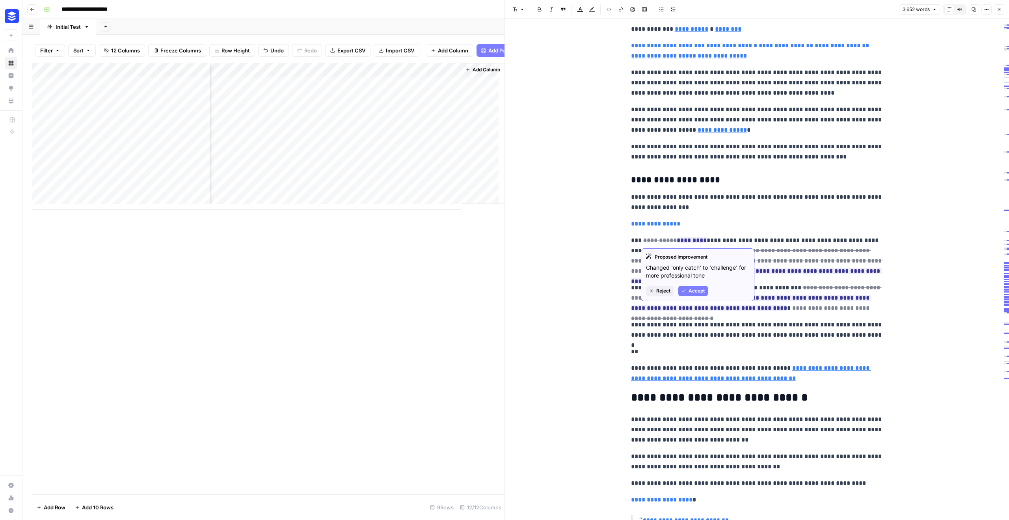
click at [845, 227] on p "**********" at bounding box center [757, 224] width 252 height 10
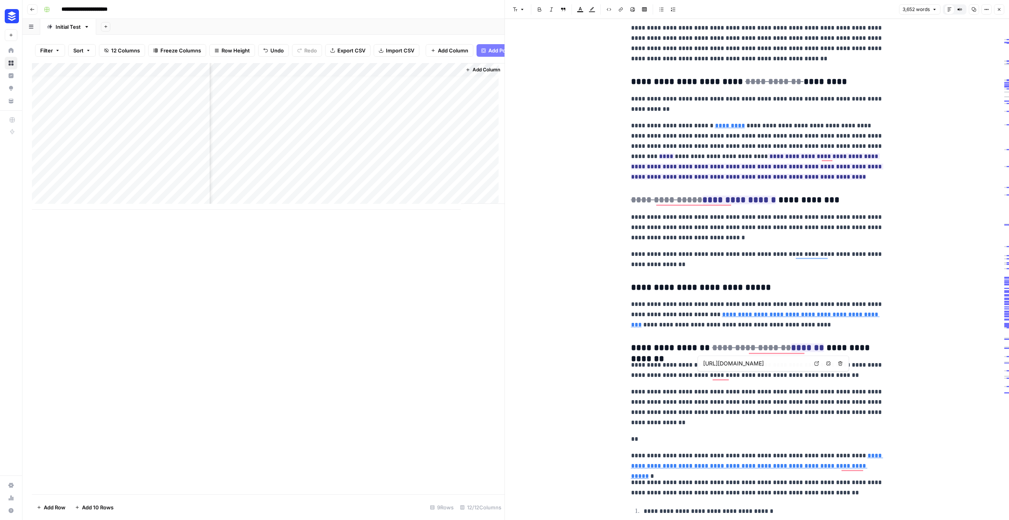
scroll to position [1077, 0]
click at [782, 401] on div "Dismiss" at bounding box center [782, 399] width 75 height 12
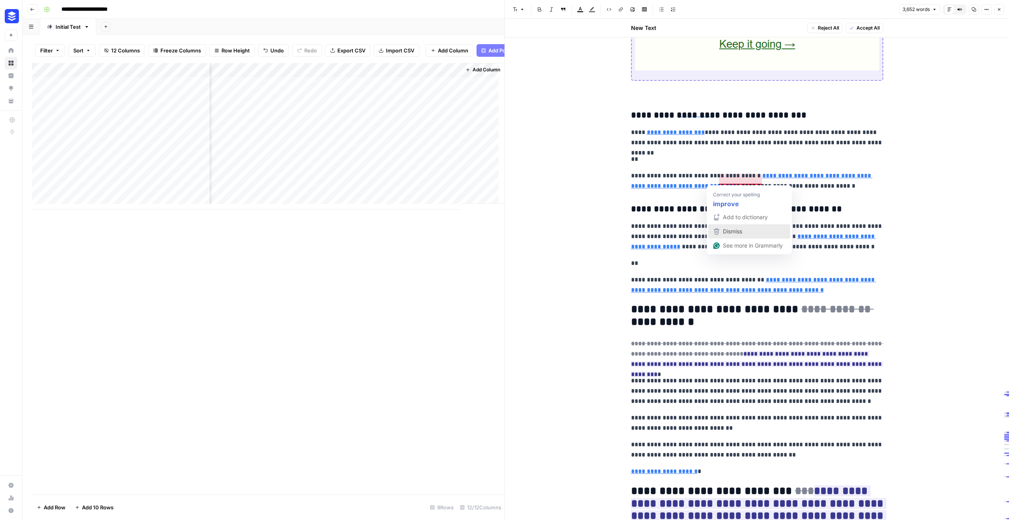
click at [733, 229] on span "Dismiss" at bounding box center [732, 231] width 19 height 7
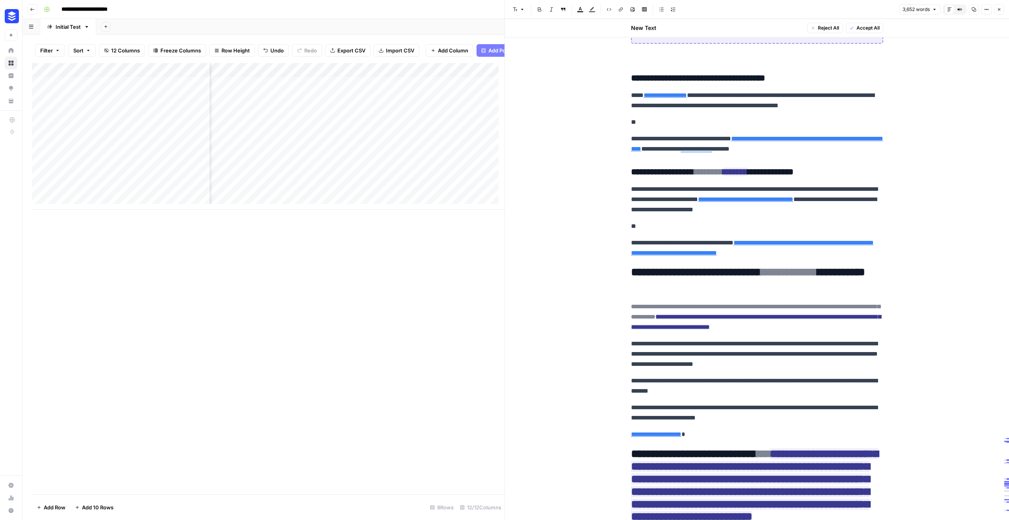
click at [412, 188] on div "Add Column" at bounding box center [268, 136] width 473 height 147
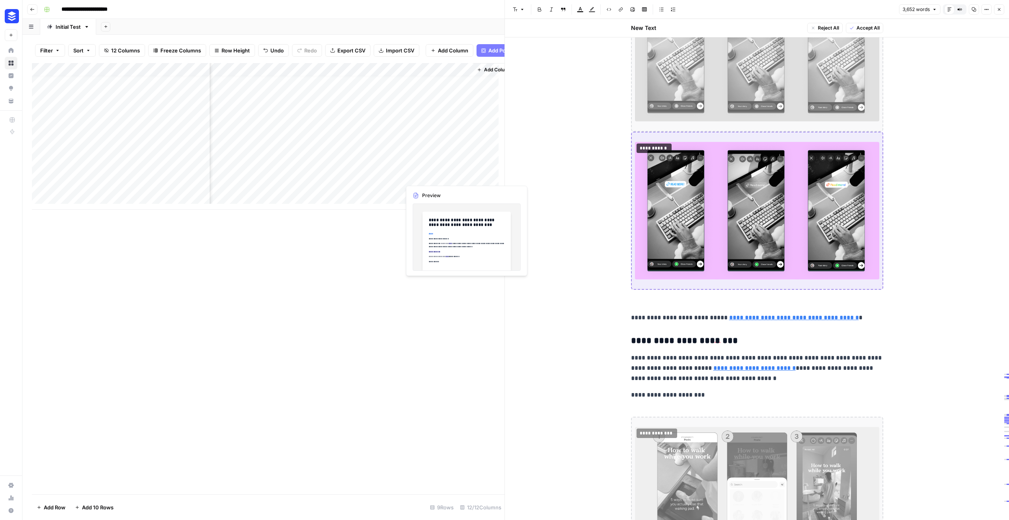
click at [444, 175] on div "Add Column" at bounding box center [268, 136] width 473 height 147
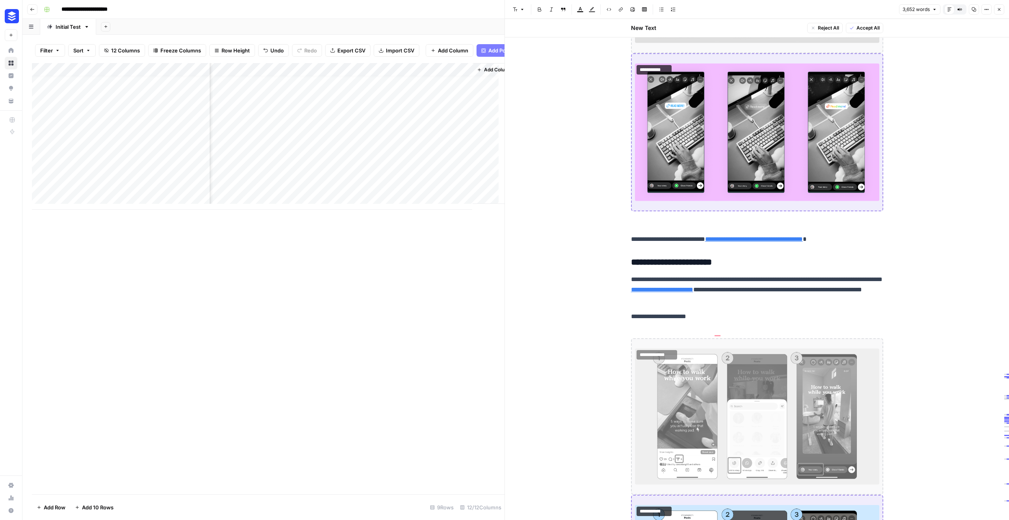
click at [384, 177] on div "Add Column" at bounding box center [268, 136] width 473 height 147
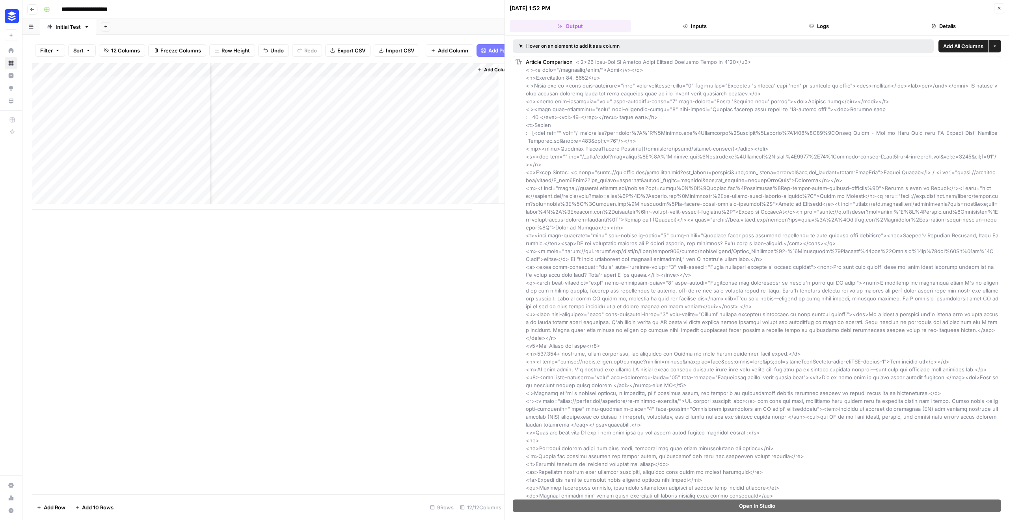
click at [690, 24] on button "Inputs" at bounding box center [694, 26] width 121 height 13
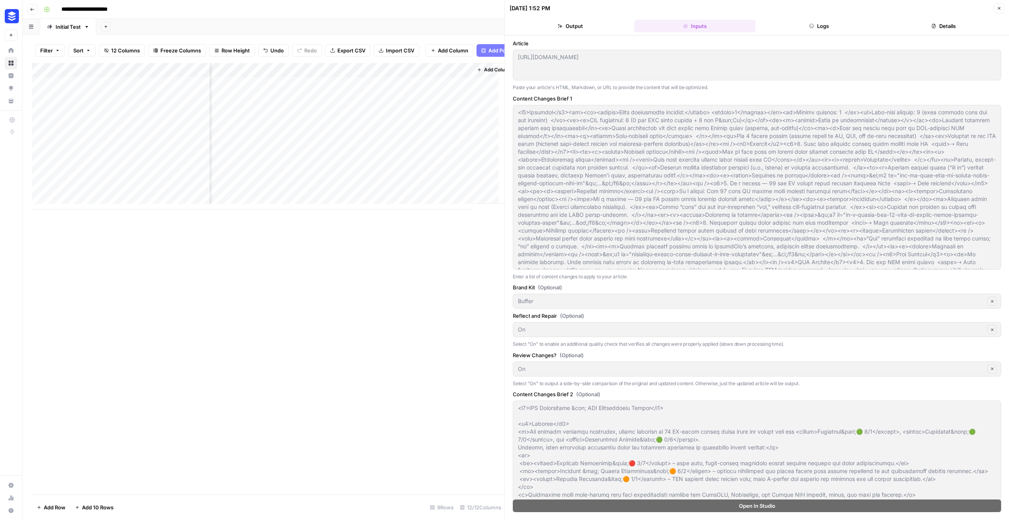
click at [570, 23] on button "Output" at bounding box center [570, 26] width 121 height 13
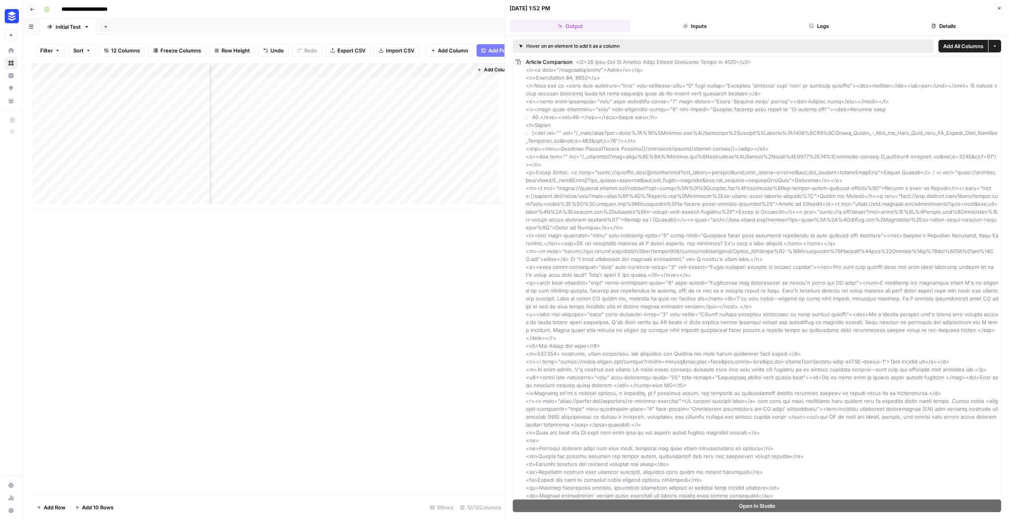
click at [936, 25] on button "Details" at bounding box center [943, 26] width 121 height 13
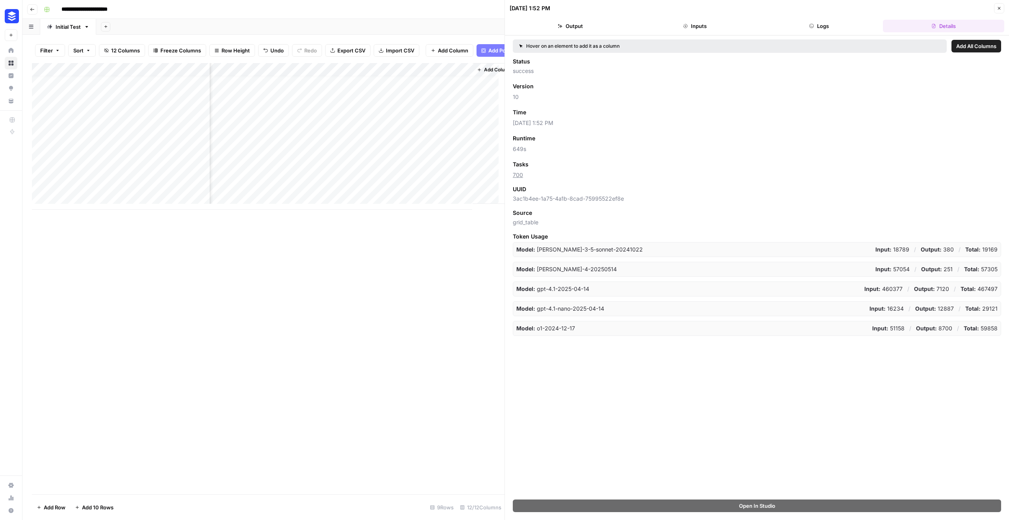
click at [692, 22] on button "Inputs" at bounding box center [694, 26] width 121 height 13
